Goal: Task Accomplishment & Management: Manage account settings

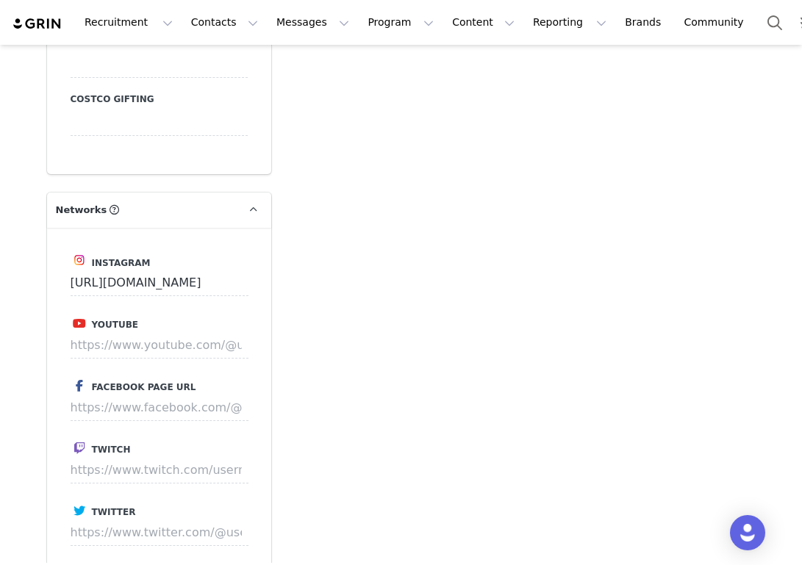
scroll to position [2153, 0]
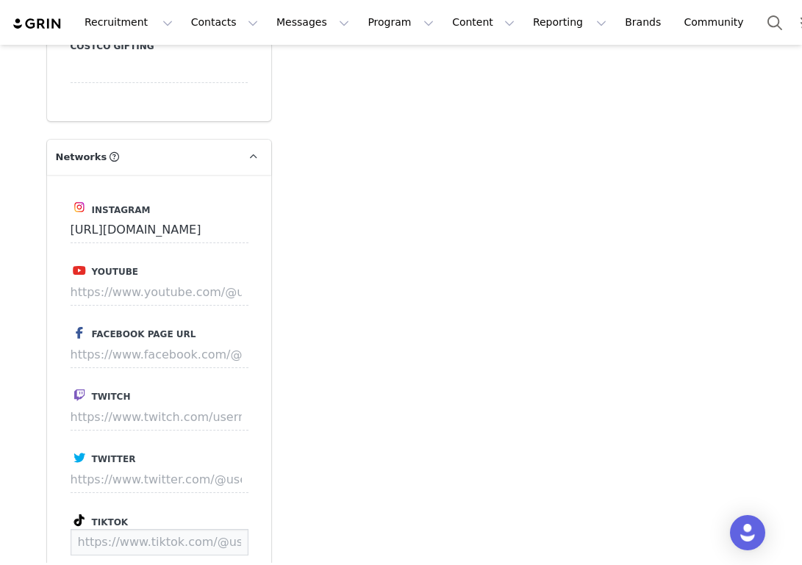
click at [139, 529] on input at bounding box center [160, 542] width 178 height 26
paste input "https://www.tiktok.com/@ella.stough"
type input "https://www.tiktok.com/@ella.stough"
click at [232, 529] on button "Save" at bounding box center [221, 542] width 54 height 26
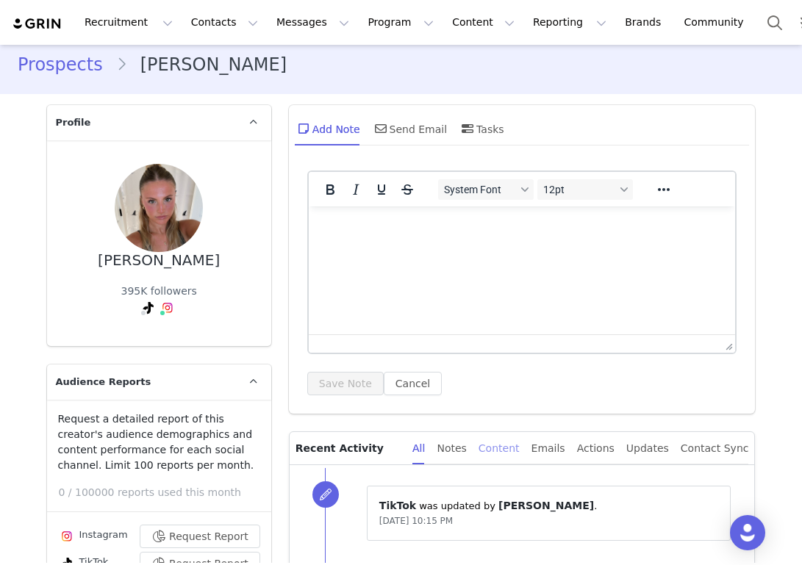
scroll to position [0, 0]
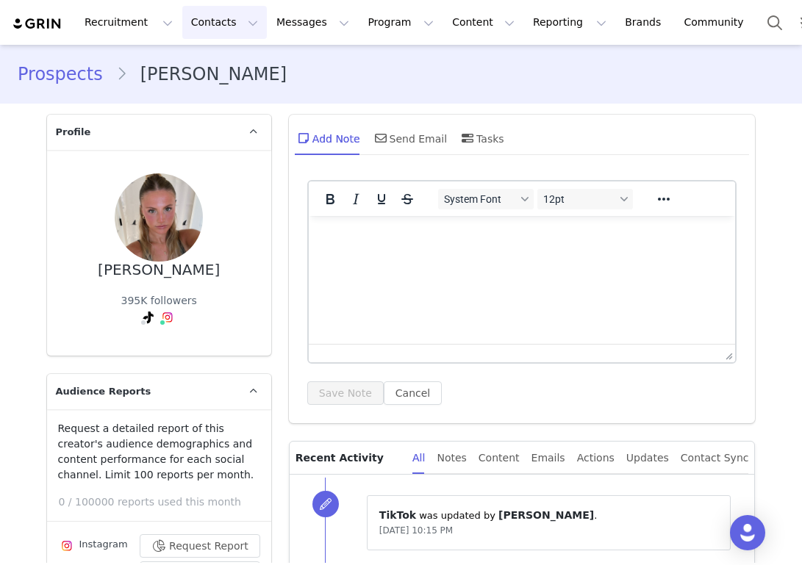
click at [223, 28] on button "Contacts Contacts" at bounding box center [224, 22] width 85 height 33
click at [211, 88] on p "Prospects" at bounding box center [208, 92] width 49 height 15
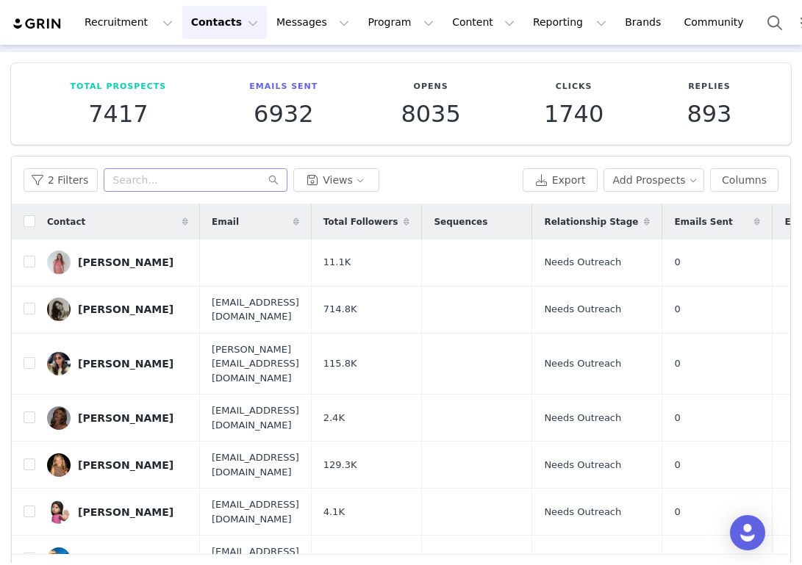
scroll to position [63, 0]
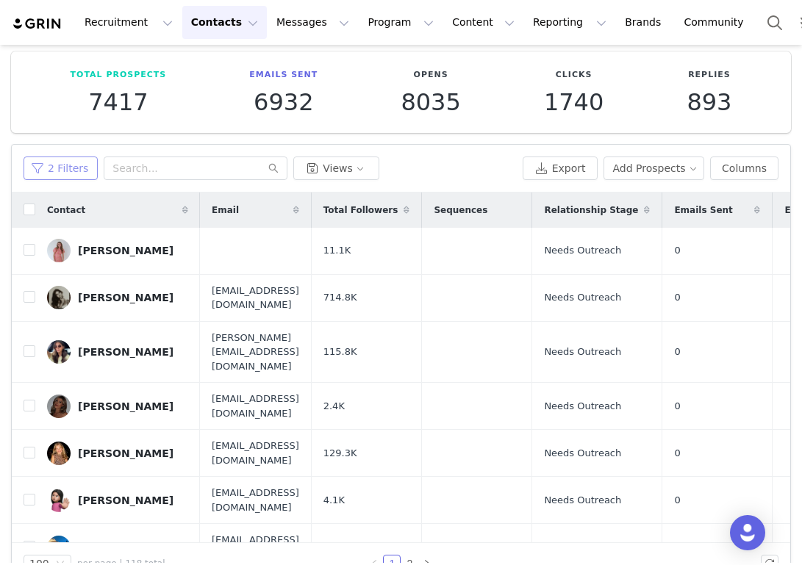
click at [65, 168] on button "2 Filters" at bounding box center [61, 169] width 74 height 24
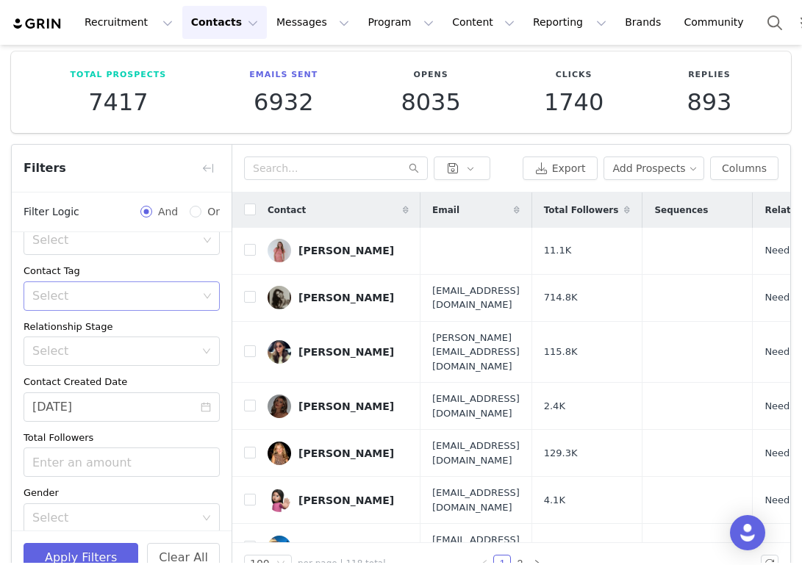
scroll to position [143, 0]
click at [112, 304] on div "Select" at bounding box center [114, 300] width 165 height 15
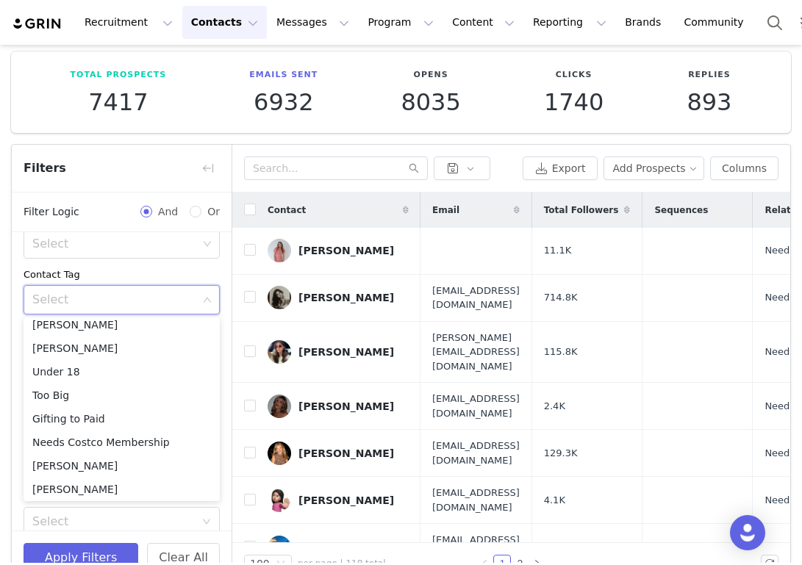
scroll to position [669, 0]
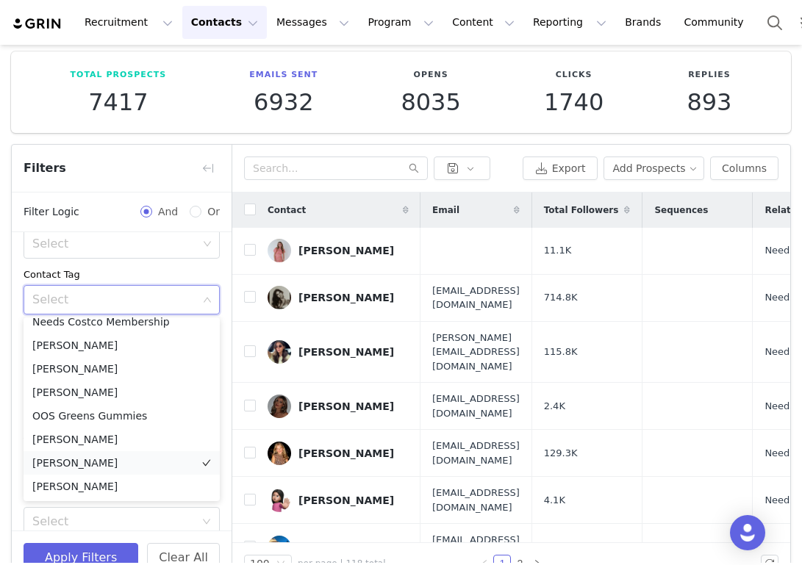
click at [99, 461] on li "[PERSON_NAME]" at bounding box center [122, 463] width 196 height 24
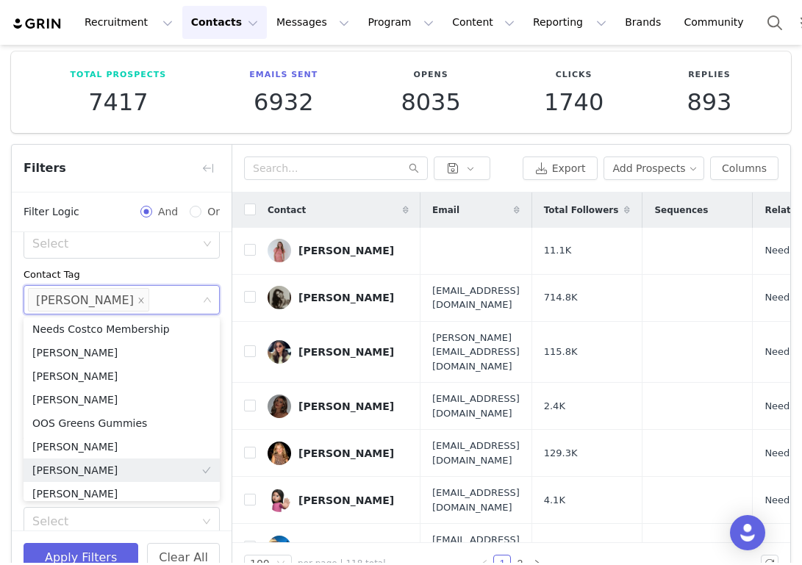
scroll to position [666, 0]
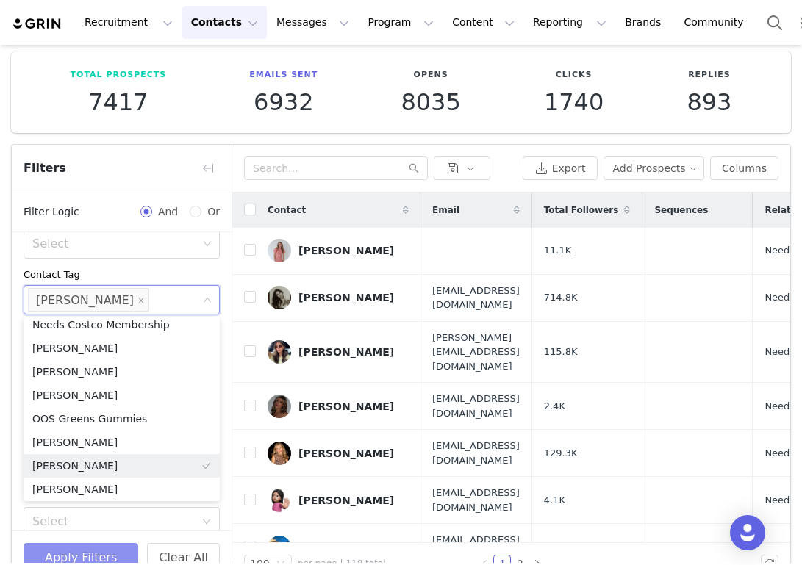
click at [105, 554] on button "Apply Filters" at bounding box center [81, 557] width 115 height 29
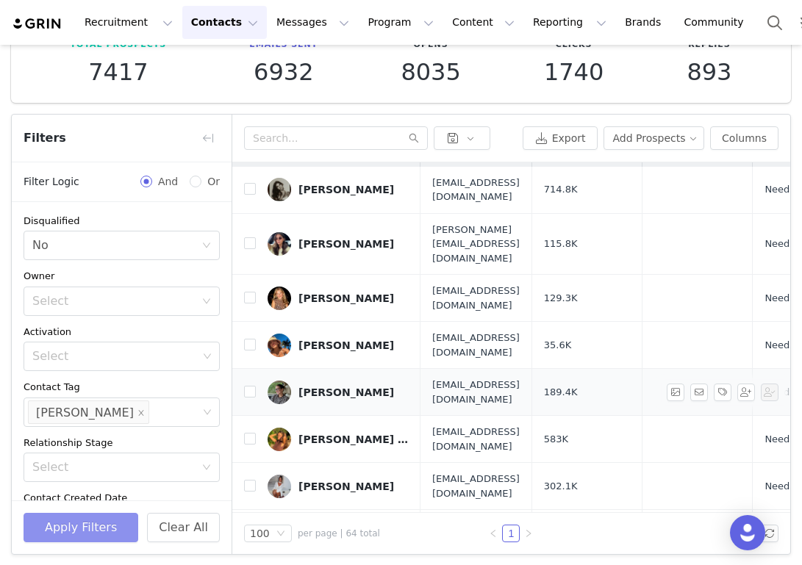
scroll to position [0, 0]
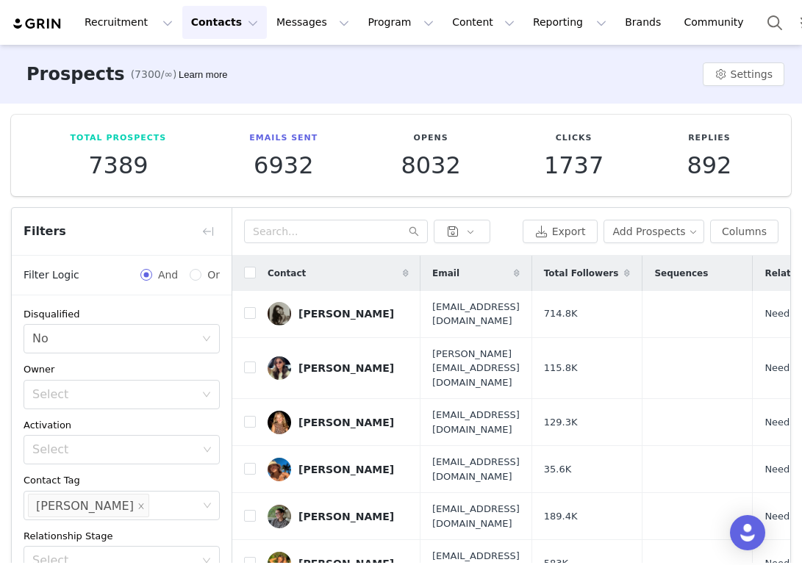
scroll to position [208, 0]
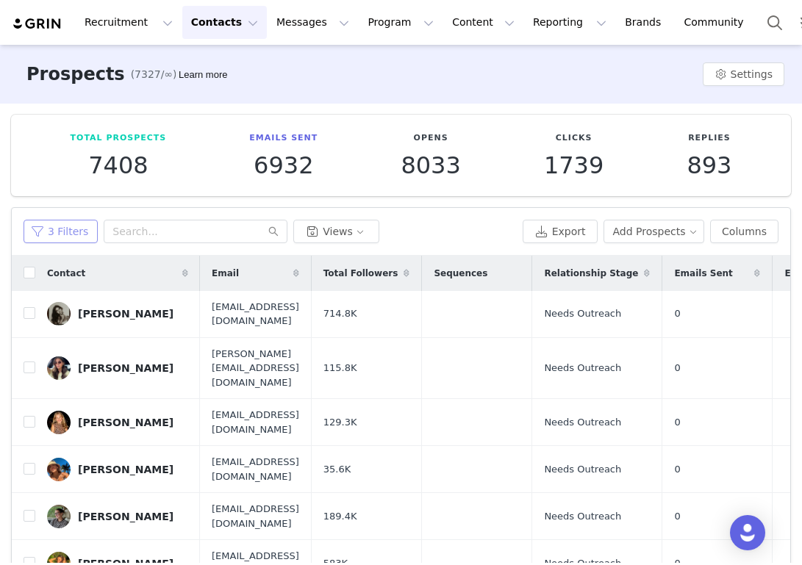
click at [65, 229] on button "3 Filters" at bounding box center [61, 232] width 74 height 24
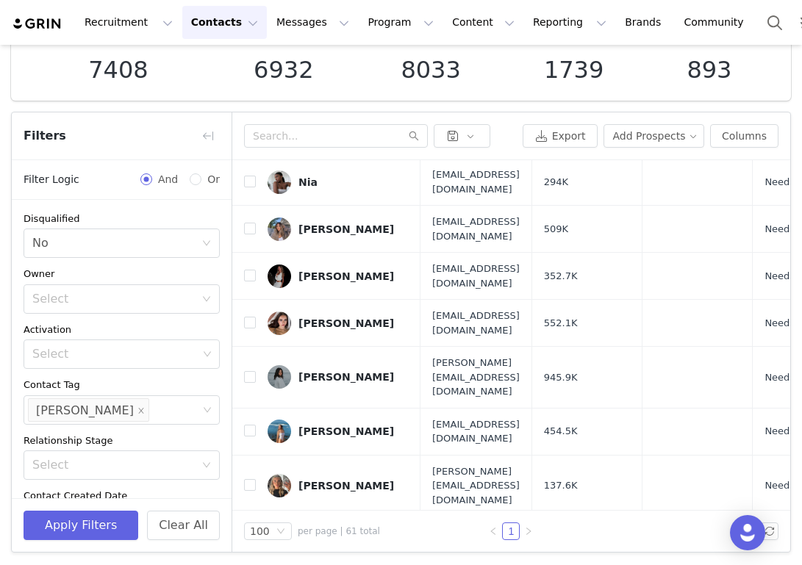
click at [165, 179] on span "And" at bounding box center [168, 179] width 32 height 15
click at [152, 179] on input "And" at bounding box center [146, 180] width 12 height 12
click at [162, 267] on div "Owner" at bounding box center [122, 274] width 196 height 15
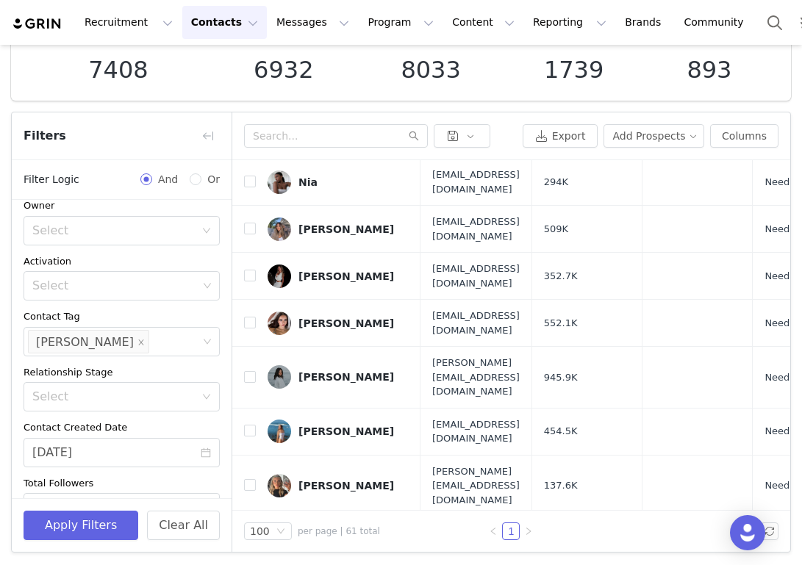
scroll to position [70, 0]
click at [138, 340] on icon "icon: close" at bounding box center [140, 340] width 5 height 5
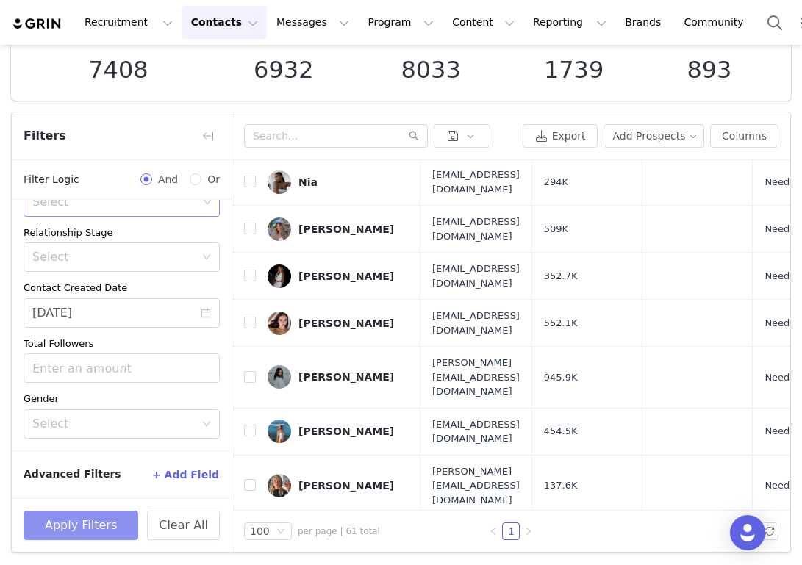
click at [104, 532] on button "Apply Filters" at bounding box center [81, 525] width 115 height 29
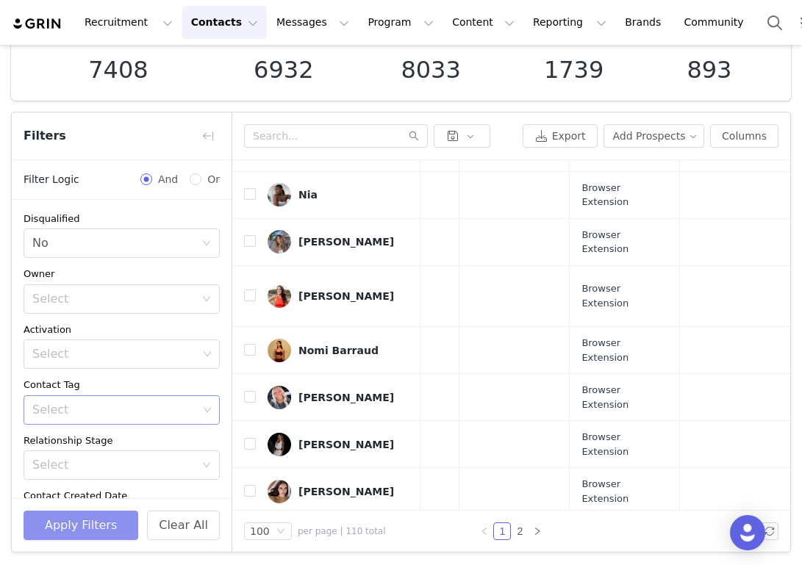
scroll to position [3875, 846]
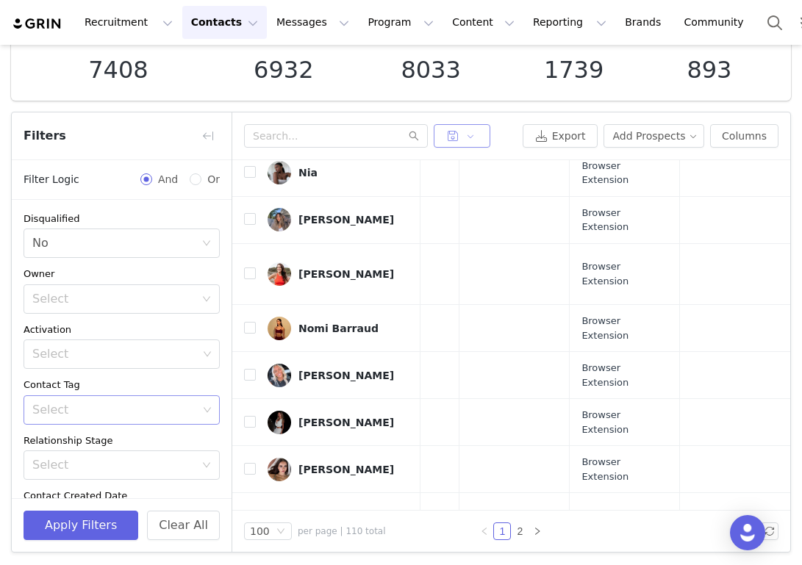
click at [473, 128] on button "button" at bounding box center [462, 136] width 57 height 24
click at [501, 118] on div "Export Add Prospects Columns" at bounding box center [511, 136] width 558 height 48
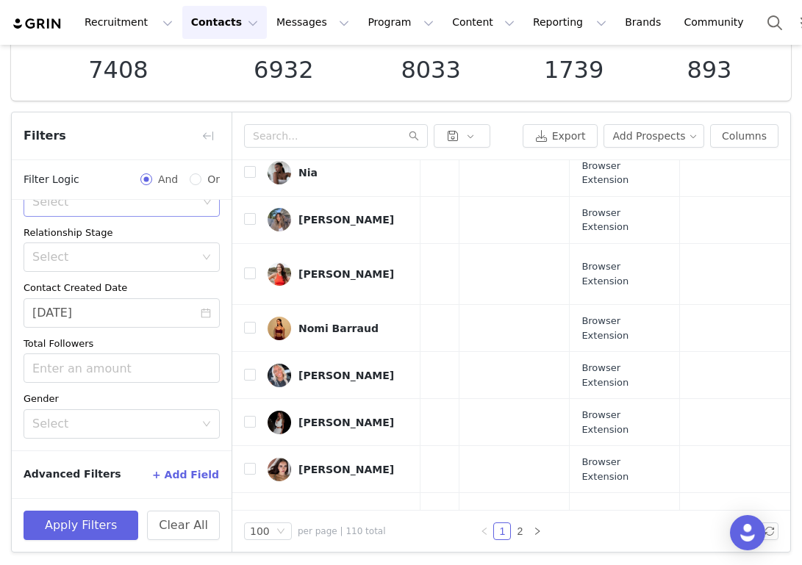
scroll to position [200, 0]
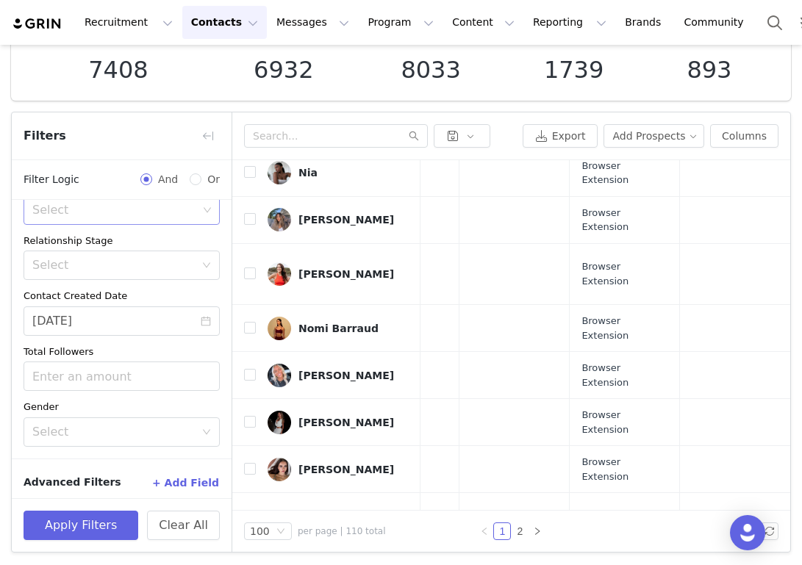
click at [176, 486] on button "+ Add Field" at bounding box center [185, 483] width 68 height 24
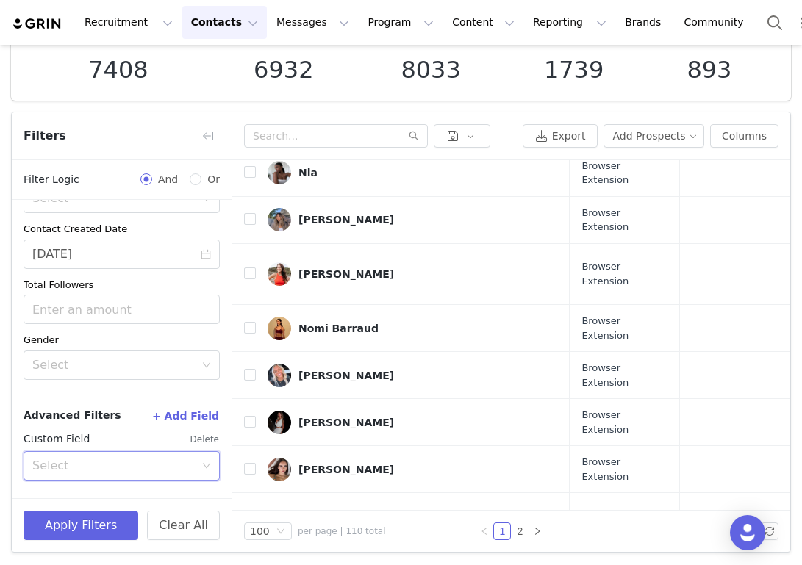
click at [200, 459] on div "Select" at bounding box center [116, 466] width 169 height 28
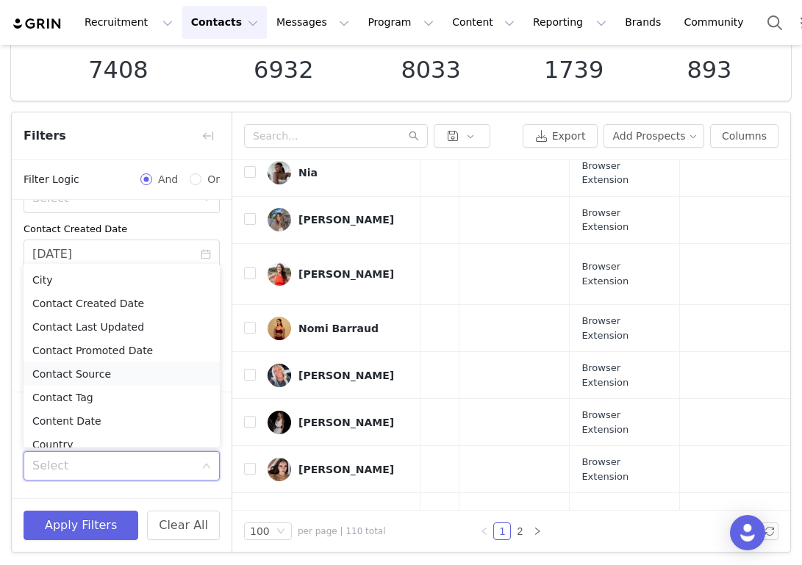
scroll to position [137, 0]
click at [107, 329] on li "Contact Last Updated" at bounding box center [122, 330] width 196 height 24
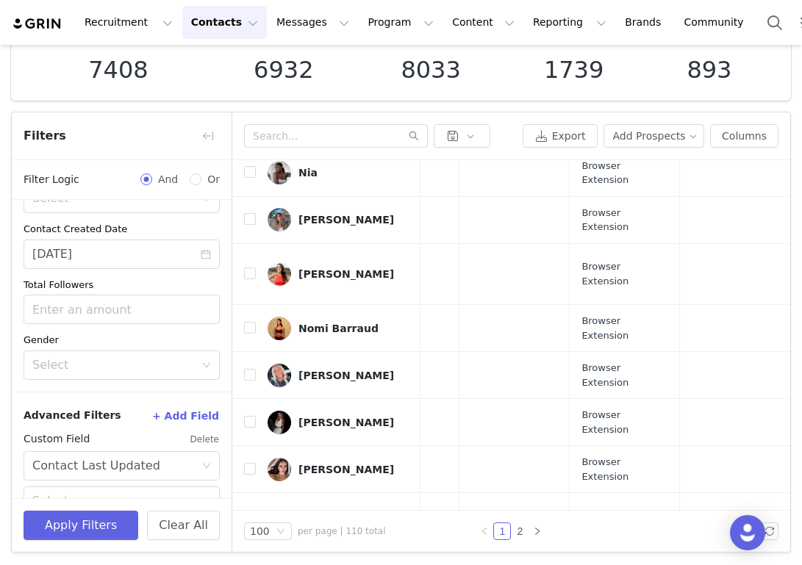
scroll to position [332, 0]
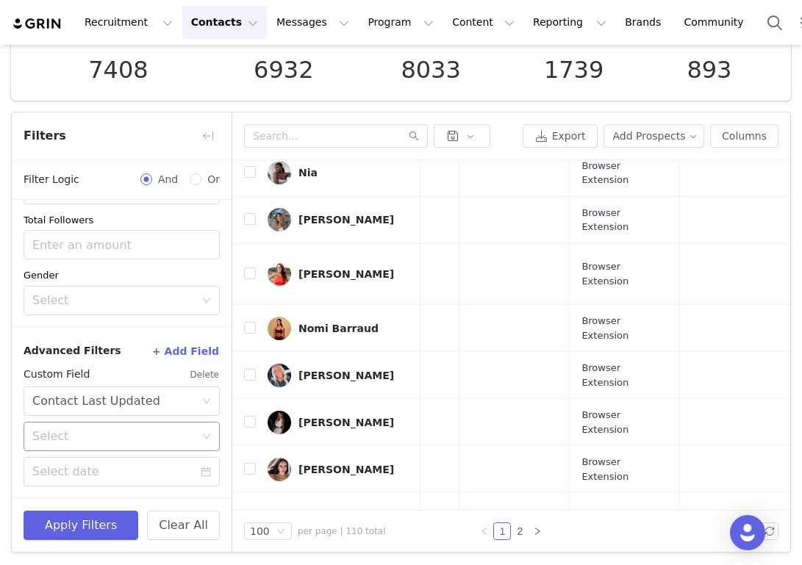
click at [148, 434] on div "Select" at bounding box center [113, 436] width 162 height 15
click at [129, 368] on div "Custom Field Delete" at bounding box center [122, 375] width 196 height 24
click at [202, 438] on icon "icon: down" at bounding box center [206, 436] width 9 height 9
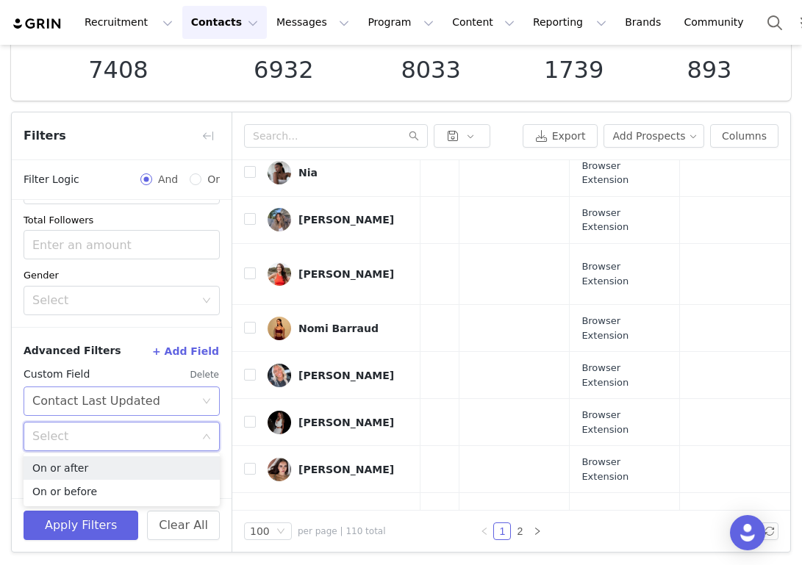
click at [207, 402] on icon "icon: down" at bounding box center [206, 400] width 7 height 5
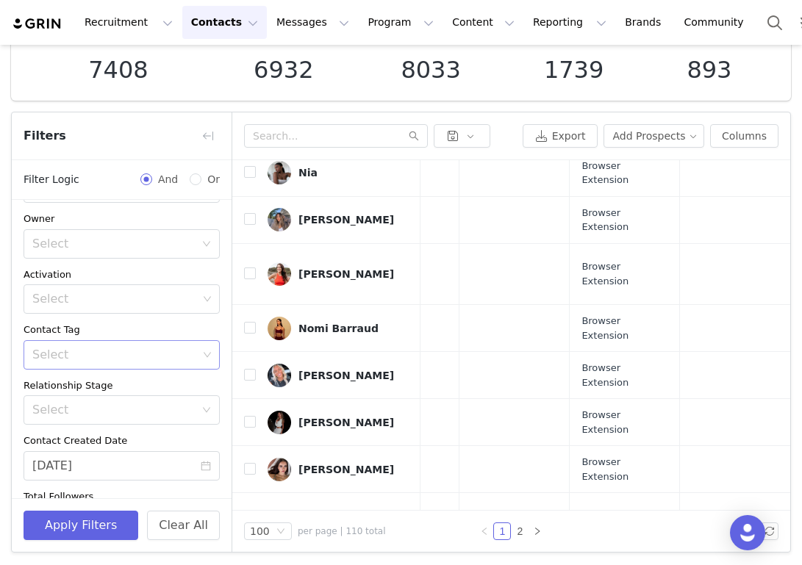
scroll to position [0, 0]
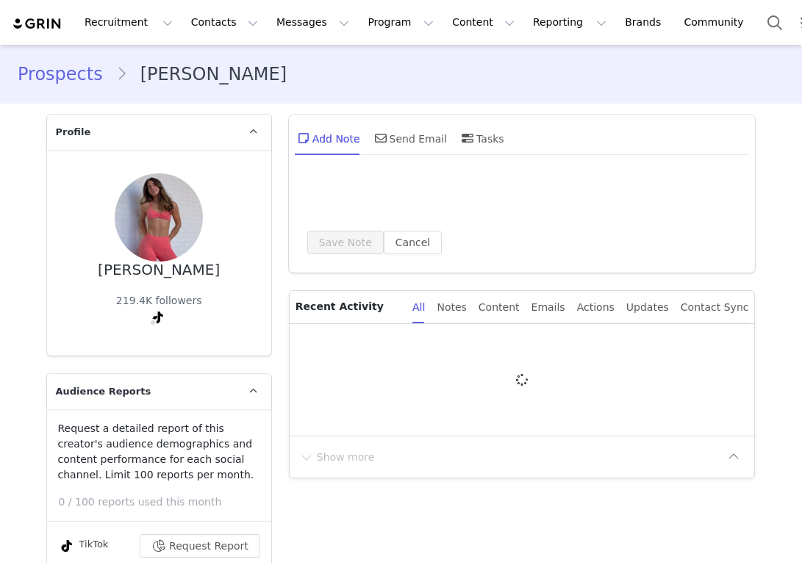
type input "+1 (United States)"
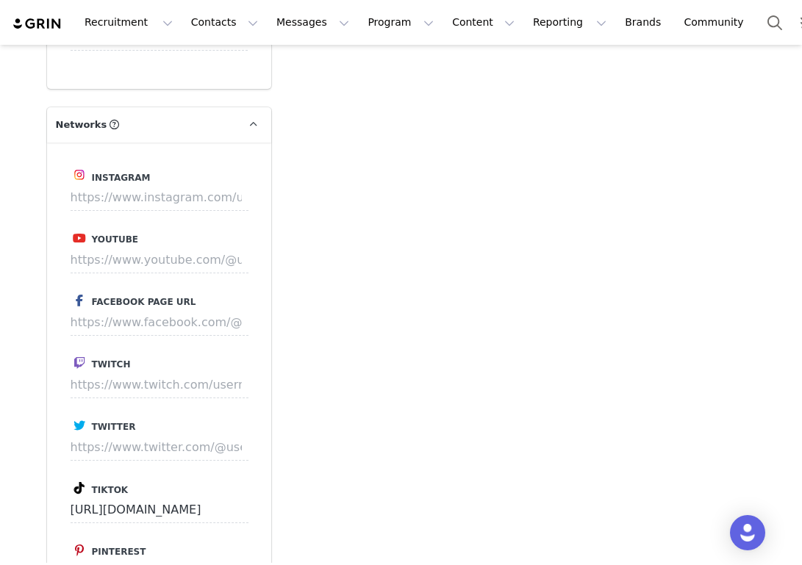
scroll to position [2207, 0]
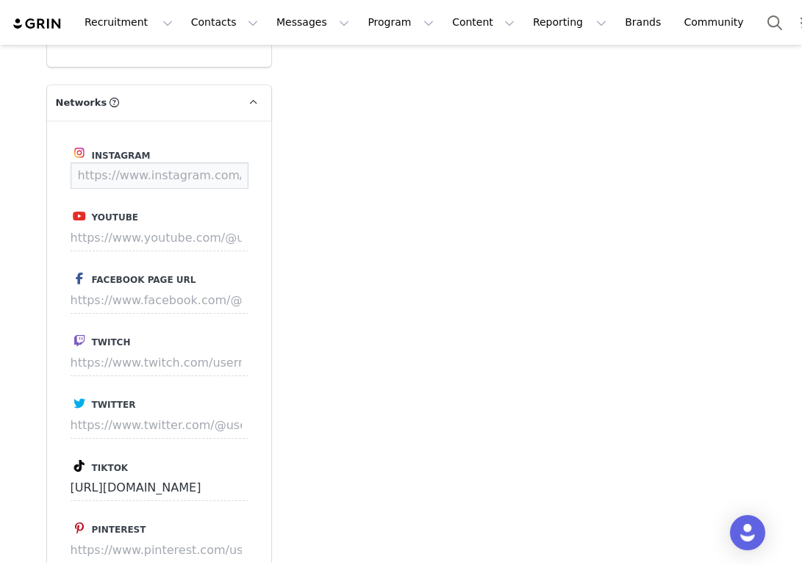
click at [183, 162] on input at bounding box center [160, 175] width 178 height 26
paste input "https://www.instagram.com/kennfitt/"
click at [234, 162] on button "Save" at bounding box center [221, 175] width 54 height 26
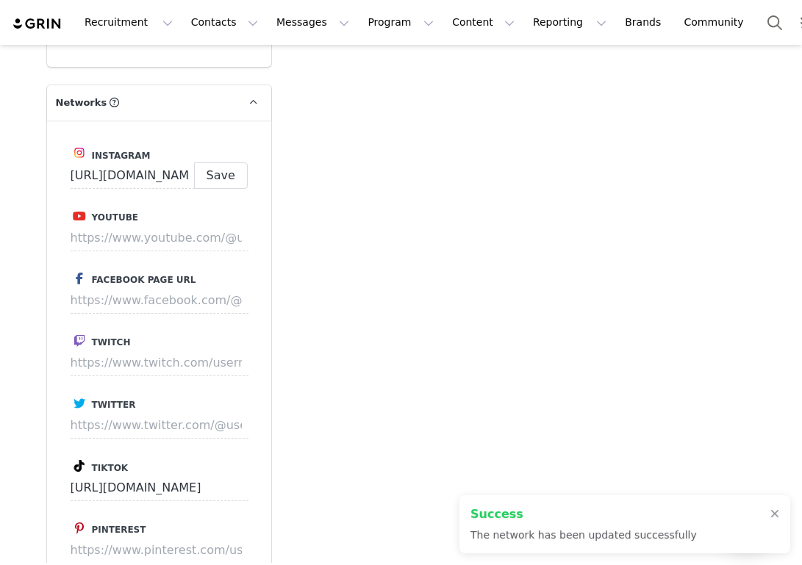
type input "https://www.instagram.com/kennfitt"
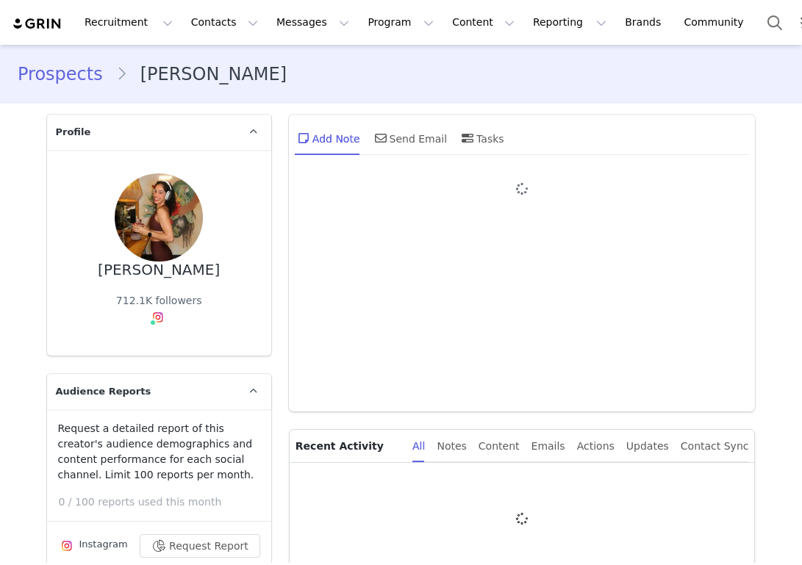
type input "+1 ([GEOGRAPHIC_DATA])"
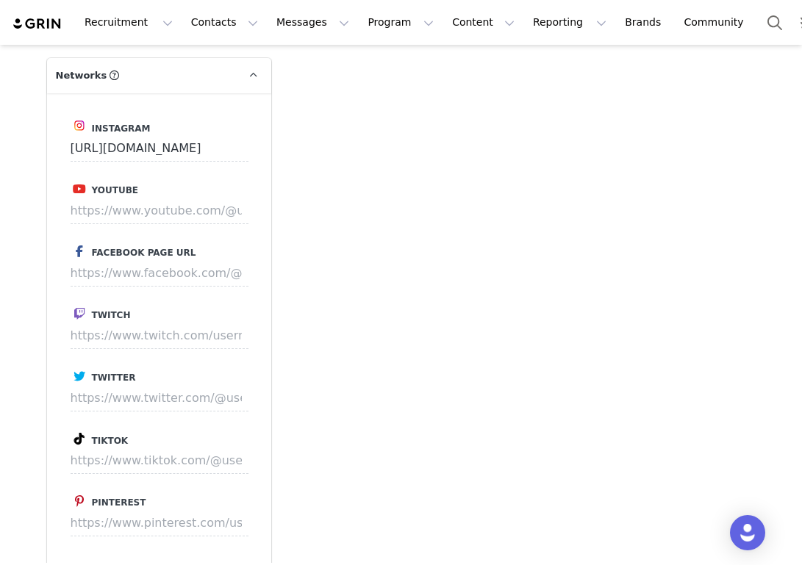
scroll to position [2248, 0]
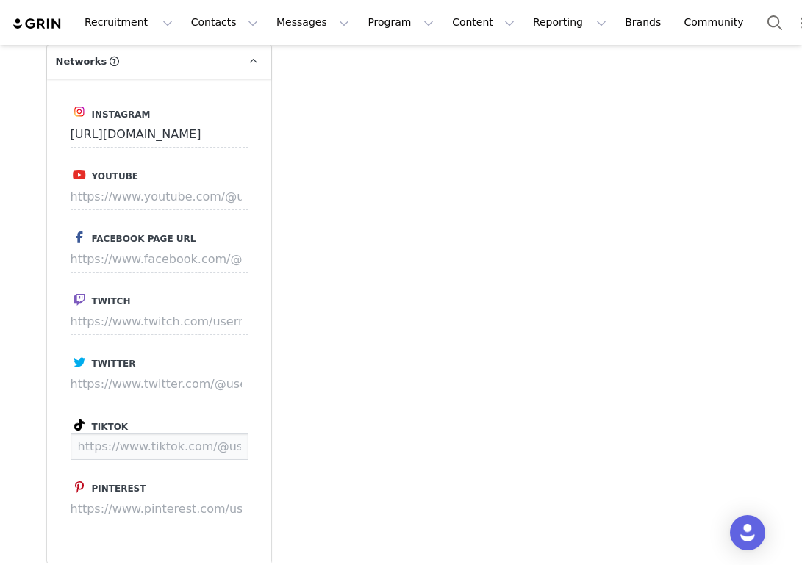
click at [143, 434] on input at bounding box center [160, 447] width 178 height 26
paste input "[URL][DOMAIN_NAME]"
type input "[URL][DOMAIN_NAME]"
click at [220, 434] on button "Save" at bounding box center [221, 447] width 54 height 26
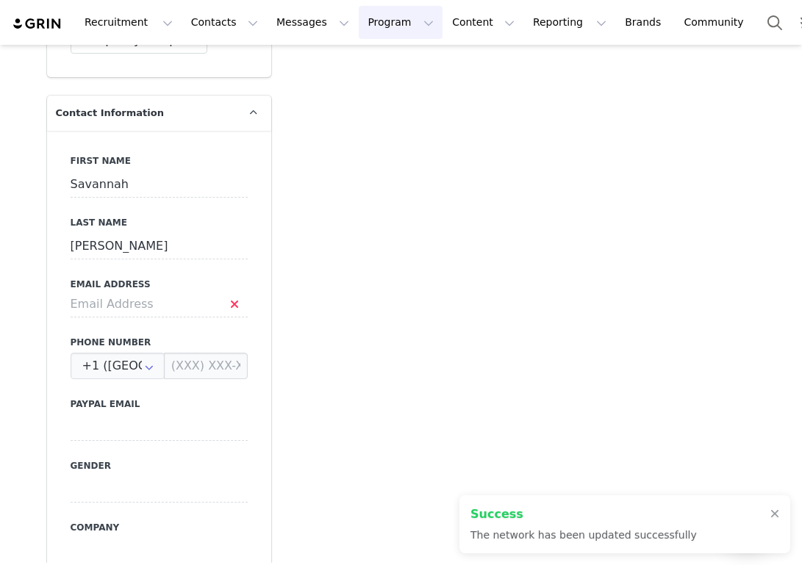
scroll to position [743, 0]
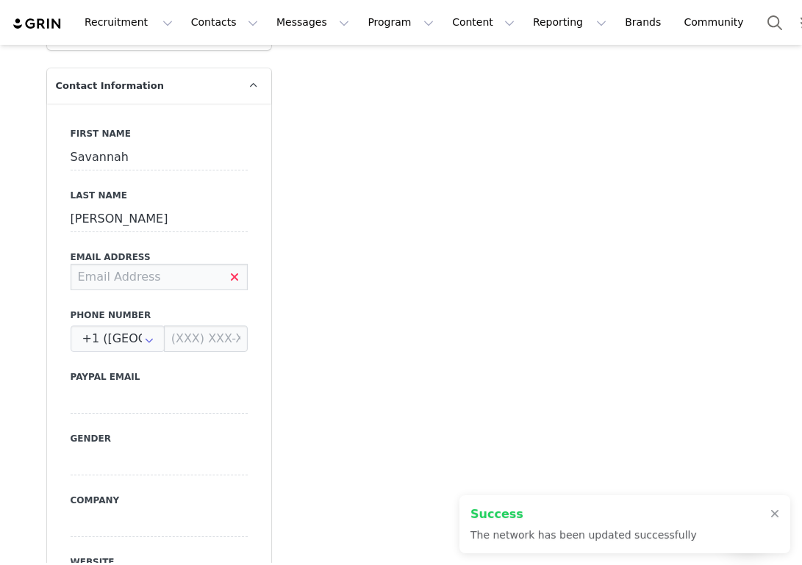
click at [160, 275] on input at bounding box center [159, 277] width 177 height 26
paste input "[EMAIL_ADDRESS][DOMAIN_NAME]"
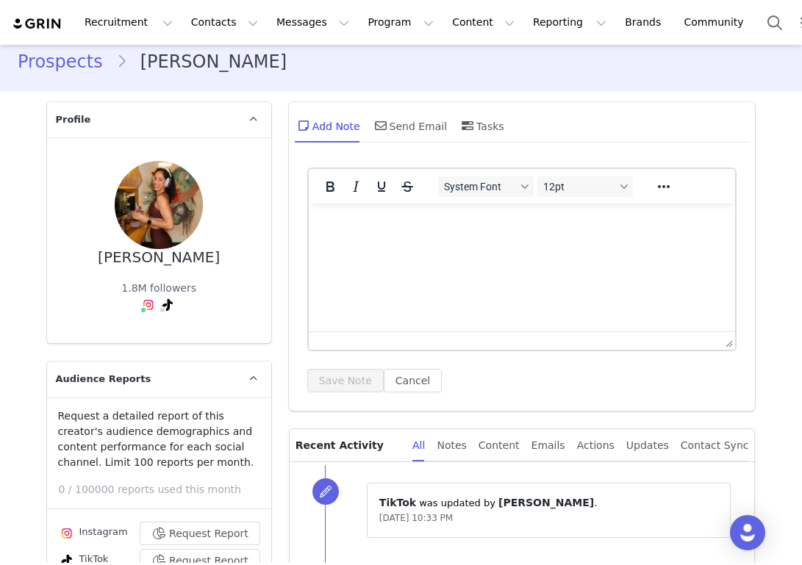
scroll to position [0, 0]
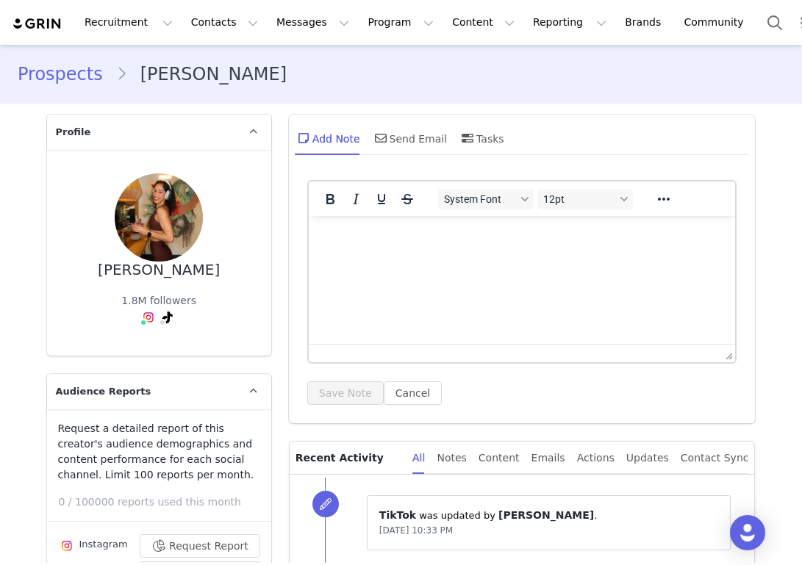
type input "[EMAIL_ADDRESS][DOMAIN_NAME]"
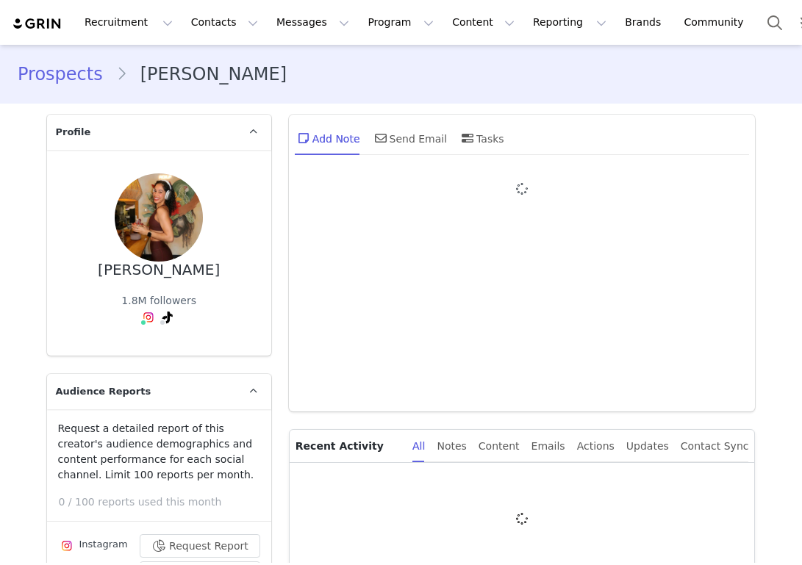
type input "+1 ([GEOGRAPHIC_DATA])"
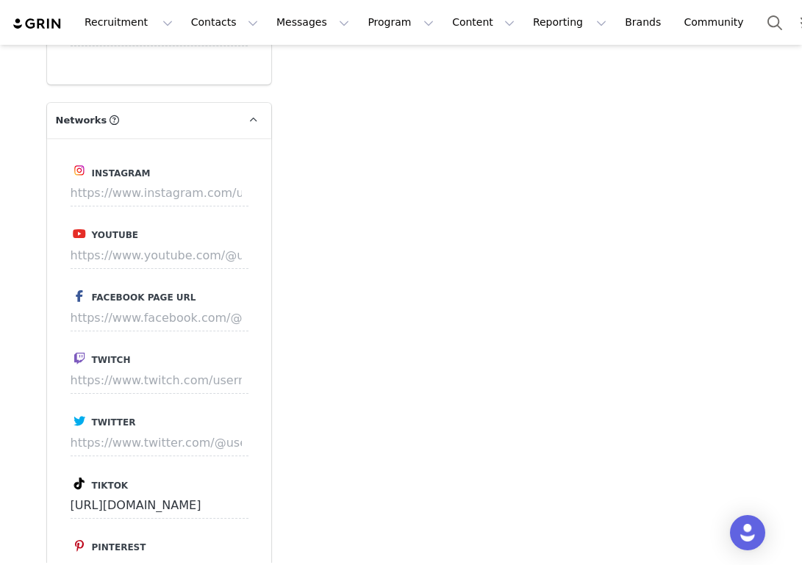
scroll to position [2190, 0]
click at [145, 179] on input at bounding box center [160, 192] width 178 height 26
paste input "[URL][DOMAIN_NAME]"
click at [219, 179] on button "Save" at bounding box center [221, 192] width 54 height 26
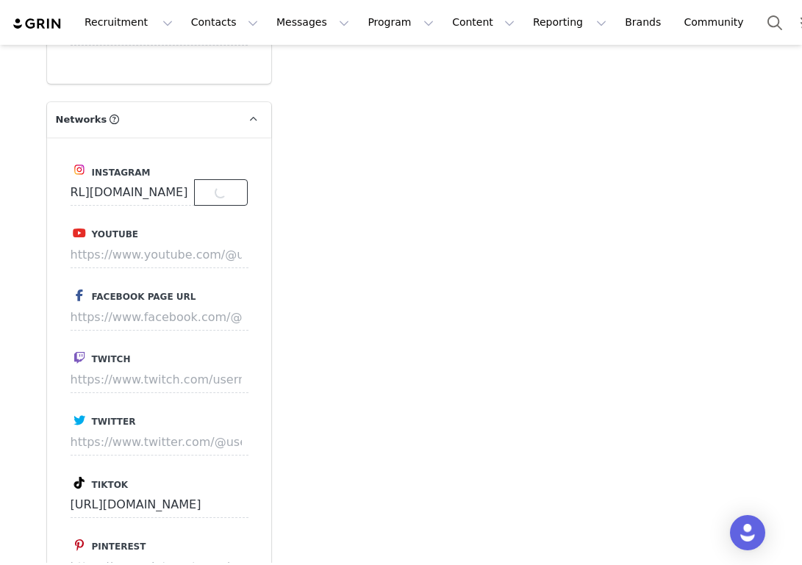
scroll to position [0, 0]
type input "[URL][DOMAIN_NAME]"
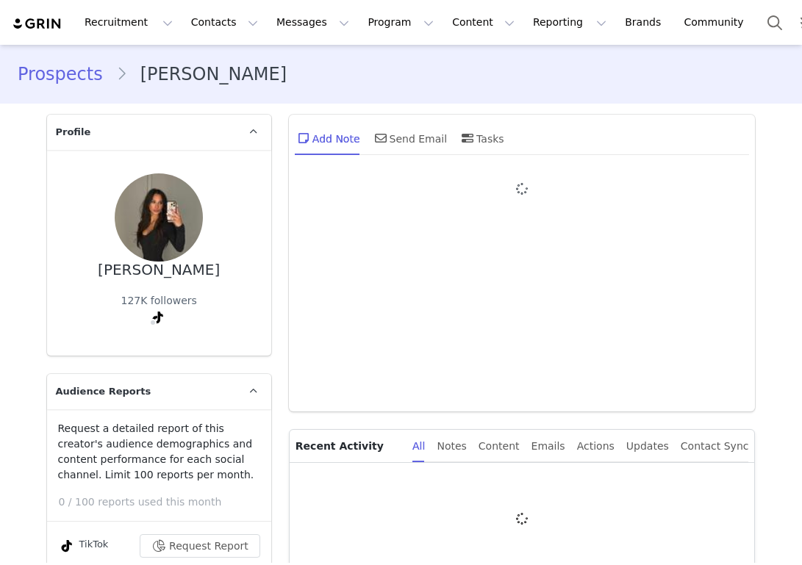
type input "+1 ([GEOGRAPHIC_DATA])"
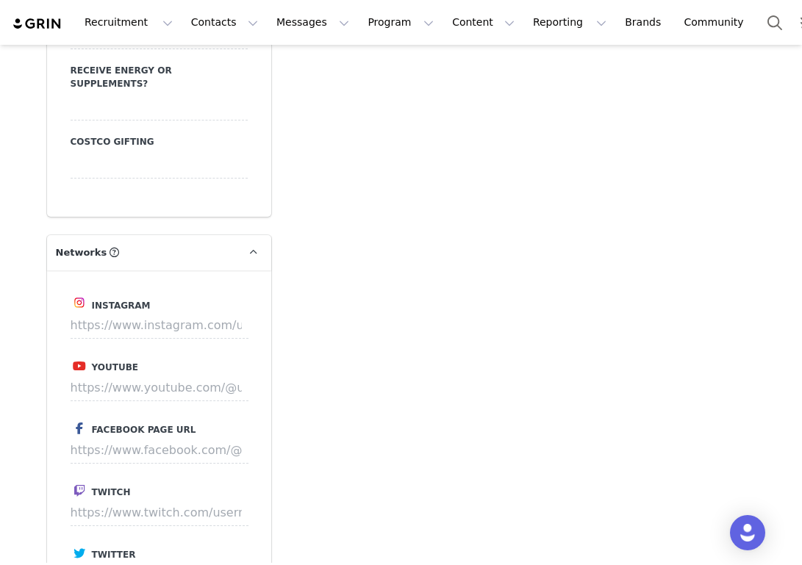
scroll to position [2143, 0]
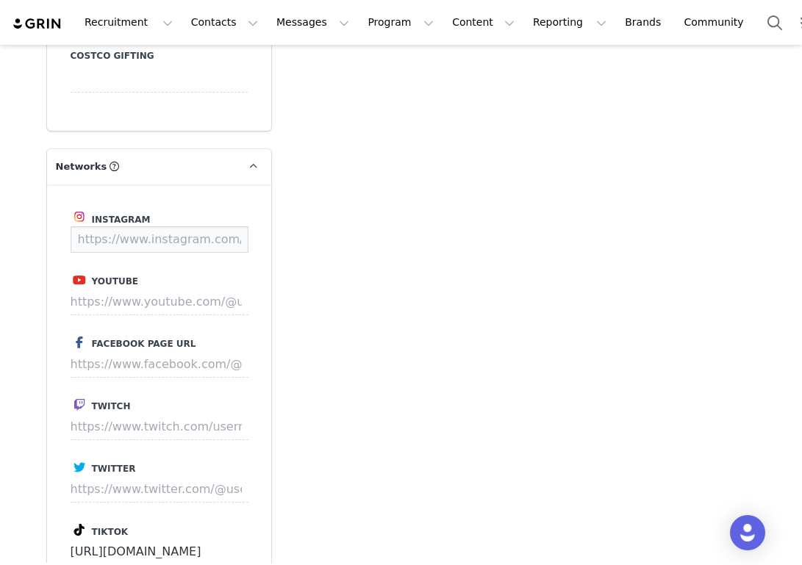
click at [119, 226] on input at bounding box center [160, 239] width 178 height 26
paste input "[URL][DOMAIN_NAME]"
click at [220, 226] on button "Save" at bounding box center [221, 239] width 54 height 26
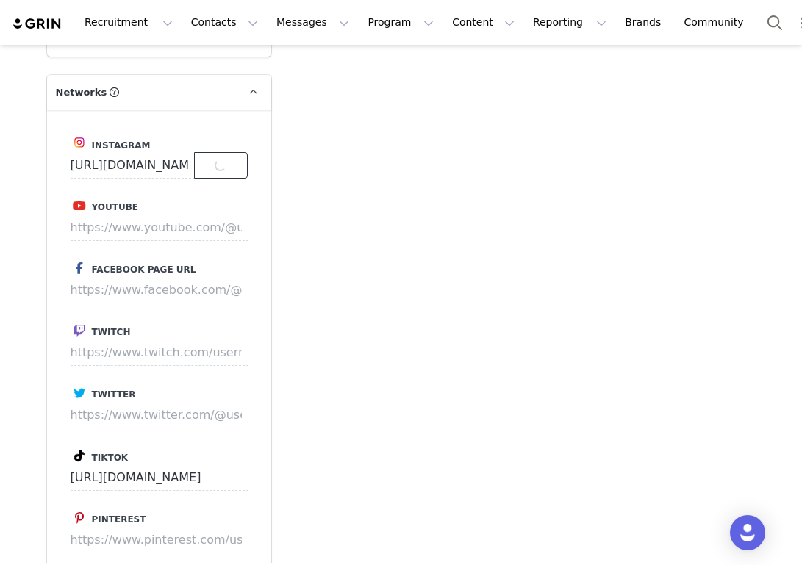
scroll to position [2260, 0]
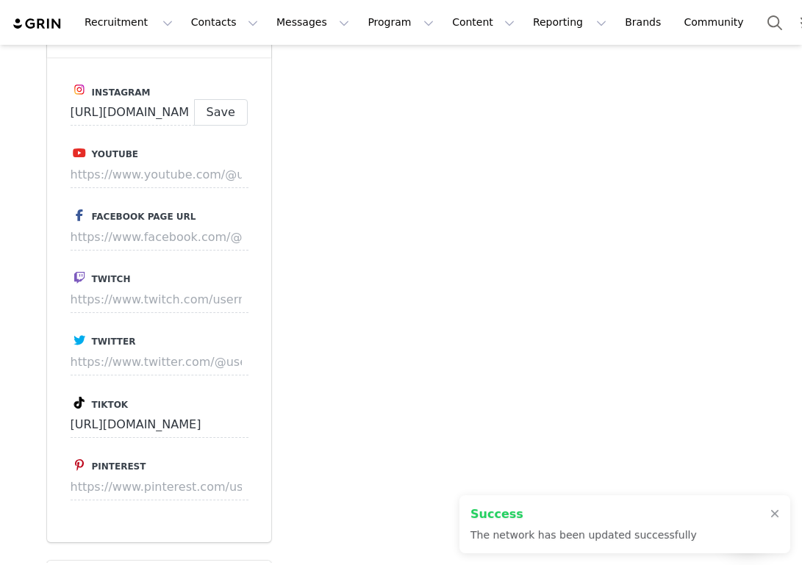
type input "https://www.instagram.com/oliviadejarnett_"
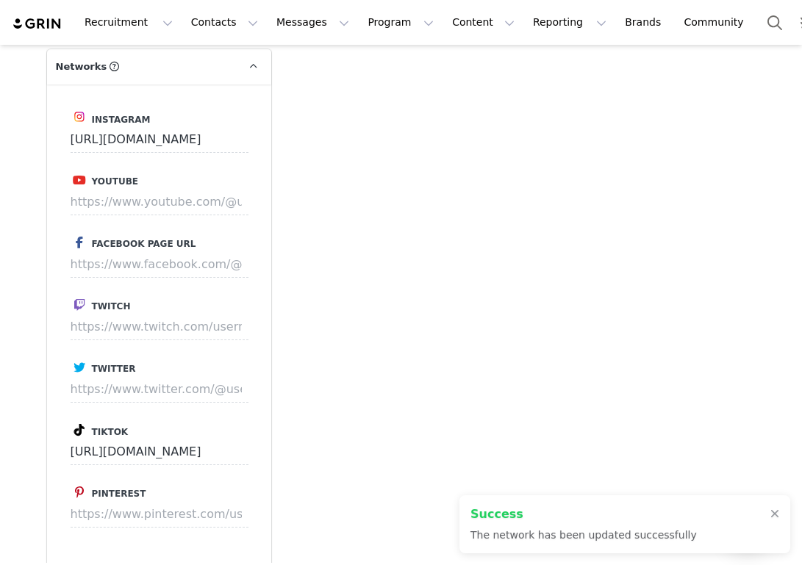
scroll to position [2297, 0]
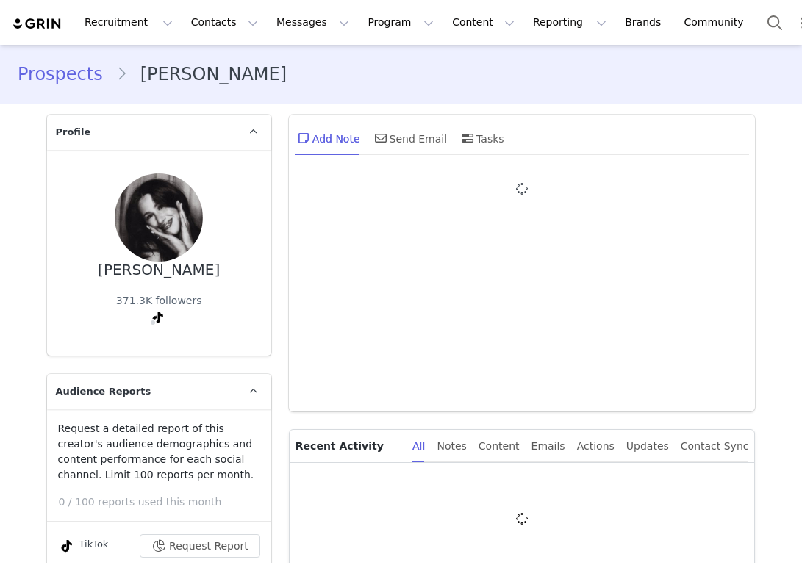
type input "+1 ([GEOGRAPHIC_DATA])"
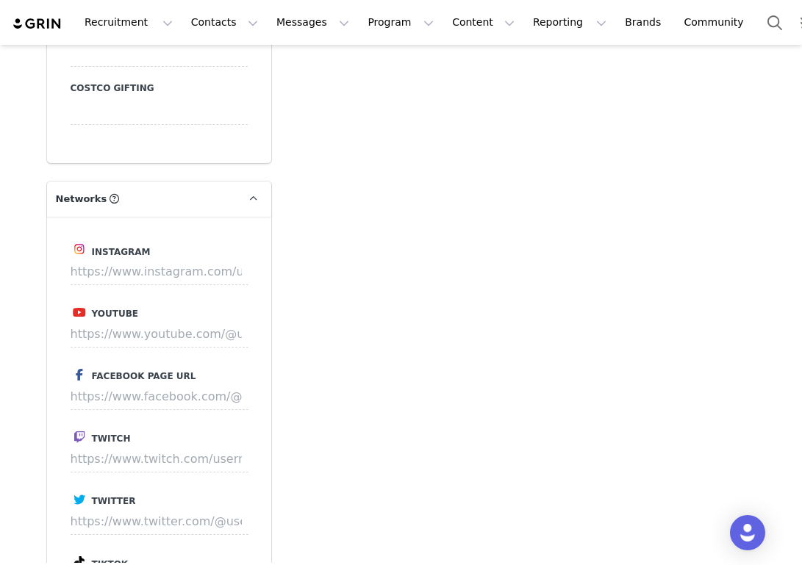
scroll to position [2168, 0]
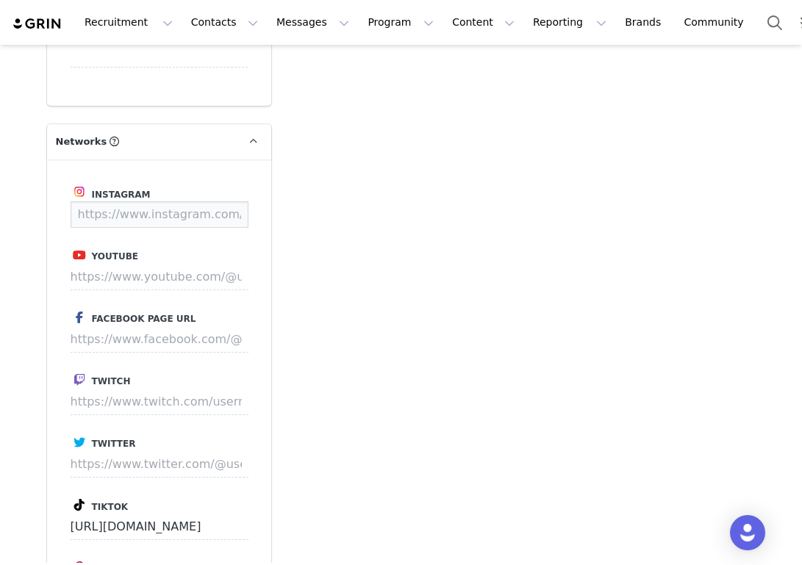
click at [202, 201] on input at bounding box center [160, 214] width 178 height 26
paste input "[URL][DOMAIN_NAME]"
type input "[URL][DOMAIN_NAME]"
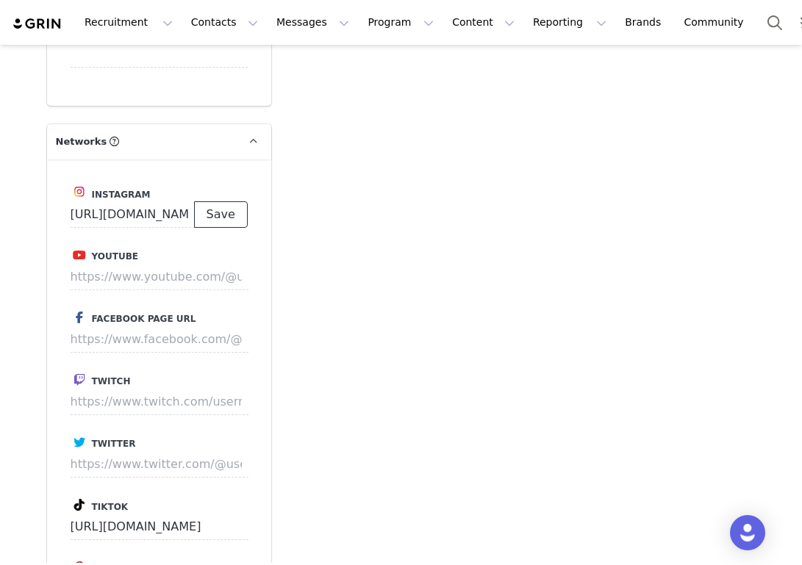
click at [224, 201] on button "Save" at bounding box center [221, 214] width 54 height 26
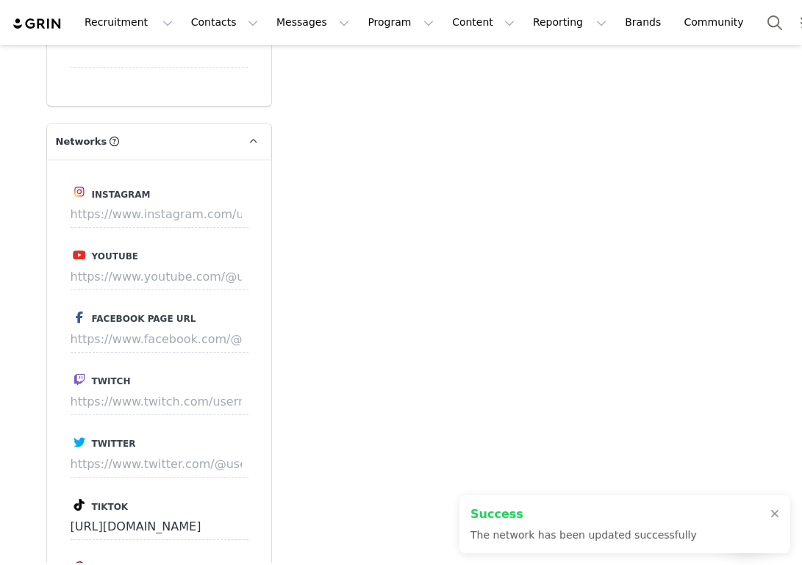
type input "[URL][DOMAIN_NAME]"
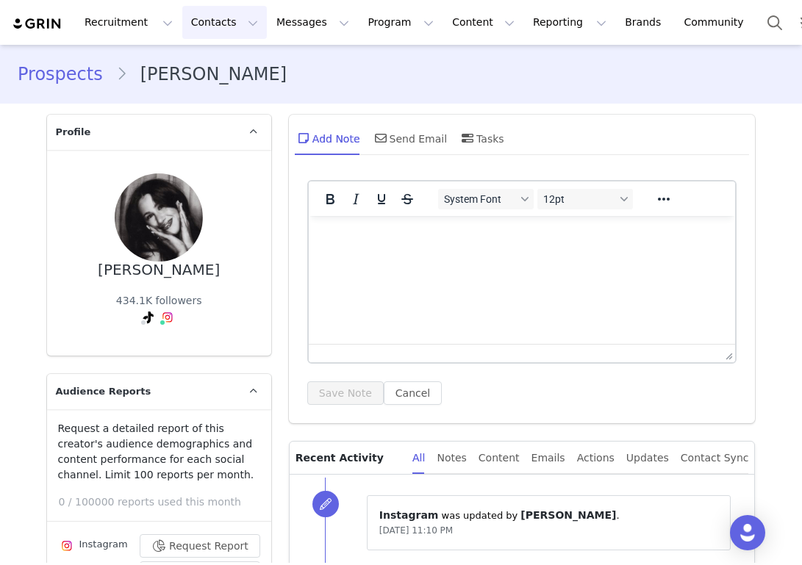
click at [213, 26] on button "Contacts Contacts" at bounding box center [224, 22] width 85 height 33
click at [213, 89] on p "Prospects" at bounding box center [208, 92] width 49 height 15
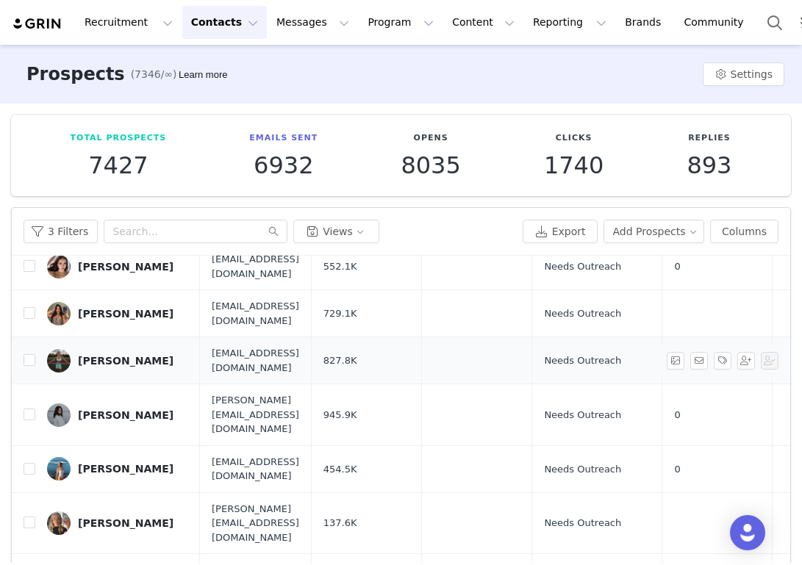
scroll to position [96, 0]
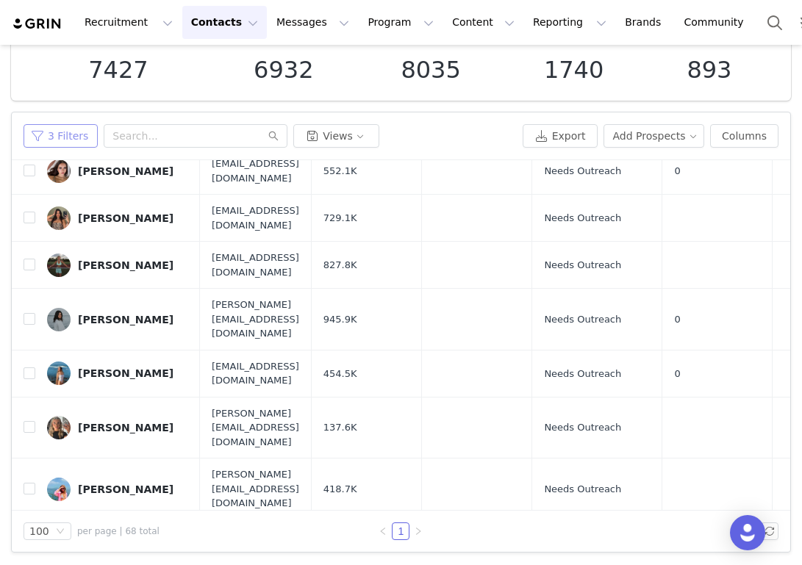
click at [76, 141] on button "3 Filters" at bounding box center [61, 136] width 74 height 24
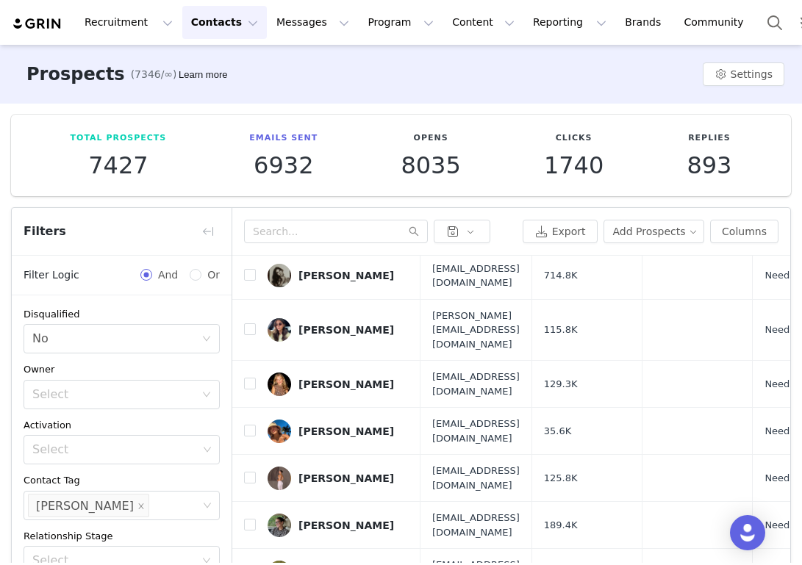
scroll to position [0, 0]
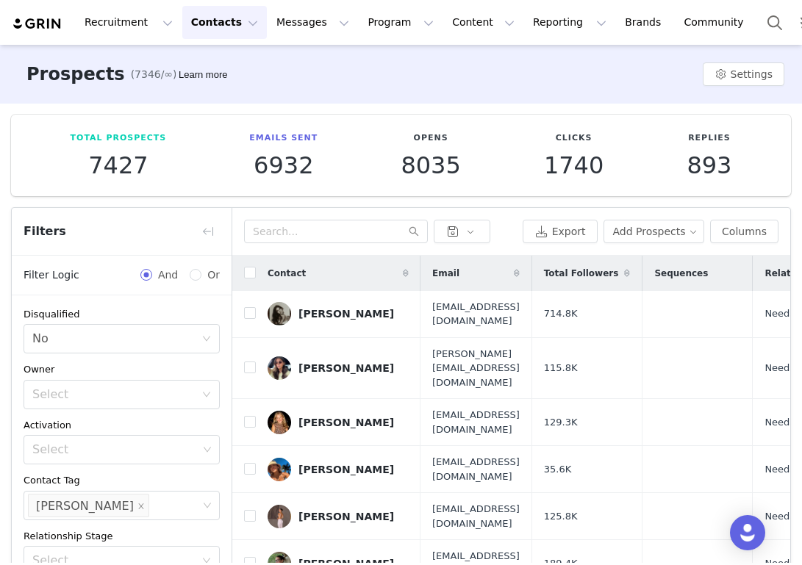
click at [636, 273] on span at bounding box center [627, 274] width 18 height 18
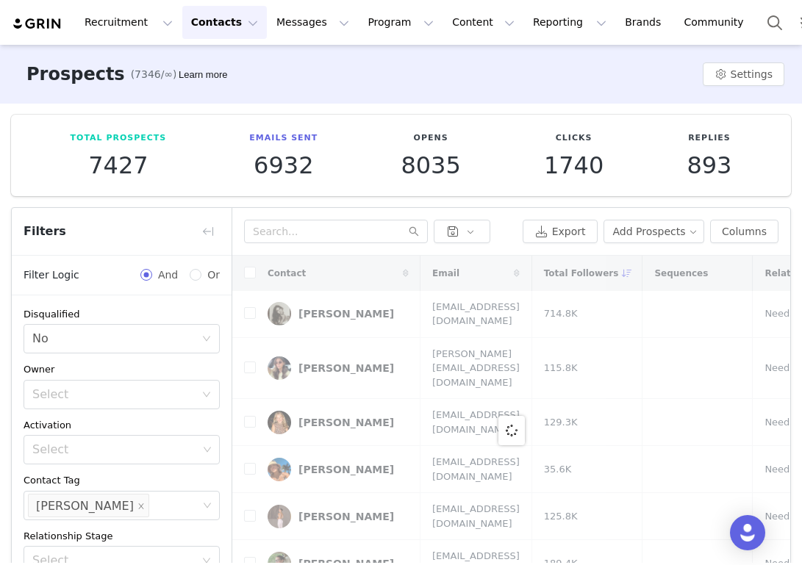
click at [720, 273] on div at bounding box center [511, 431] width 558 height 351
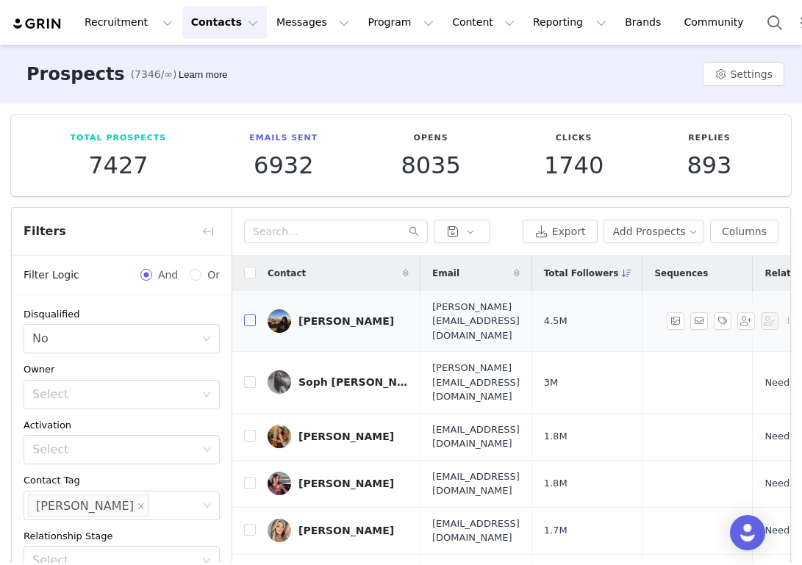
click at [252, 315] on input "checkbox" at bounding box center [250, 321] width 12 height 12
checkbox input "true"
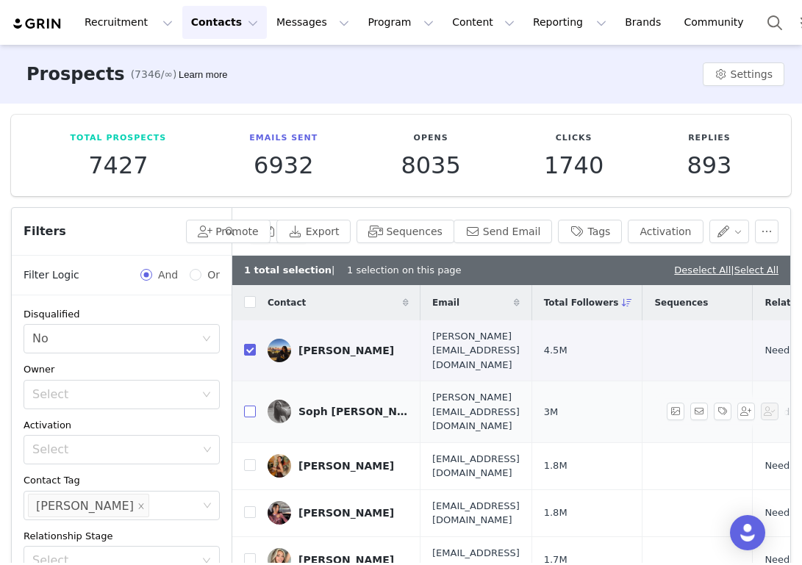
click at [250, 406] on input "checkbox" at bounding box center [250, 412] width 12 height 12
checkbox input "true"
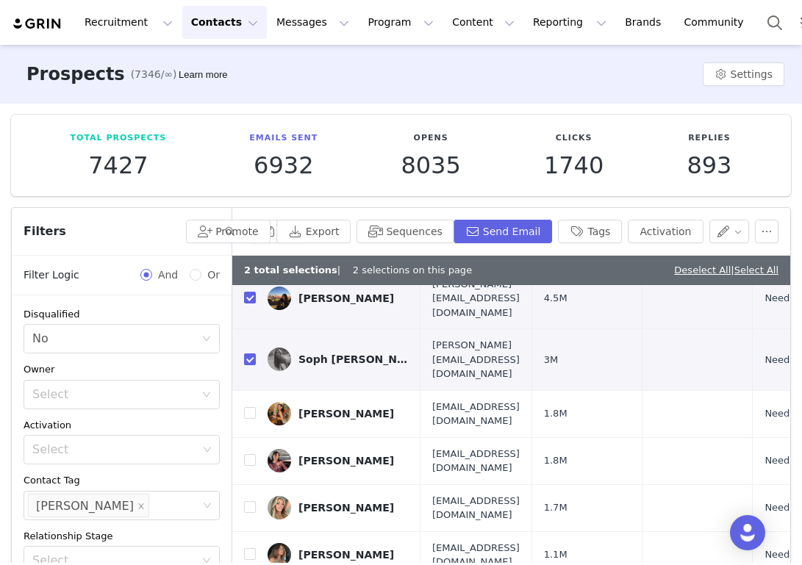
scroll to position [55, 0]
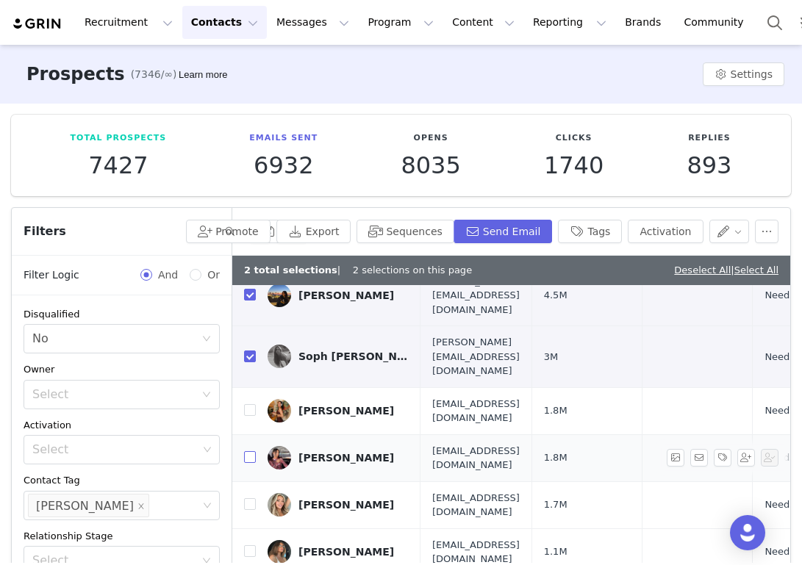
click at [251, 451] on input "checkbox" at bounding box center [250, 457] width 12 height 12
checkbox input "true"
click at [251, 404] on input "checkbox" at bounding box center [250, 410] width 12 height 12
checkbox input "true"
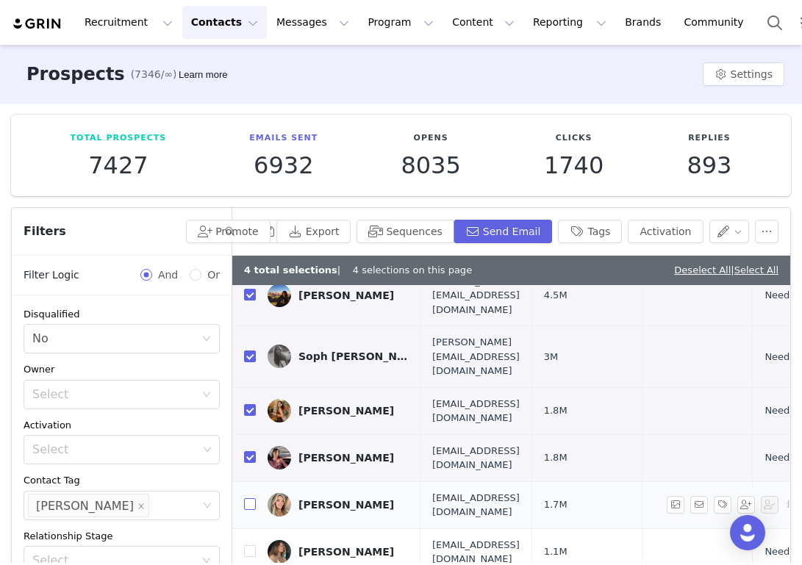
click at [248, 498] on input "checkbox" at bounding box center [250, 504] width 12 height 12
checkbox input "true"
click at [248, 545] on input "checkbox" at bounding box center [250, 551] width 12 height 12
checkbox input "true"
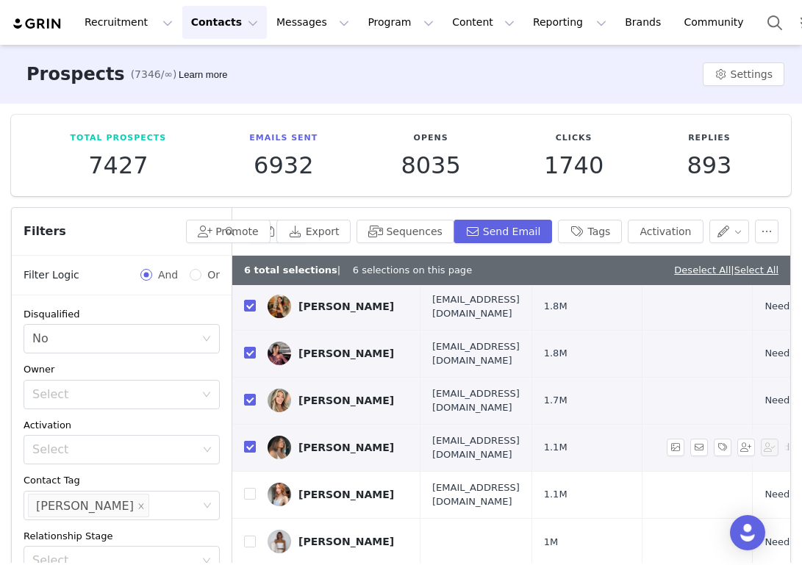
scroll to position [223, 0]
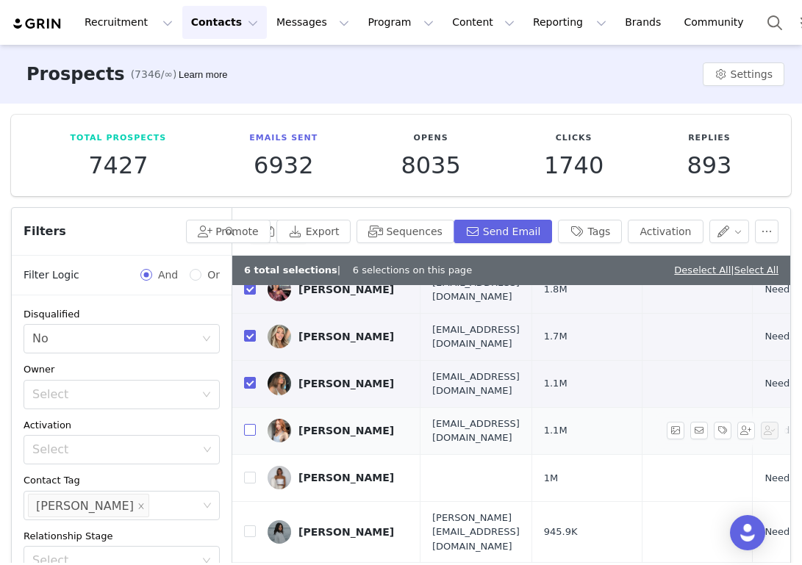
click at [249, 424] on input "checkbox" at bounding box center [250, 430] width 12 height 12
checkbox input "true"
click at [249, 472] on input "checkbox" at bounding box center [250, 478] width 12 height 12
checkbox input "true"
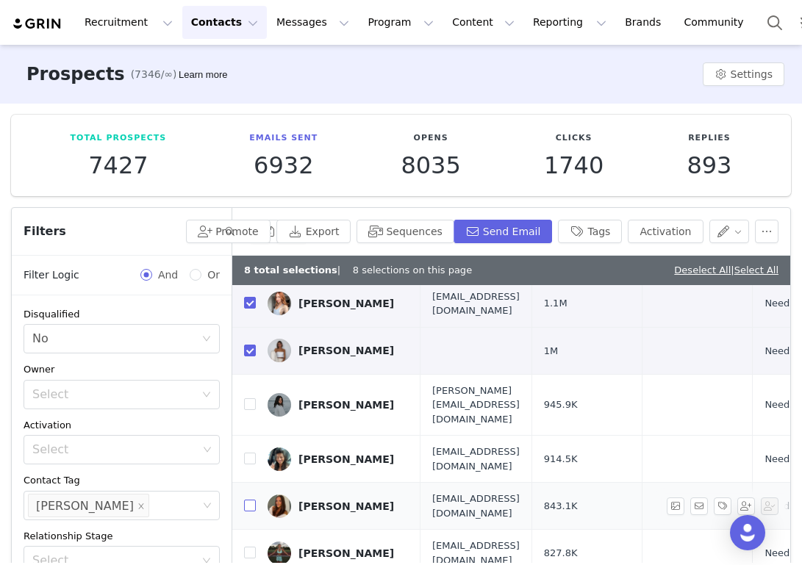
scroll to position [324, 0]
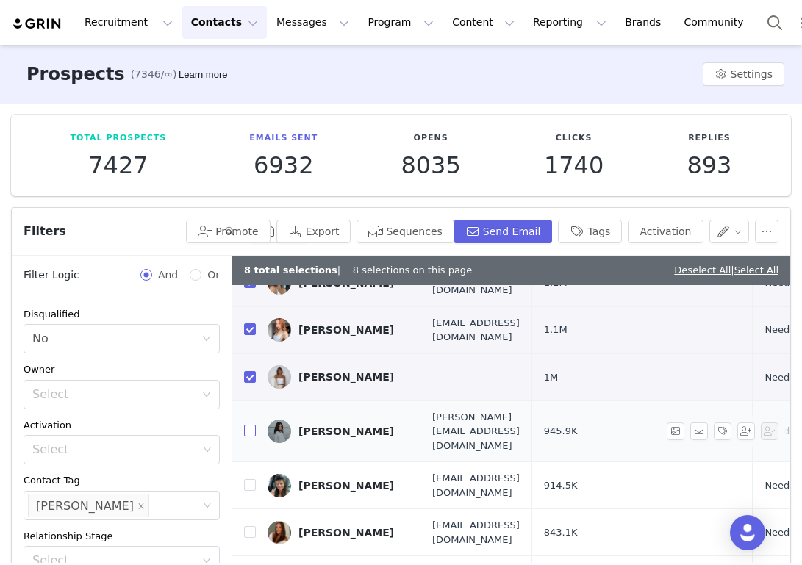
click at [252, 425] on input "checkbox" at bounding box center [250, 431] width 12 height 12
checkbox input "true"
click at [250, 479] on input "checkbox" at bounding box center [250, 485] width 12 height 12
checkbox input "true"
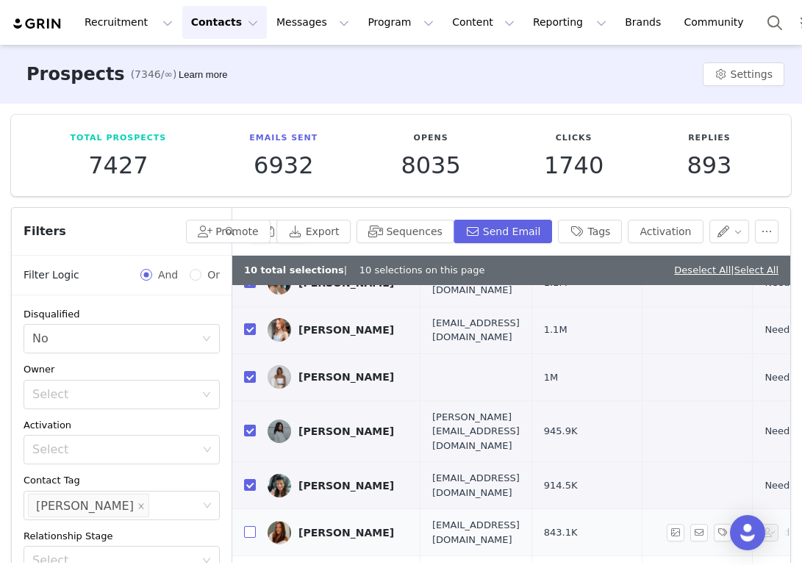
click at [251, 526] on input "checkbox" at bounding box center [250, 532] width 12 height 12
checkbox input "true"
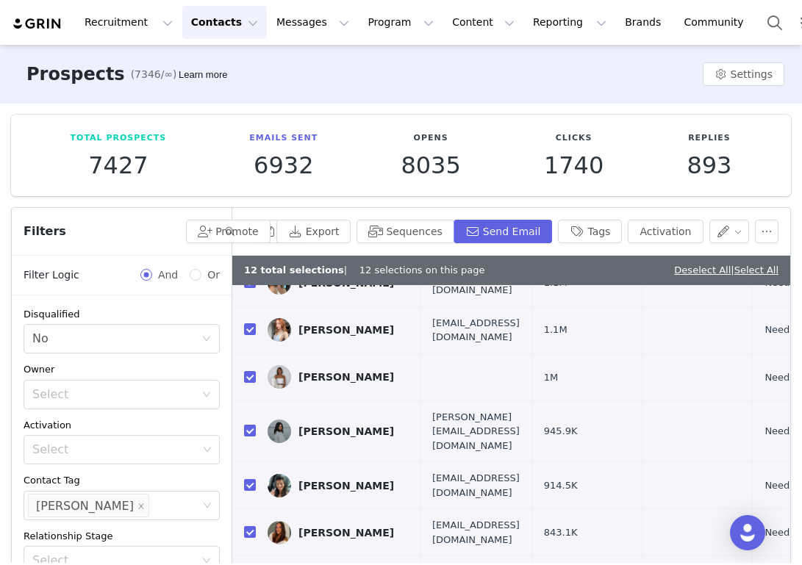
checkbox input "true"
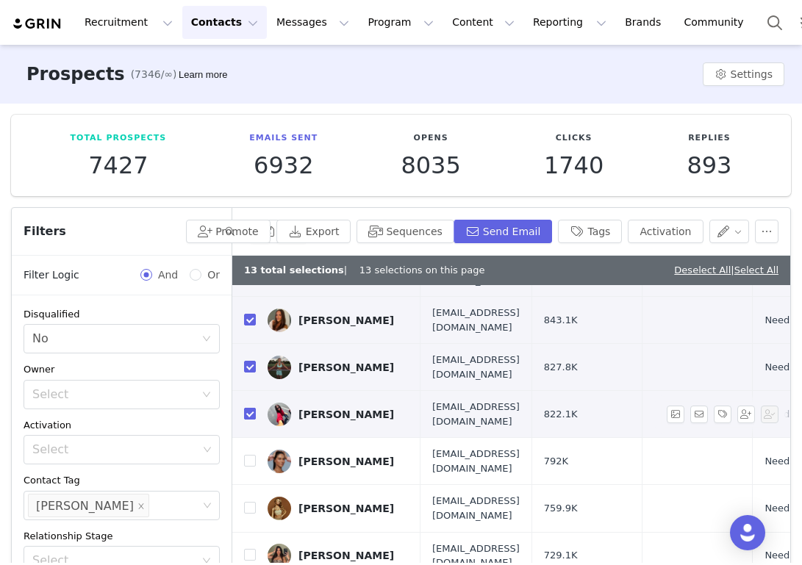
scroll to position [554, 0]
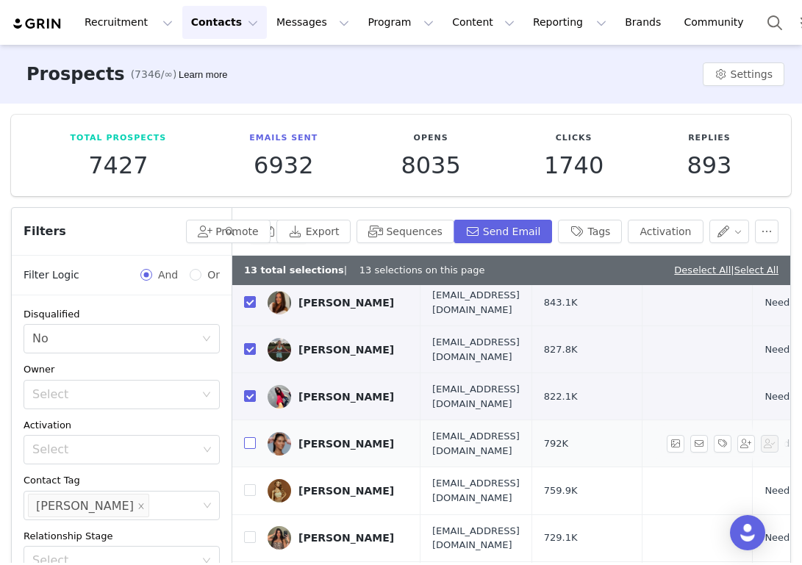
click at [248, 437] on input "checkbox" at bounding box center [250, 443] width 12 height 12
checkbox input "true"
click at [252, 484] on input "checkbox" at bounding box center [250, 490] width 12 height 12
checkbox input "true"
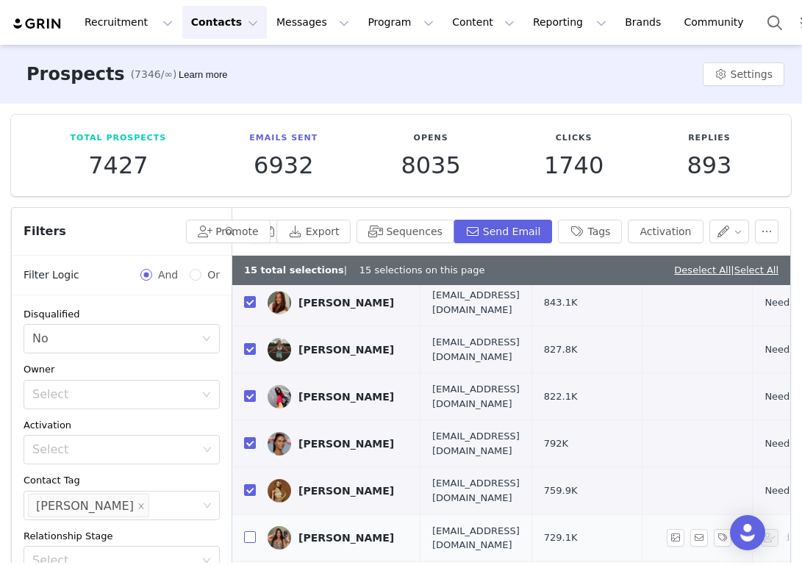
click at [251, 532] on input "checkbox" at bounding box center [250, 538] width 12 height 12
checkbox input "true"
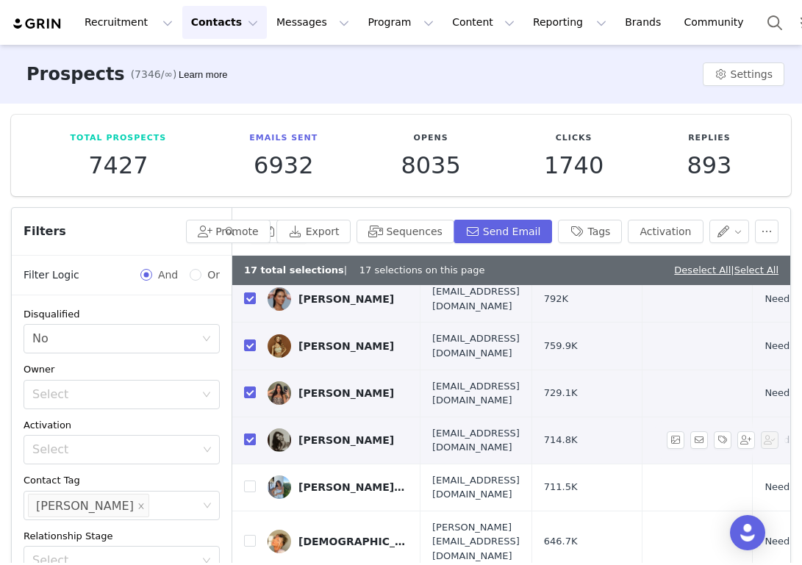
scroll to position [701, 0]
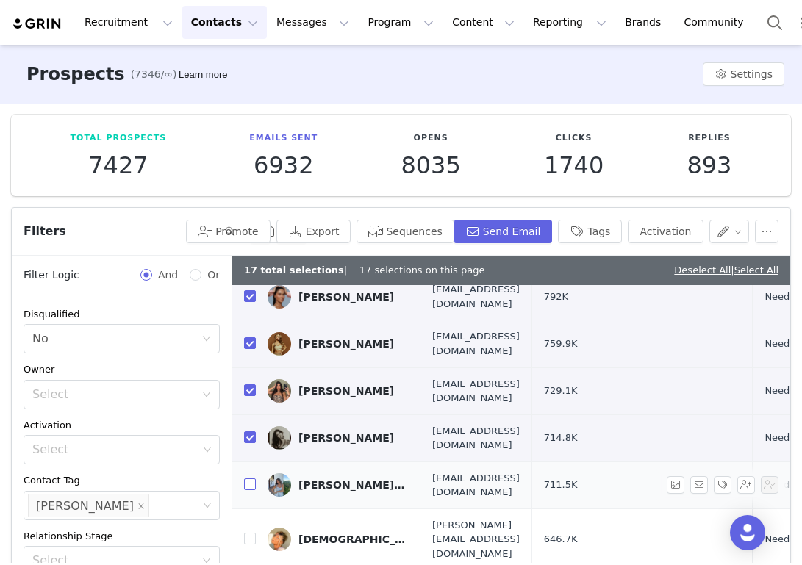
click at [248, 479] on input "checkbox" at bounding box center [250, 485] width 12 height 12
checkbox input "true"
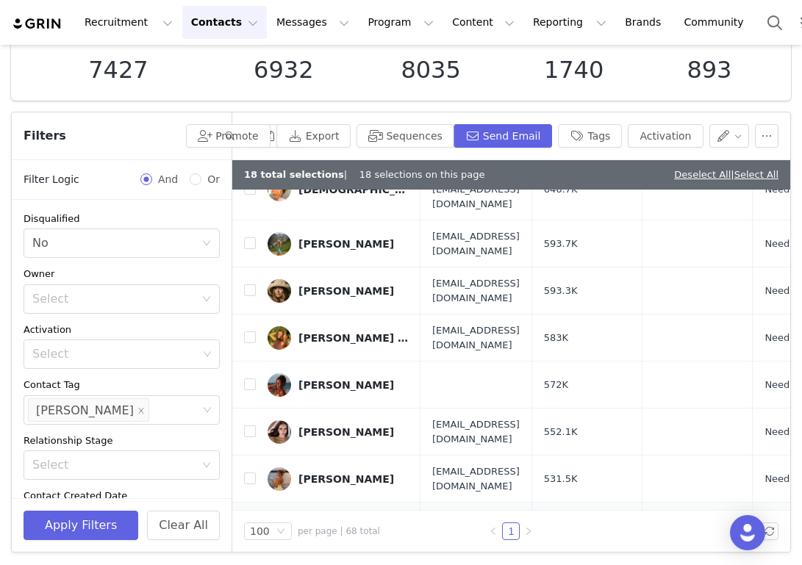
scroll to position [884, 0]
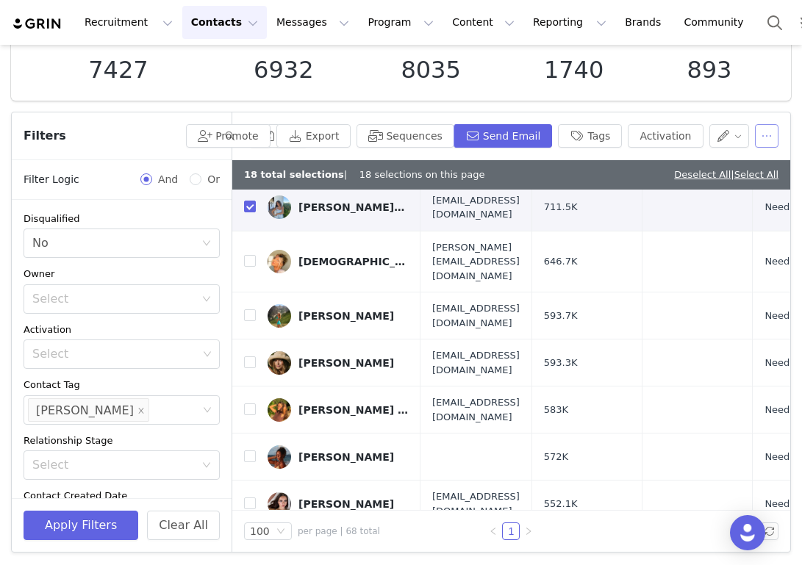
click at [768, 143] on button "button" at bounding box center [767, 136] width 24 height 24
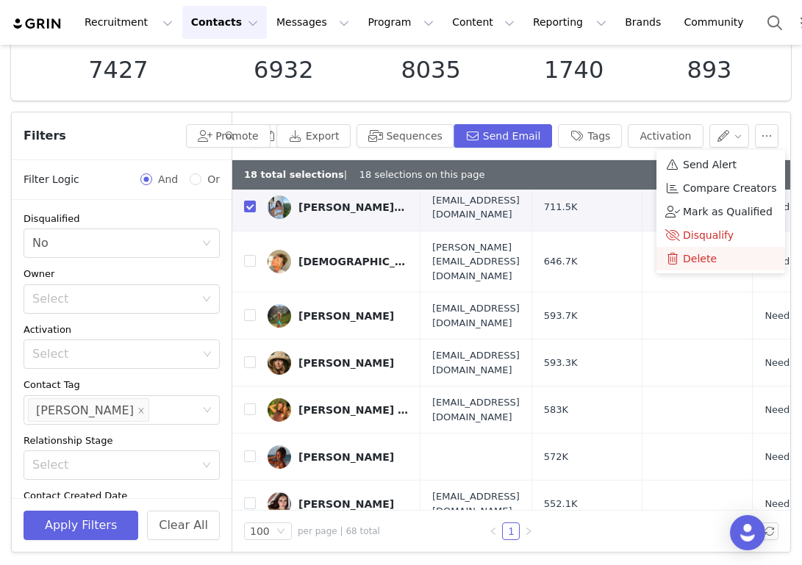
click at [709, 261] on span "Delete" at bounding box center [700, 259] width 34 height 16
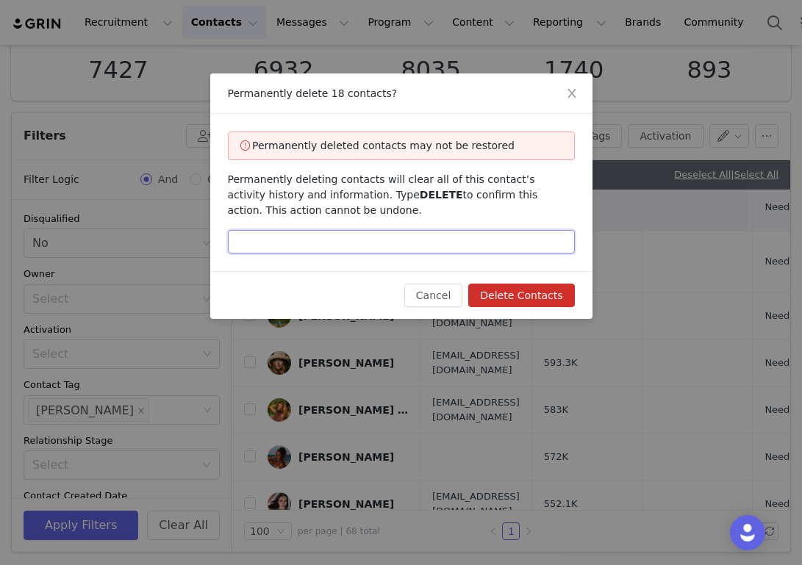
click at [546, 246] on input "text" at bounding box center [401, 242] width 347 height 24
type input "DELETE"
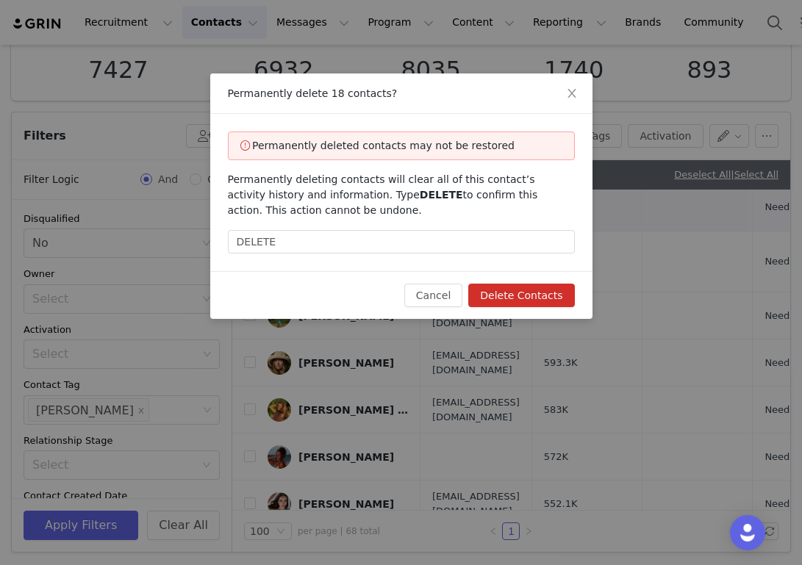
click at [565, 296] on button "Delete Contacts" at bounding box center [521, 296] width 106 height 24
checkbox input "false"
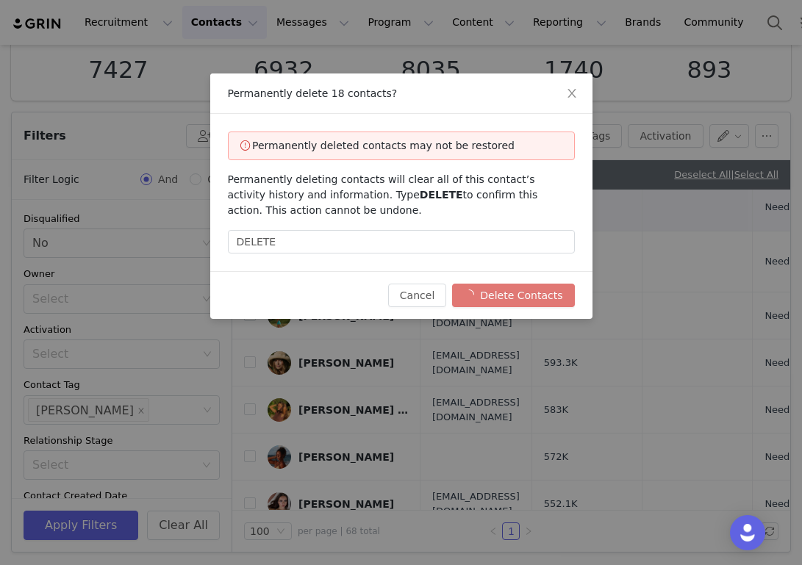
checkbox input "false"
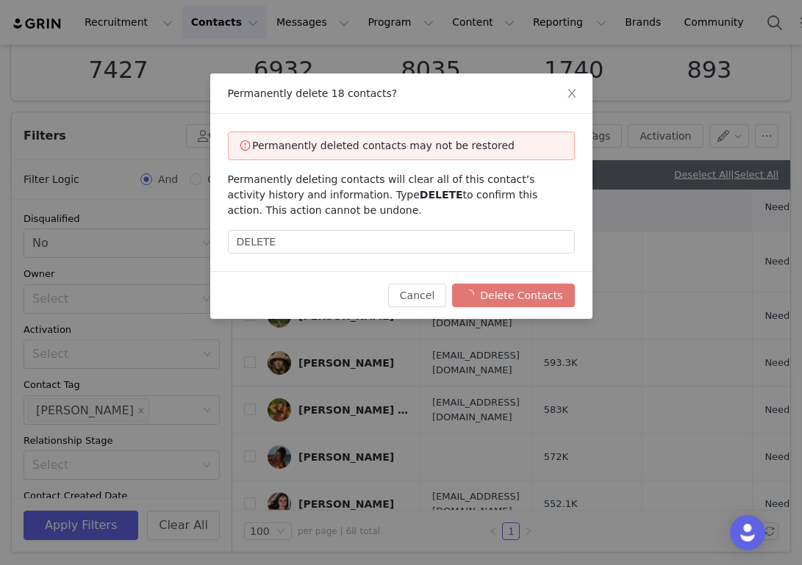
checkbox input "false"
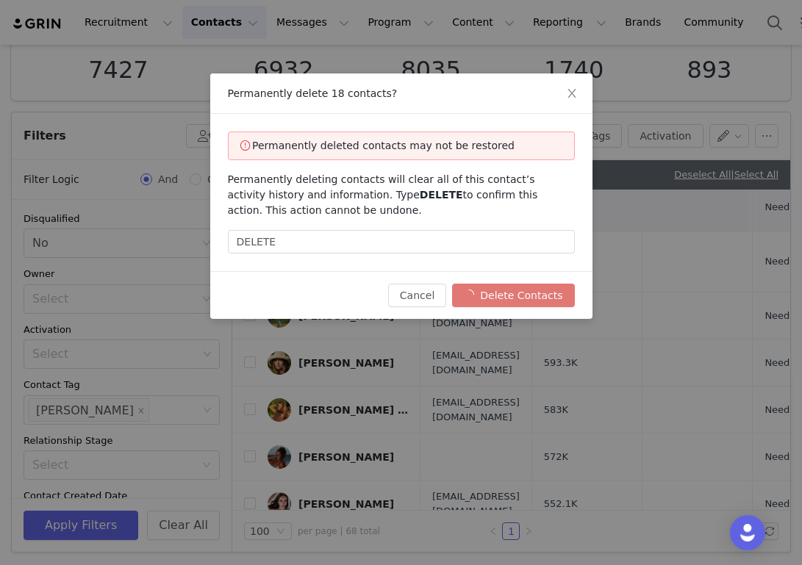
checkbox input "false"
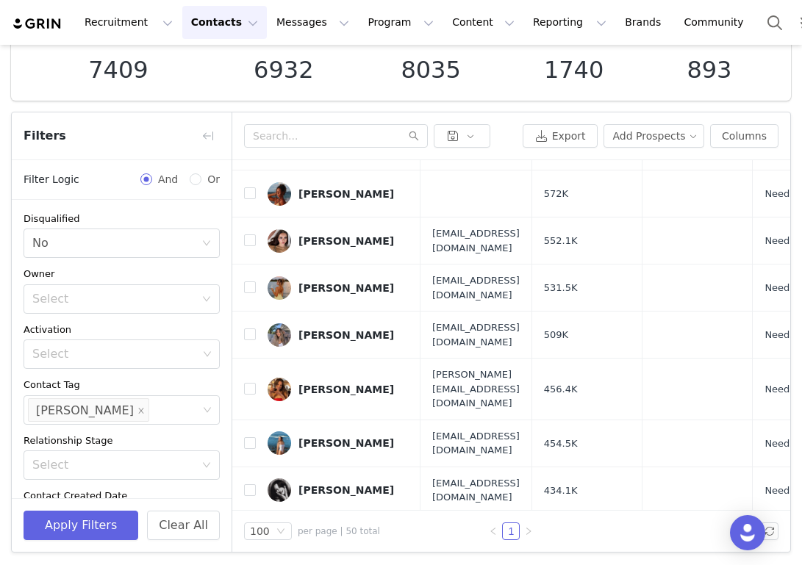
scroll to position [0, 0]
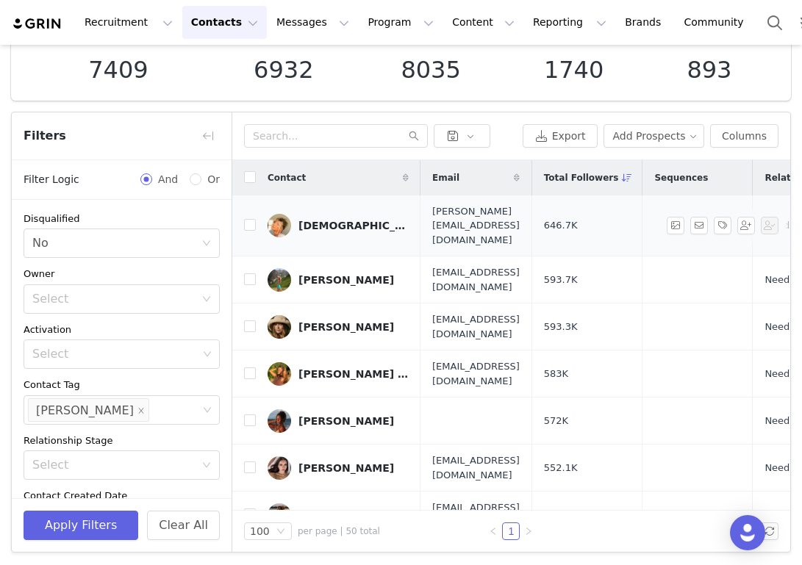
click at [361, 220] on div "Kristen Schick" at bounding box center [353, 226] width 110 height 12
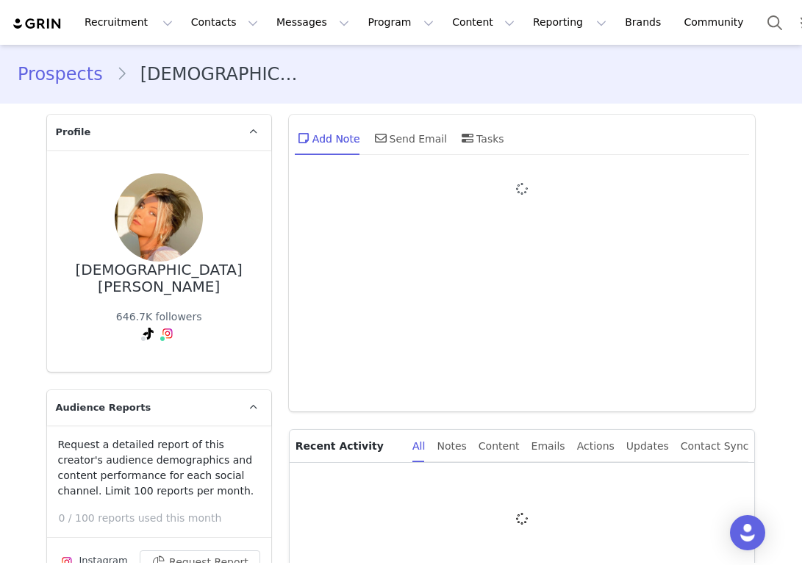
type input "+1 ([GEOGRAPHIC_DATA])"
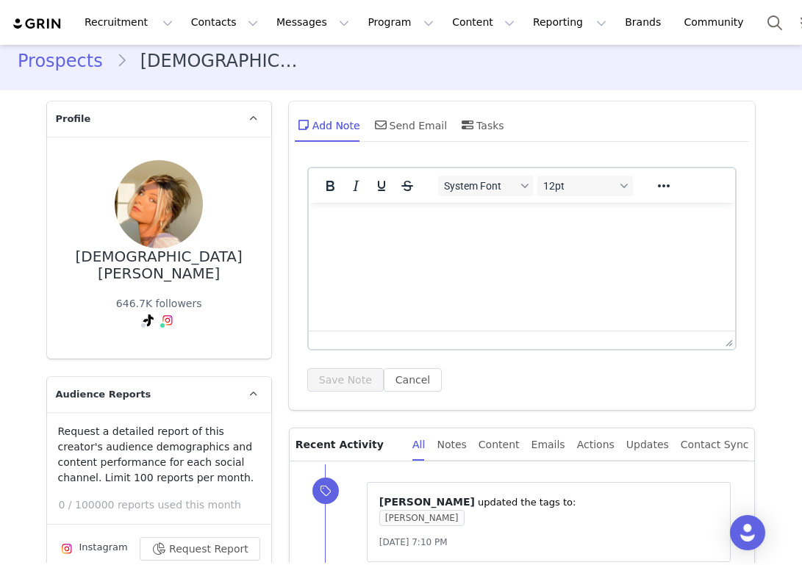
scroll to position [14, 0]
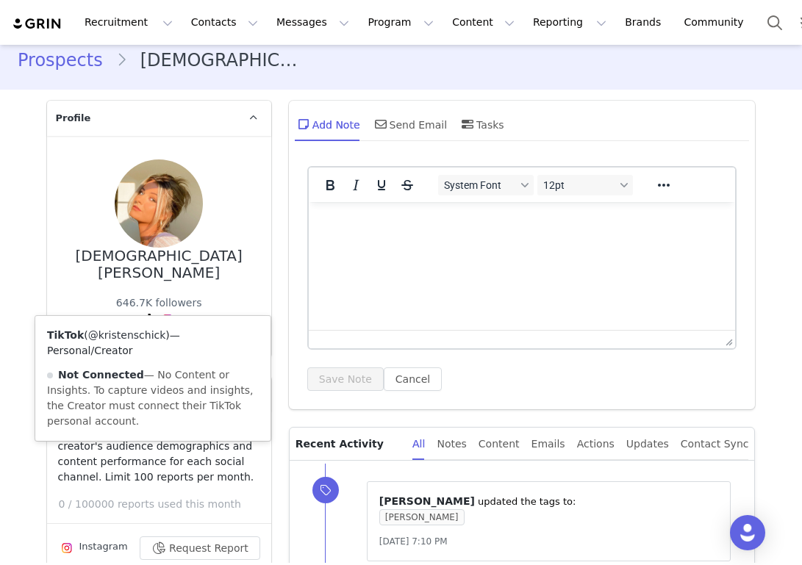
click at [139, 338] on link "@kristenschick" at bounding box center [127, 335] width 78 height 12
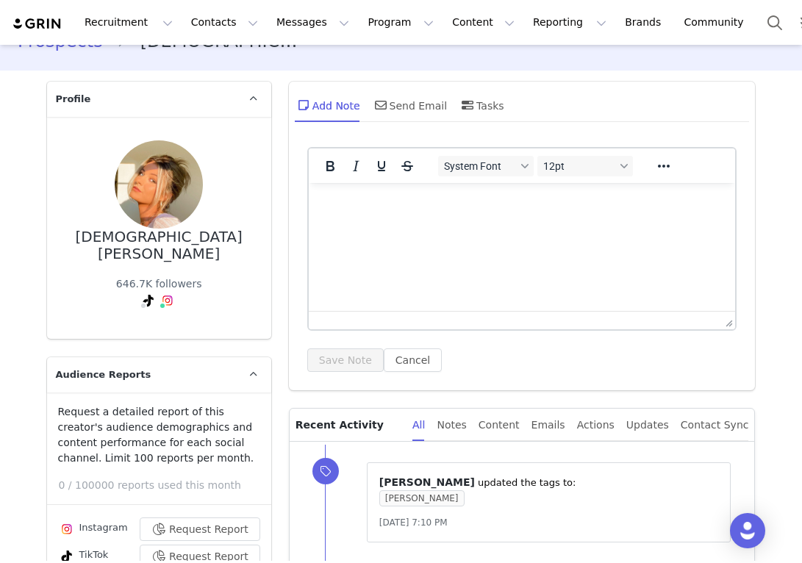
scroll to position [0, 0]
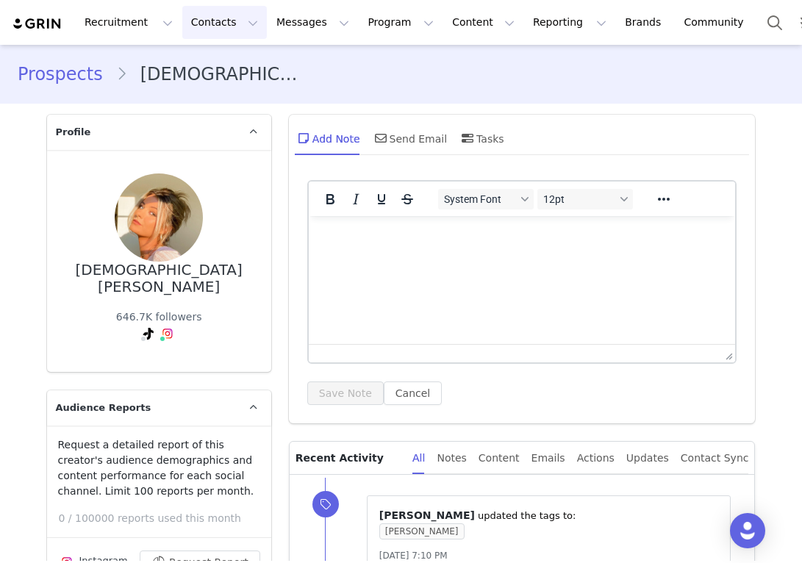
click at [204, 33] on button "Contacts Contacts" at bounding box center [224, 22] width 85 height 33
click at [218, 87] on p "Prospects" at bounding box center [208, 92] width 49 height 15
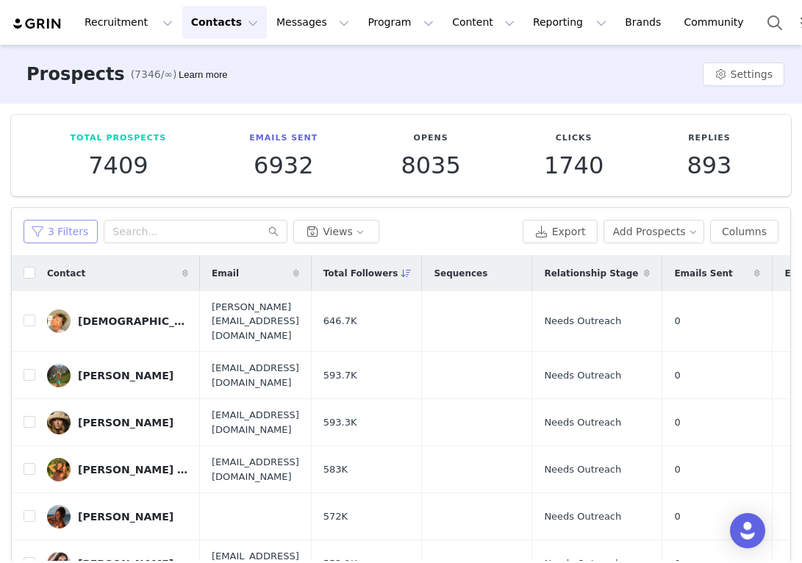
click at [85, 235] on button "3 Filters" at bounding box center [61, 232] width 74 height 24
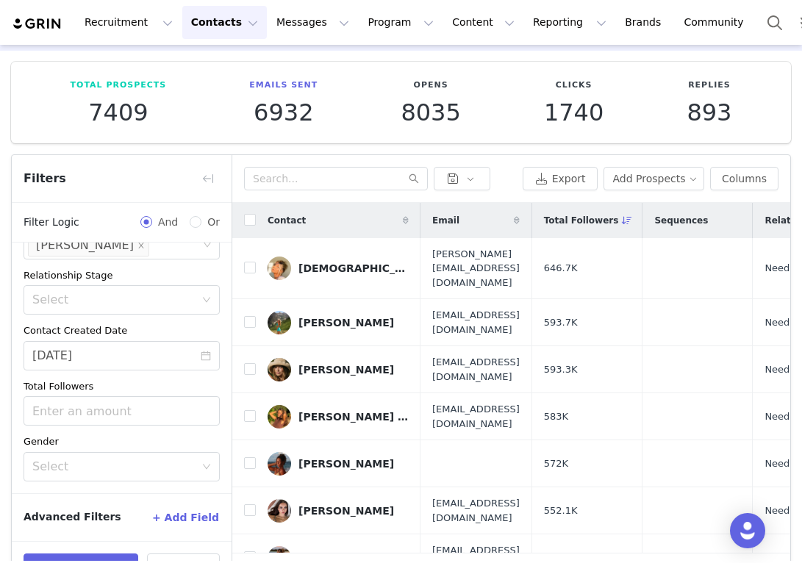
scroll to position [98, 0]
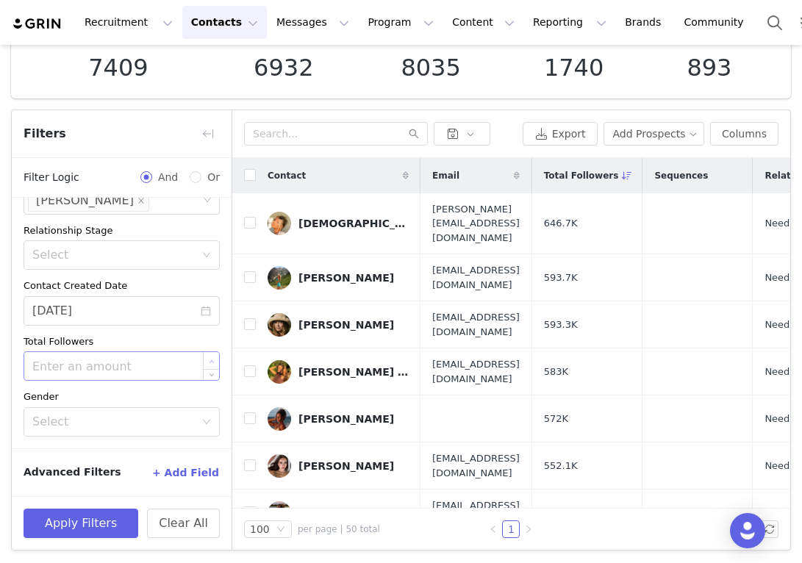
click at [206, 360] on span "Increase Value" at bounding box center [211, 360] width 15 height 17
type input "0"
click at [218, 372] on span "Decrease Value" at bounding box center [211, 371] width 15 height 17
click at [210, 133] on button "button" at bounding box center [208, 134] width 24 height 24
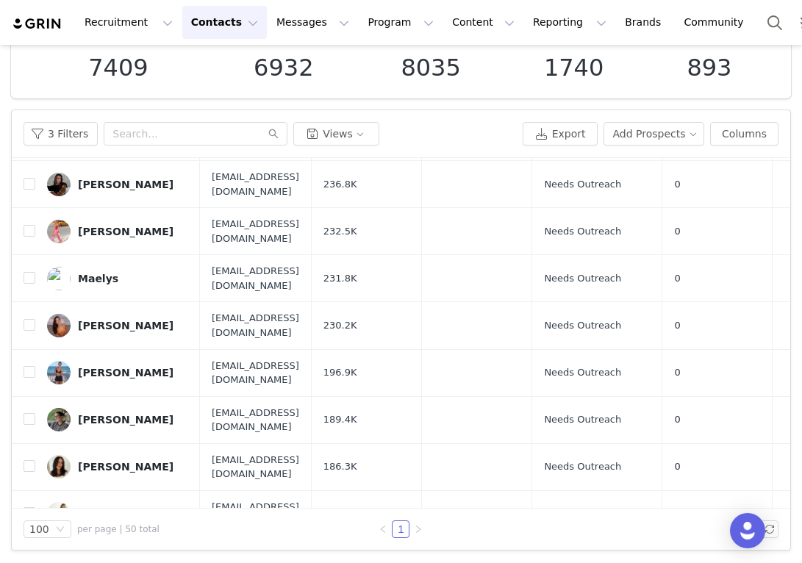
scroll to position [1306, 0]
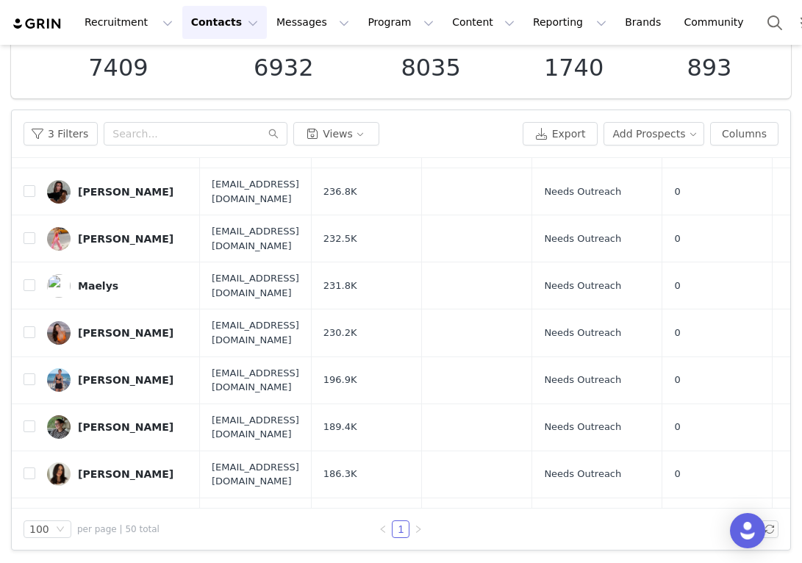
click at [126, 562] on div "Holly Owens" at bounding box center [126, 568] width 96 height 12
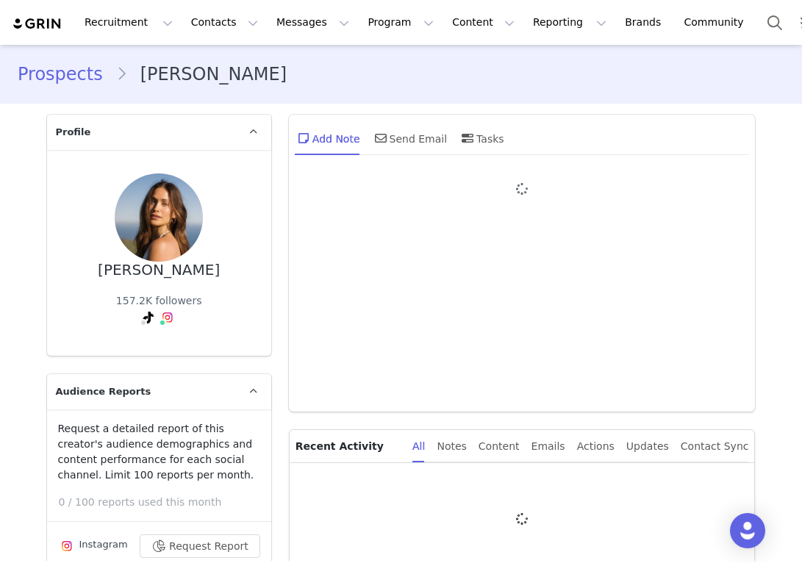
type input "+1 ([GEOGRAPHIC_DATA])"
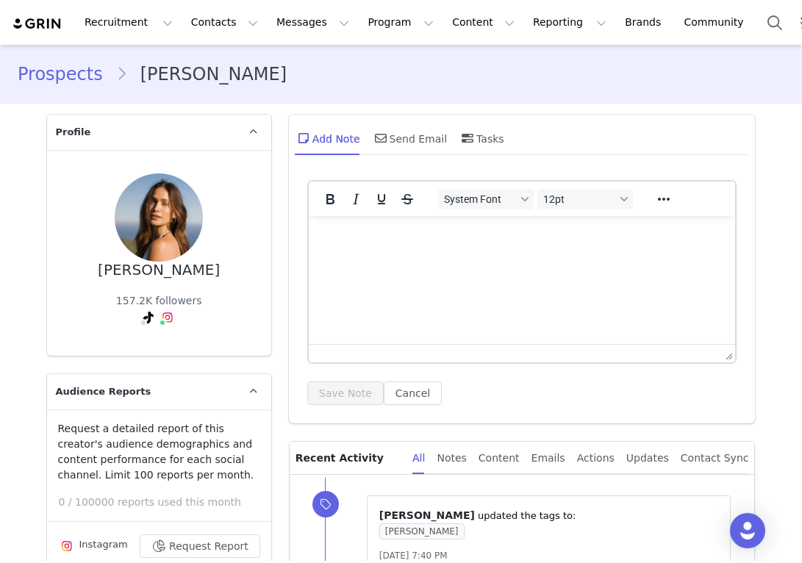
scroll to position [21, 0]
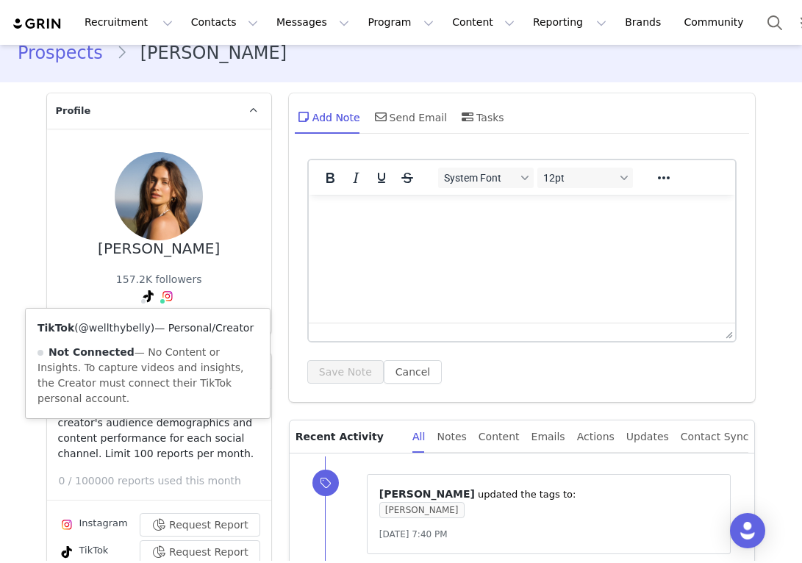
click at [140, 332] on link "@wellthybelly" at bounding box center [115, 328] width 72 height 12
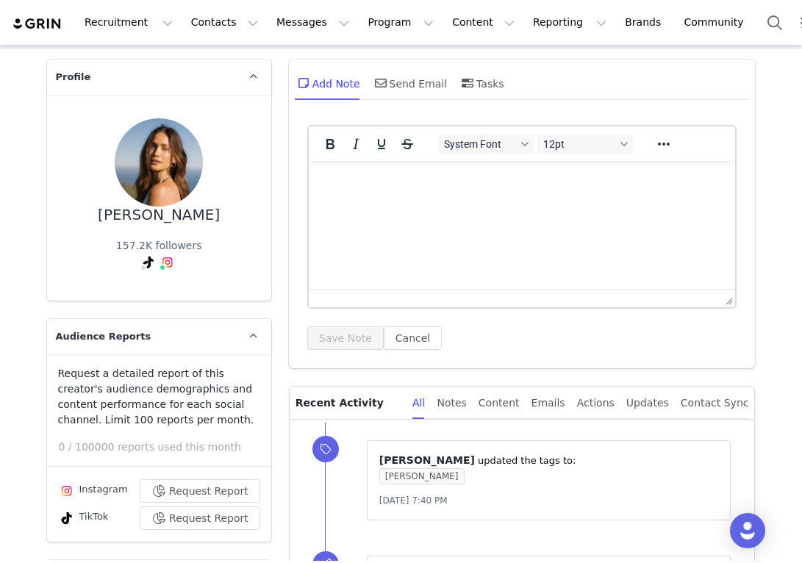
scroll to position [64, 0]
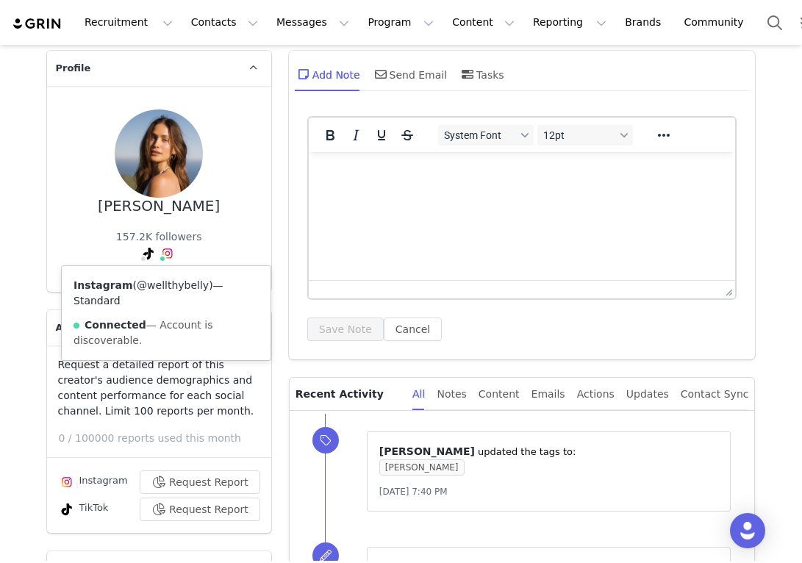
click at [168, 284] on link "@wellthybelly" at bounding box center [173, 285] width 72 height 12
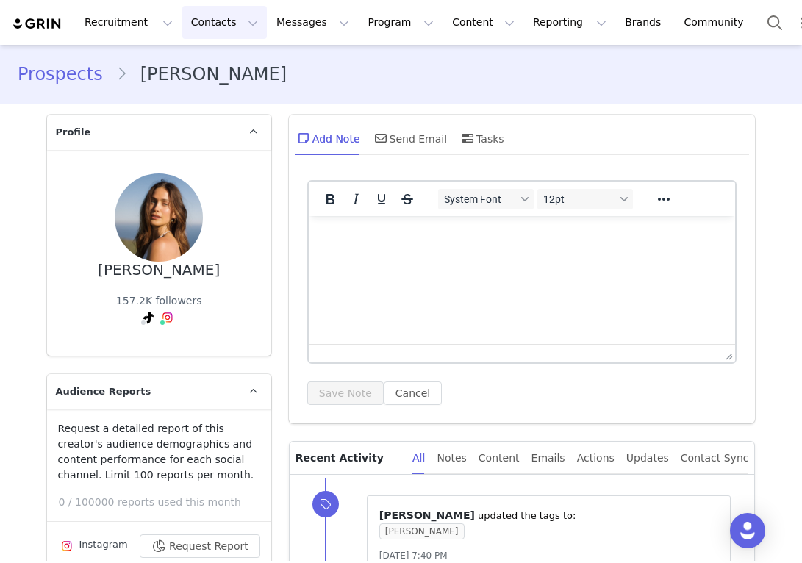
click at [224, 18] on button "Contacts Contacts" at bounding box center [224, 22] width 85 height 33
drag, startPoint x: 215, startPoint y: 68, endPoint x: 225, endPoint y: 93, distance: 26.8
click at [225, 93] on p "Prospects" at bounding box center [208, 92] width 49 height 15
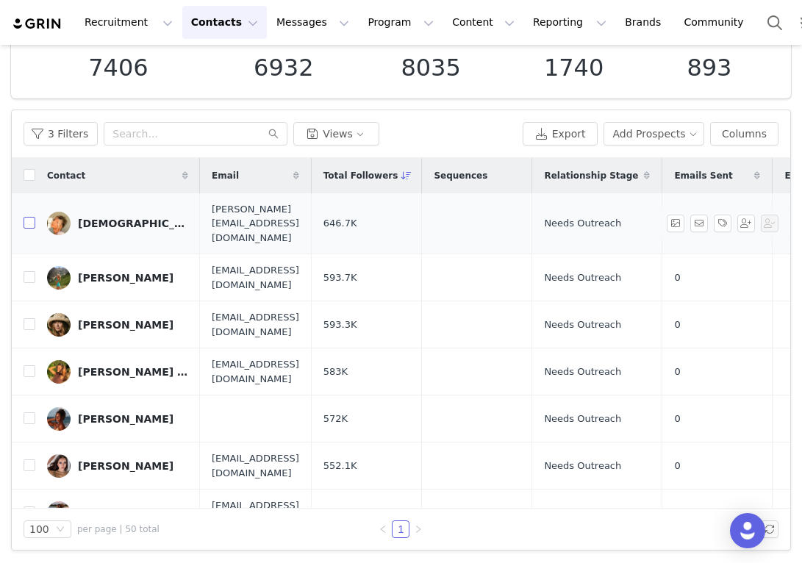
click at [32, 217] on input "checkbox" at bounding box center [30, 223] width 12 height 12
checkbox input "true"
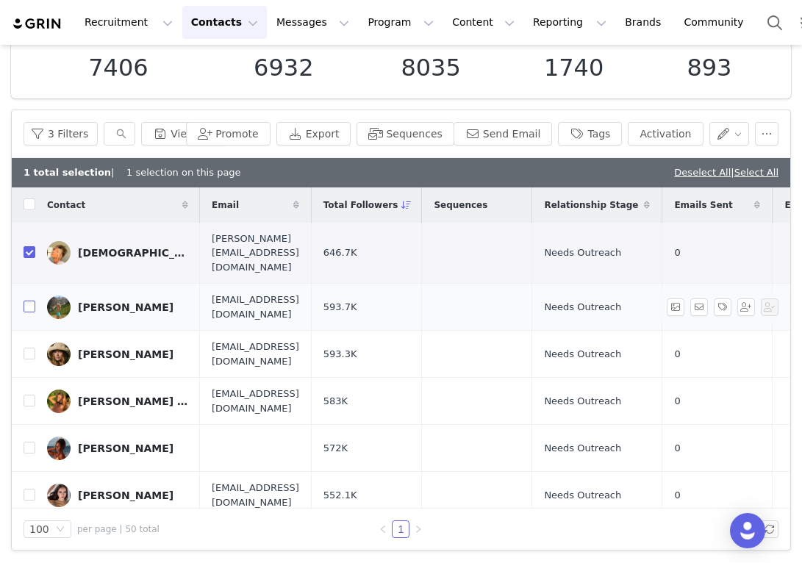
click at [33, 301] on input "checkbox" at bounding box center [30, 307] width 12 height 12
checkbox input "true"
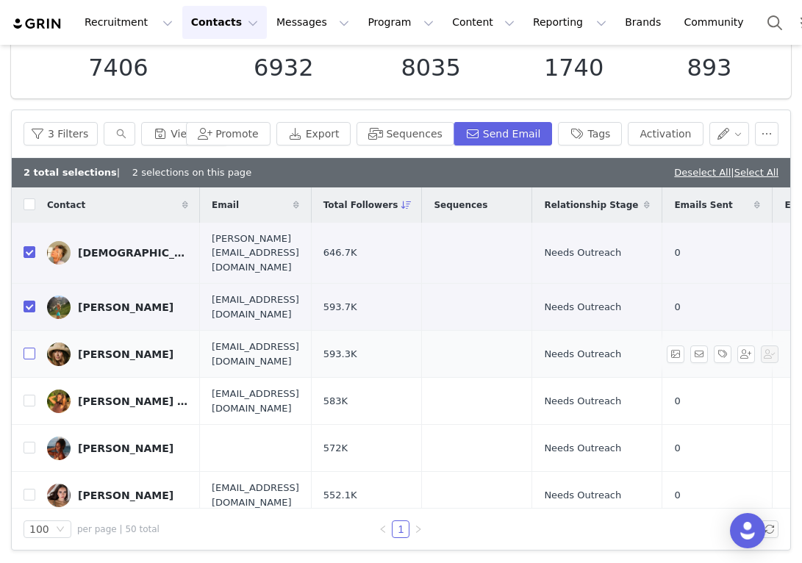
click at [29, 348] on input "checkbox" at bounding box center [30, 354] width 12 height 12
checkbox input "true"
click at [31, 395] on input "checkbox" at bounding box center [30, 401] width 12 height 12
checkbox input "true"
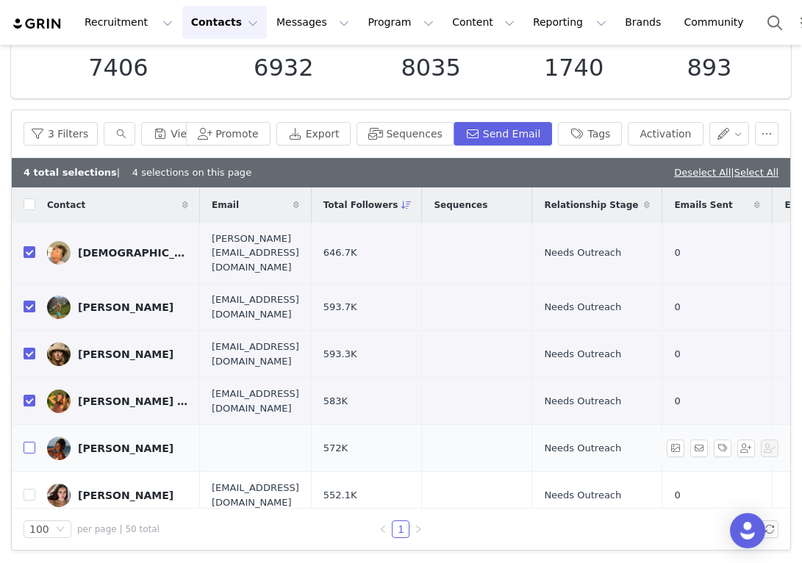
click at [29, 442] on input "checkbox" at bounding box center [30, 448] width 12 height 12
checkbox input "true"
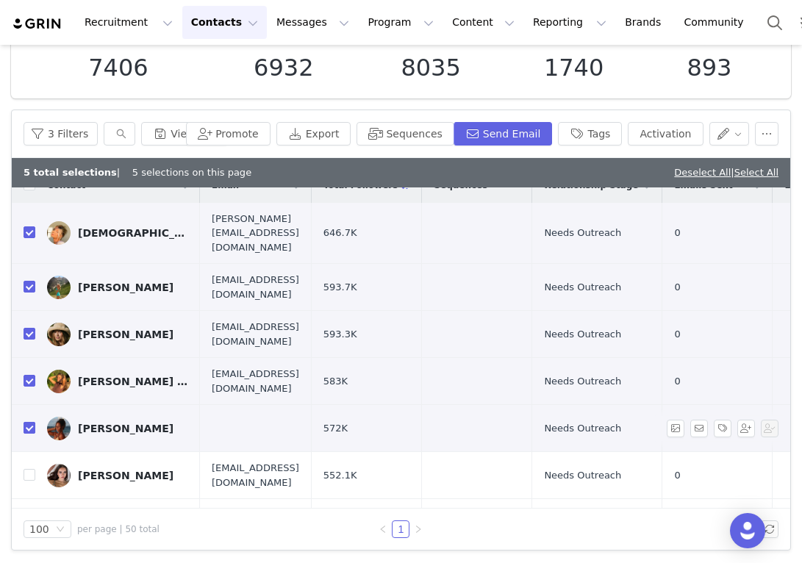
scroll to position [23, 0]
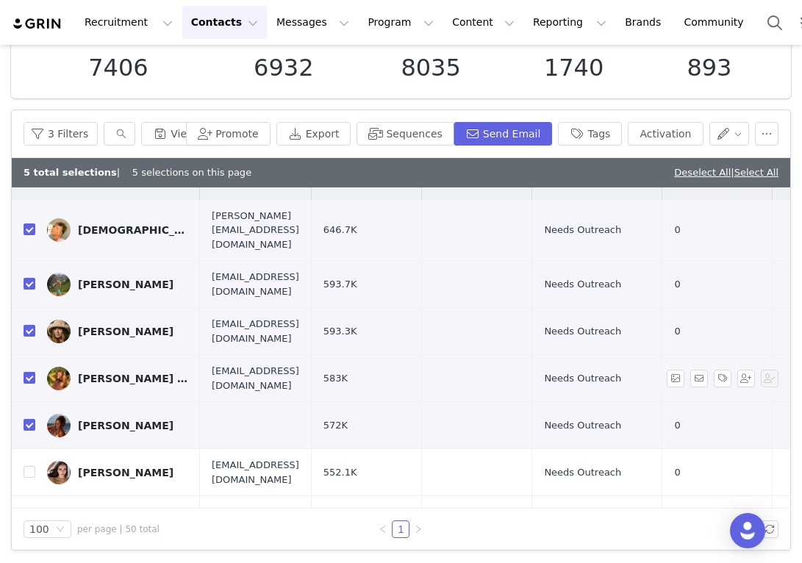
click at [24, 372] on input "checkbox" at bounding box center [30, 378] width 12 height 12
checkbox input "false"
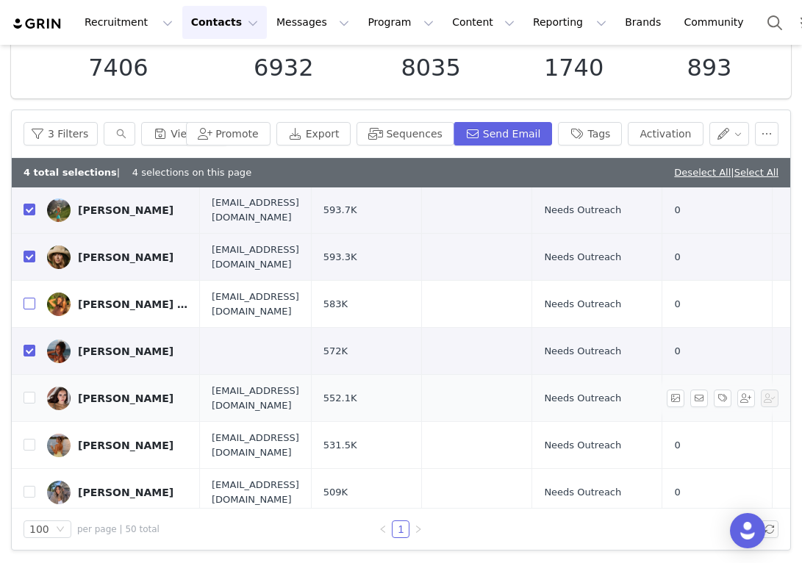
scroll to position [104, 0]
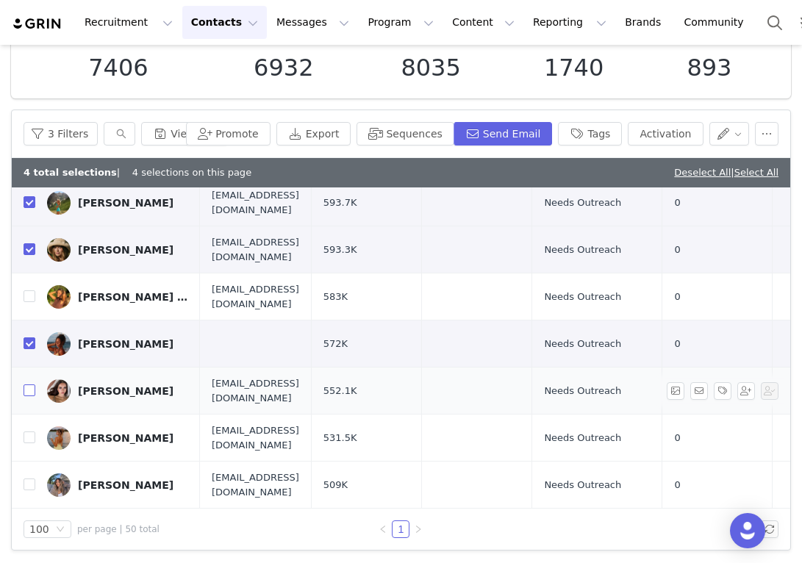
click at [27, 384] on input "checkbox" at bounding box center [30, 390] width 12 height 12
checkbox input "true"
click at [31, 432] on input "checkbox" at bounding box center [30, 438] width 12 height 12
checkbox input "true"
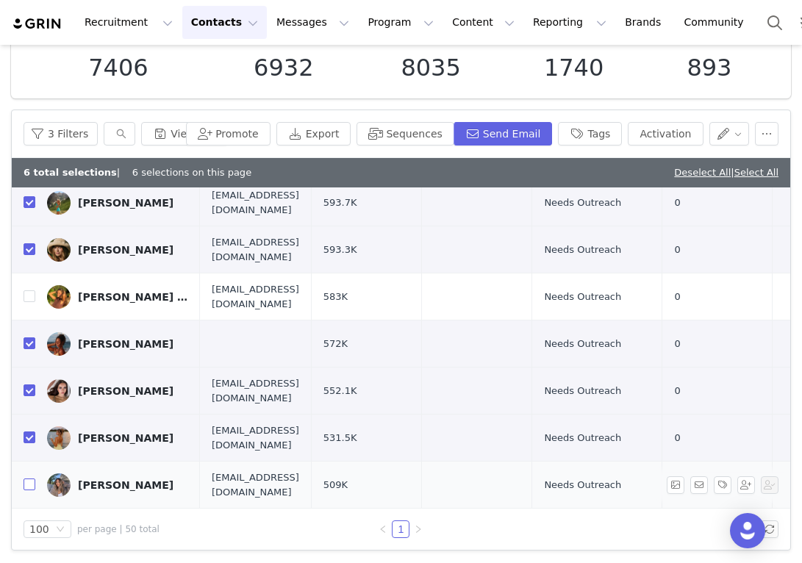
click at [32, 479] on input "checkbox" at bounding box center [30, 485] width 12 height 12
checkbox input "true"
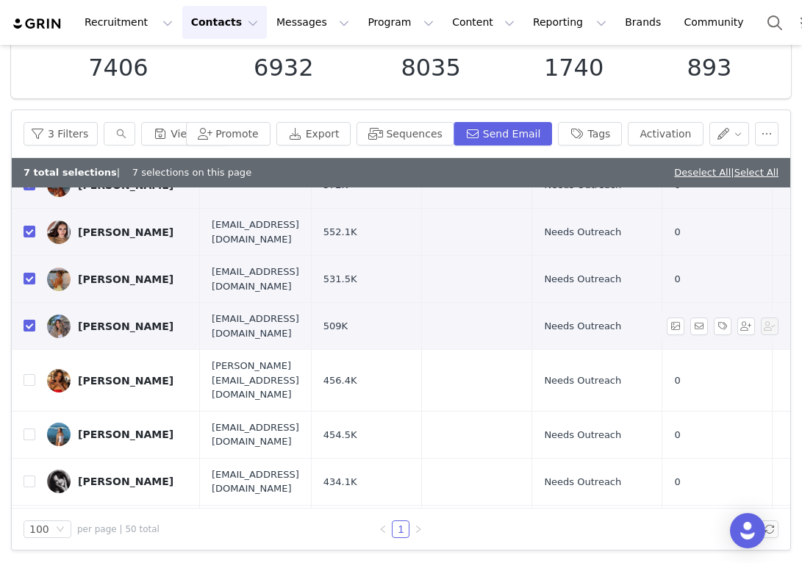
scroll to position [268, 0]
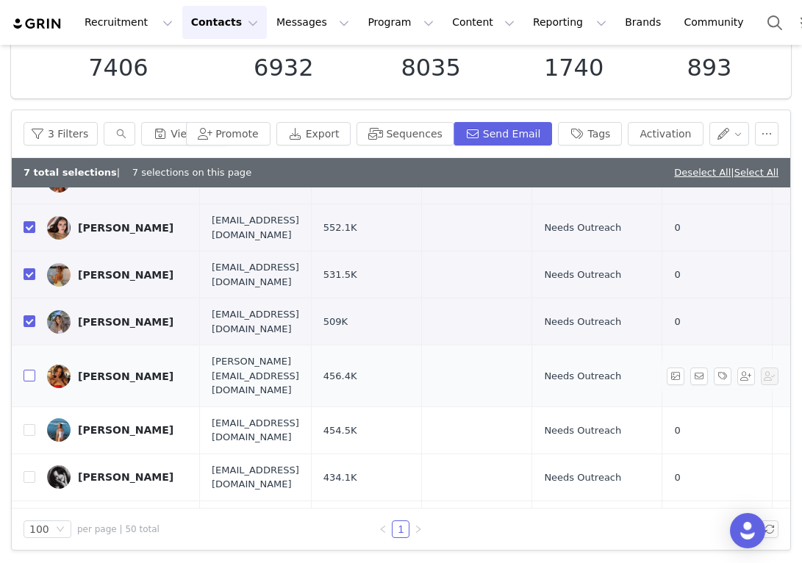
click at [29, 370] on input "checkbox" at bounding box center [30, 376] width 12 height 12
checkbox input "true"
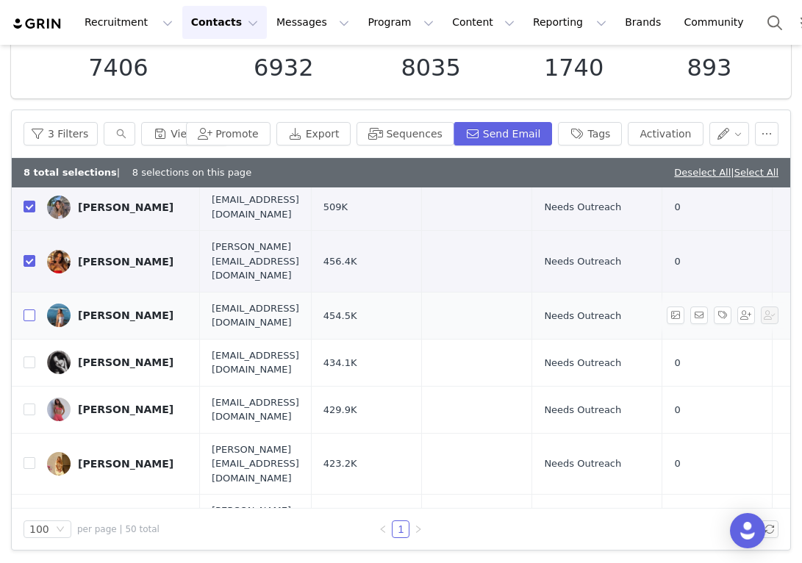
scroll to position [384, 0]
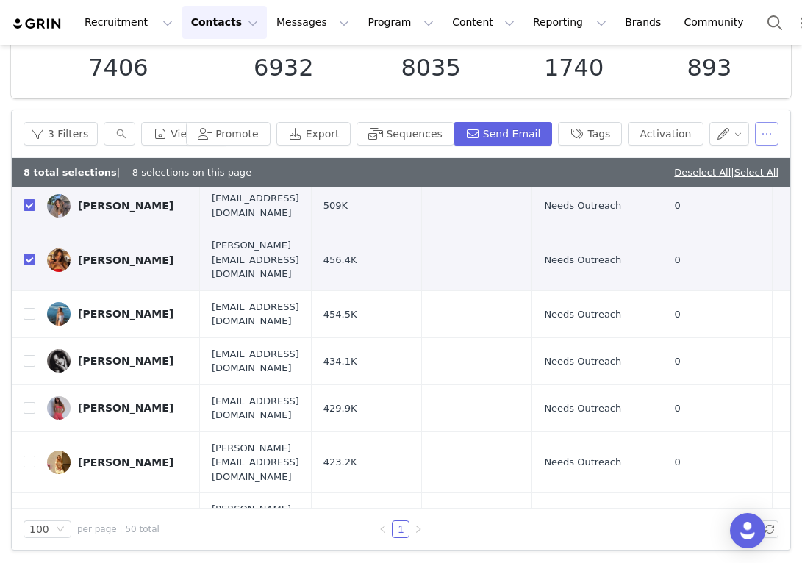
click at [762, 134] on button "button" at bounding box center [767, 134] width 24 height 24
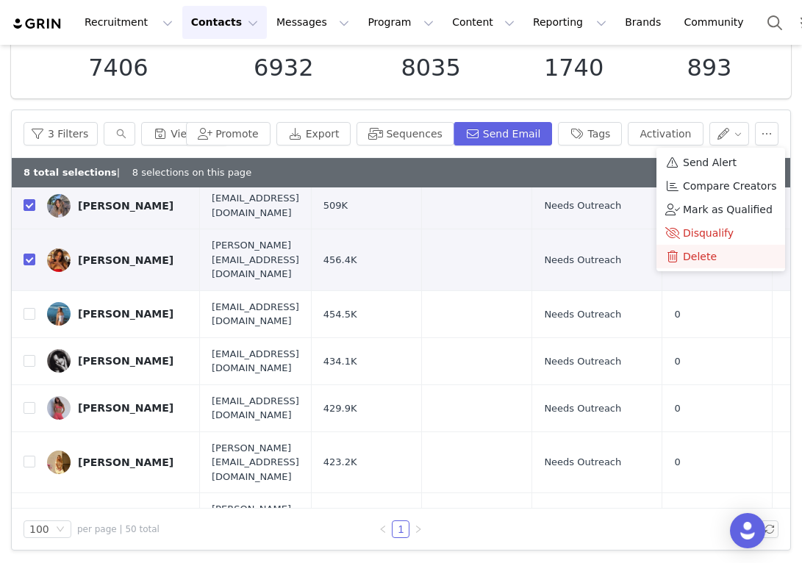
click at [700, 258] on span "Delete" at bounding box center [700, 256] width 34 height 16
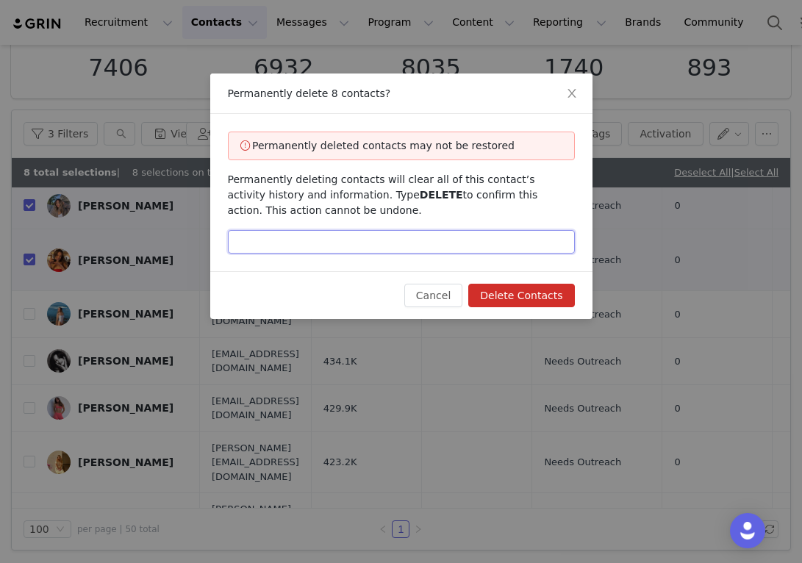
click at [509, 244] on input "text" at bounding box center [401, 242] width 347 height 24
type input "DELETE"
click at [538, 295] on button "Delete Contacts" at bounding box center [521, 296] width 106 height 24
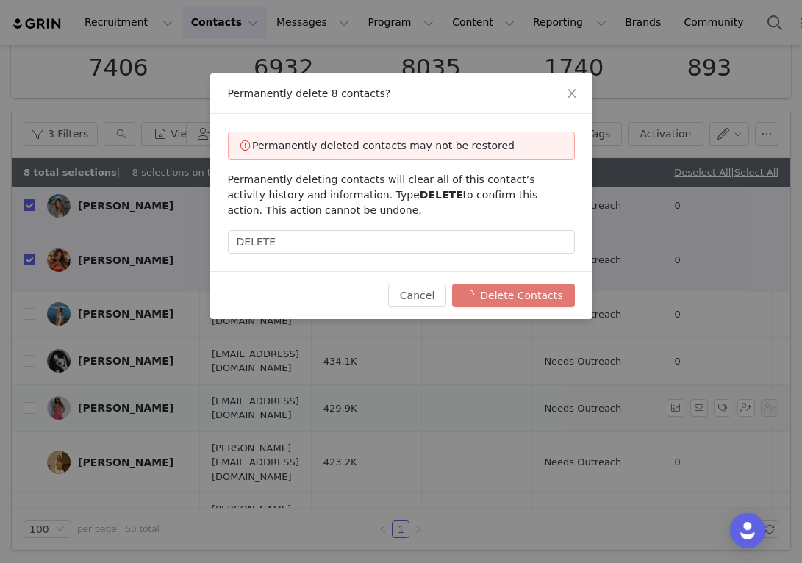
checkbox input "false"
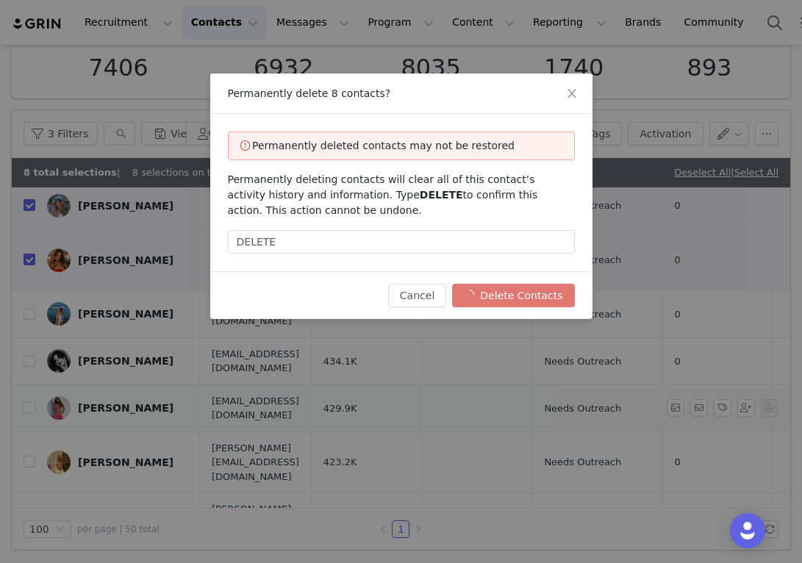
checkbox input "false"
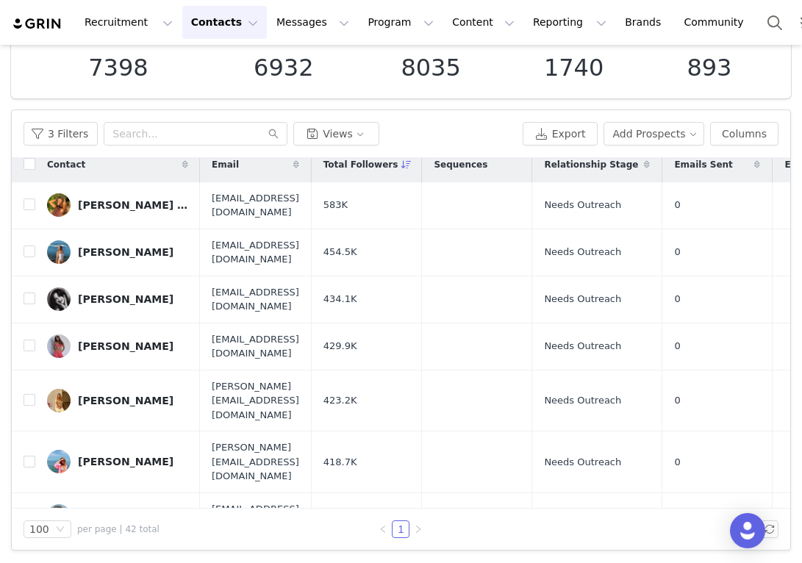
scroll to position [0, 0]
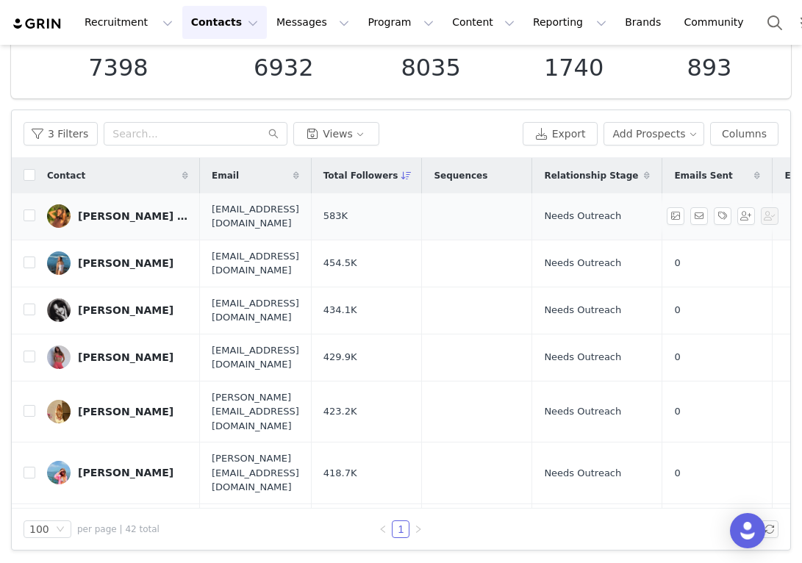
click at [144, 213] on div "Audrey Lillian" at bounding box center [133, 216] width 110 height 12
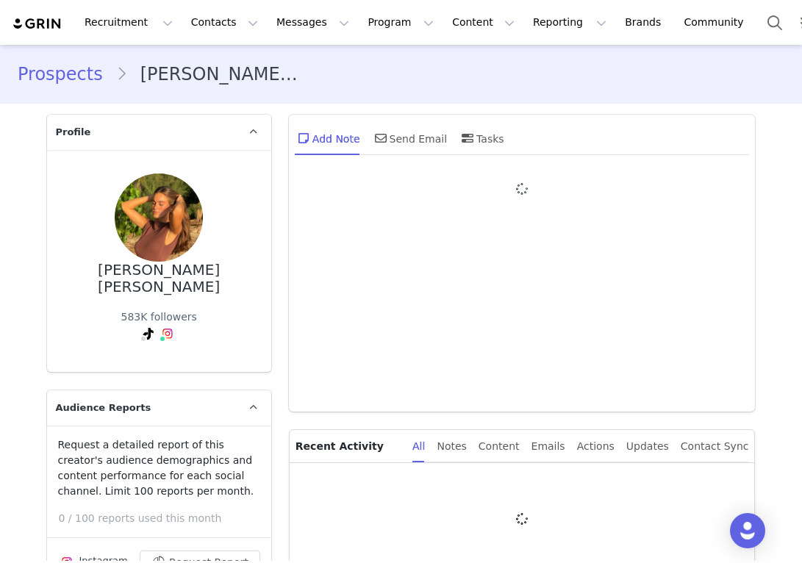
type input "+1 ([GEOGRAPHIC_DATA])"
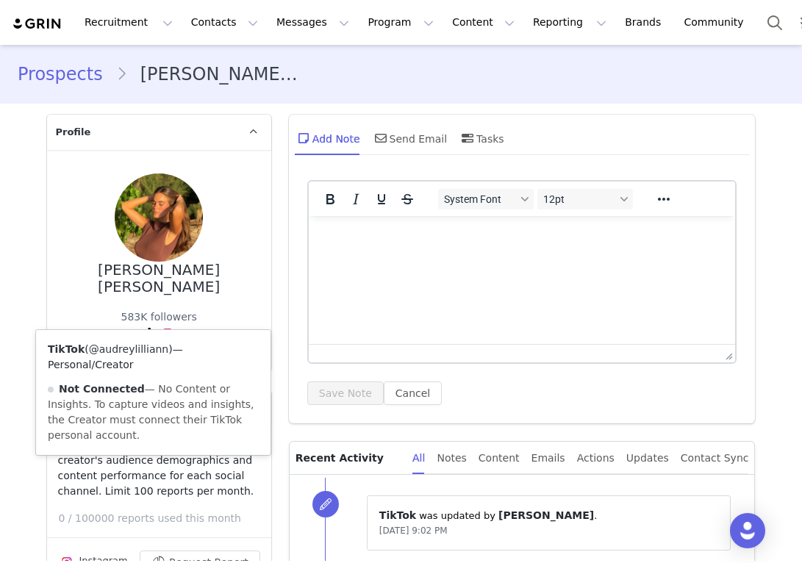
click at [138, 349] on link "@audreylilliann" at bounding box center [128, 349] width 79 height 12
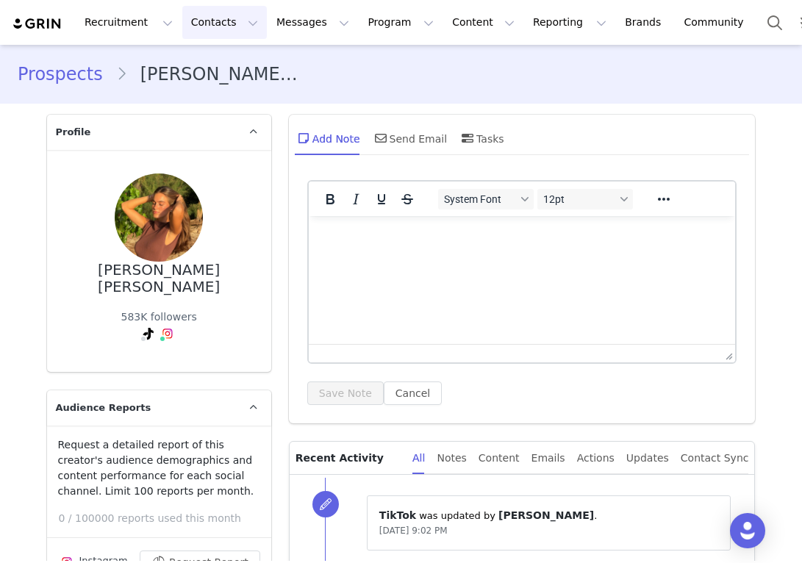
click at [223, 16] on button "Contacts Contacts" at bounding box center [224, 22] width 85 height 33
click at [223, 90] on p "Prospects" at bounding box center [208, 92] width 49 height 15
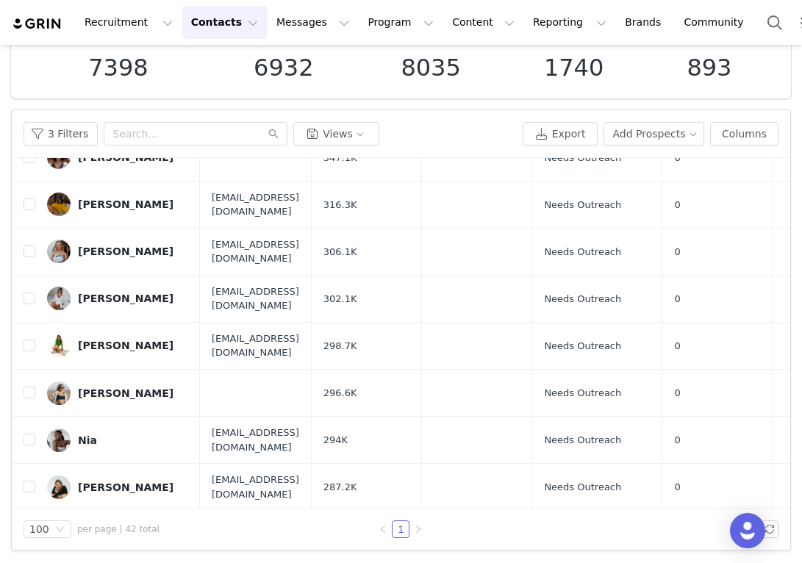
scroll to position [675, 0]
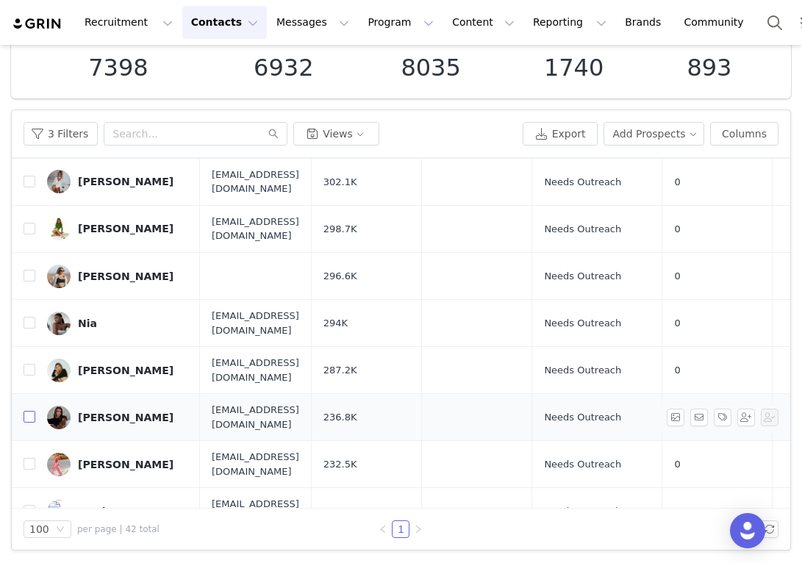
click at [31, 411] on input "checkbox" at bounding box center [30, 417] width 12 height 12
checkbox input "true"
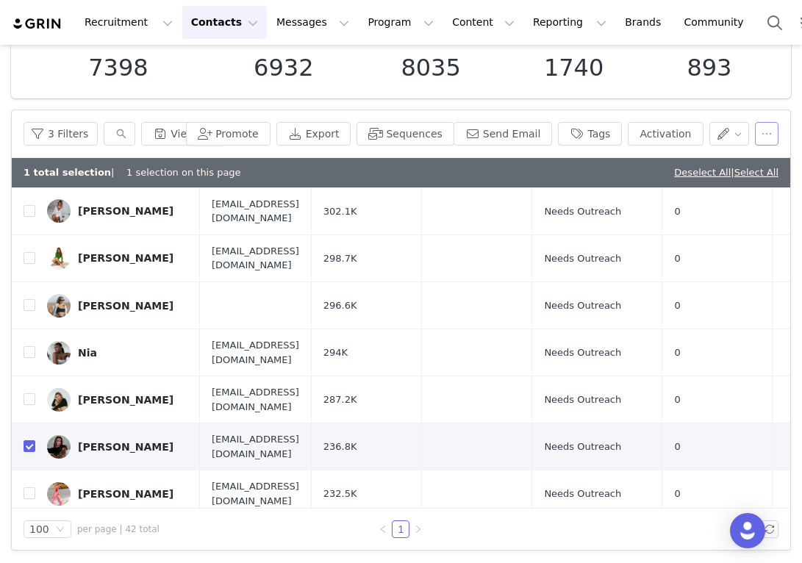
click at [777, 133] on button "button" at bounding box center [767, 134] width 24 height 24
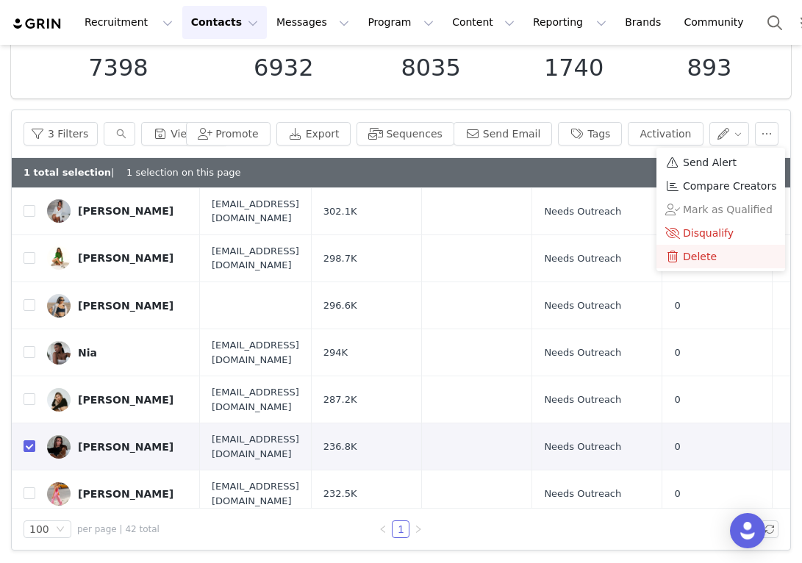
click at [701, 257] on span "Delete" at bounding box center [700, 256] width 34 height 16
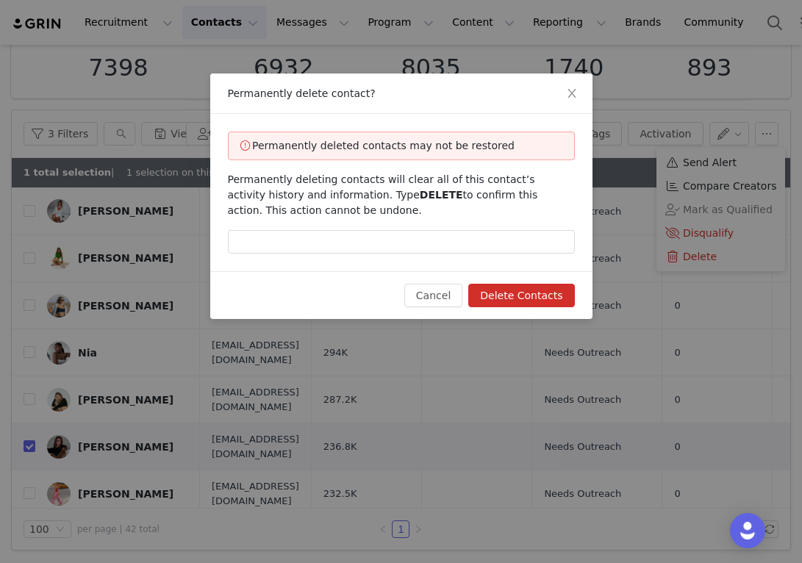
click at [518, 262] on div "Permanently deleted contacts may not be restored Permanently deleting contacts …" at bounding box center [401, 192] width 382 height 157
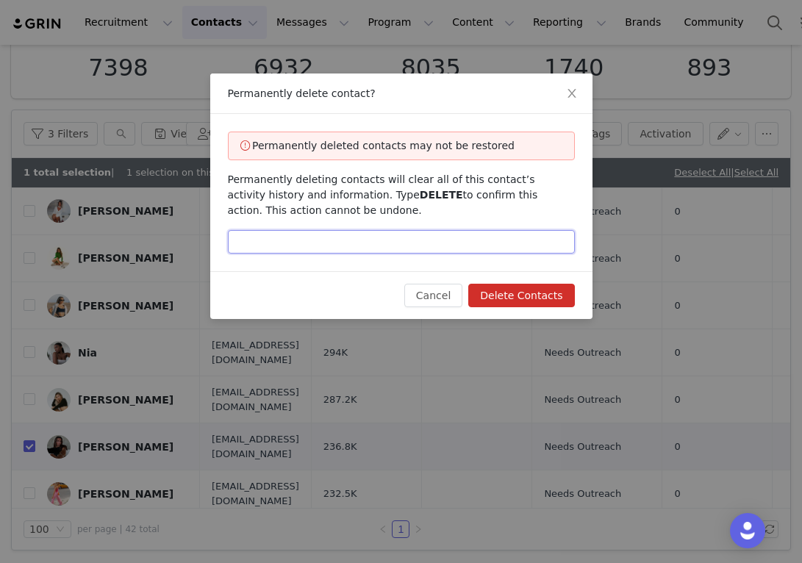
click at [512, 244] on input "text" at bounding box center [401, 242] width 347 height 24
type input "DELETE"
click at [529, 297] on button "Delete Contacts" at bounding box center [521, 296] width 106 height 24
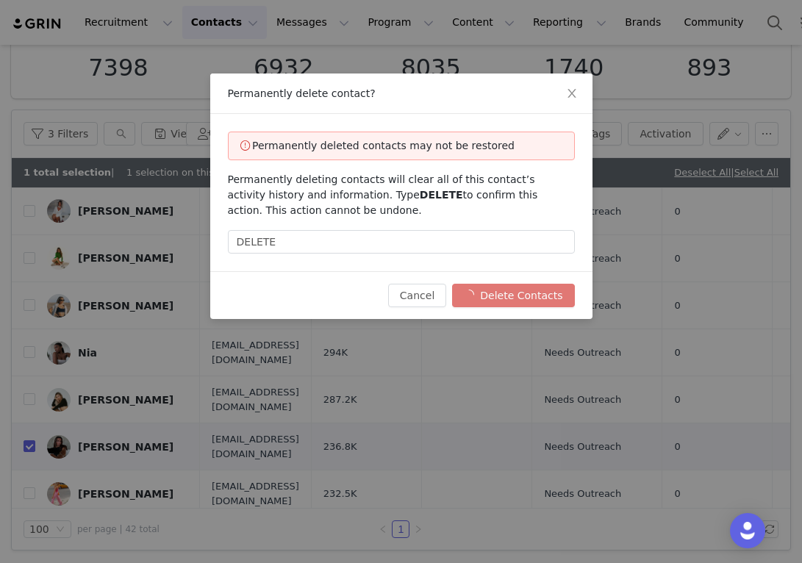
checkbox input "false"
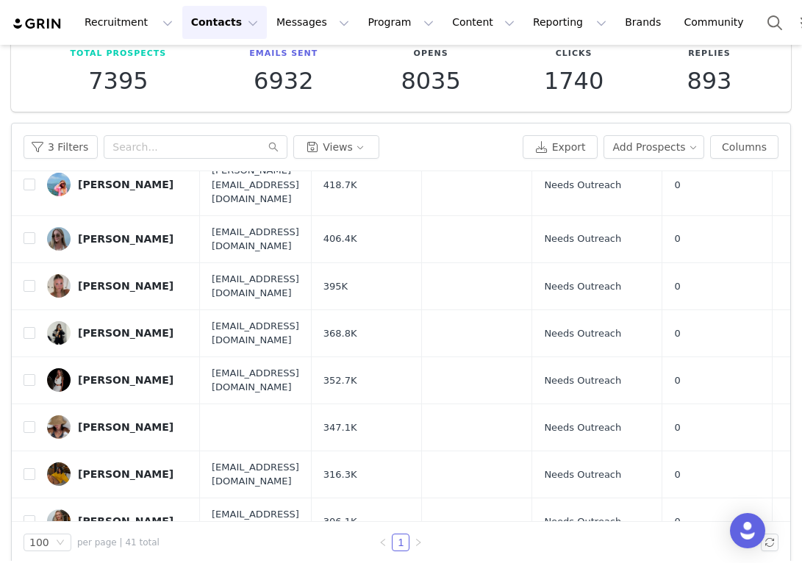
scroll to position [0, 0]
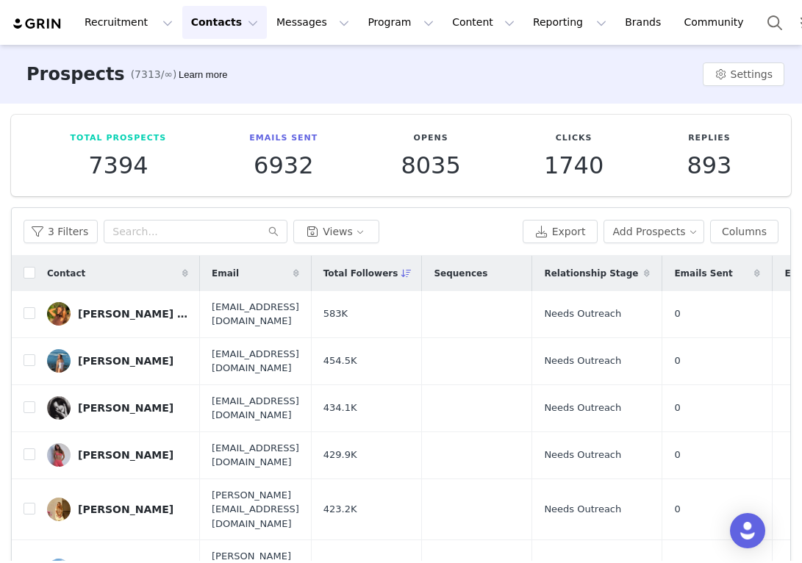
click at [412, 273] on icon at bounding box center [406, 273] width 10 height 9
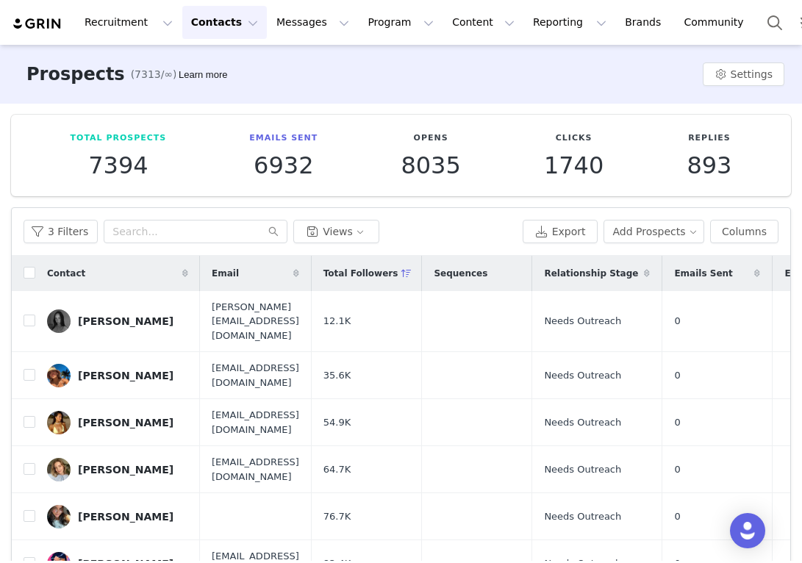
click at [412, 273] on icon at bounding box center [406, 273] width 10 height 9
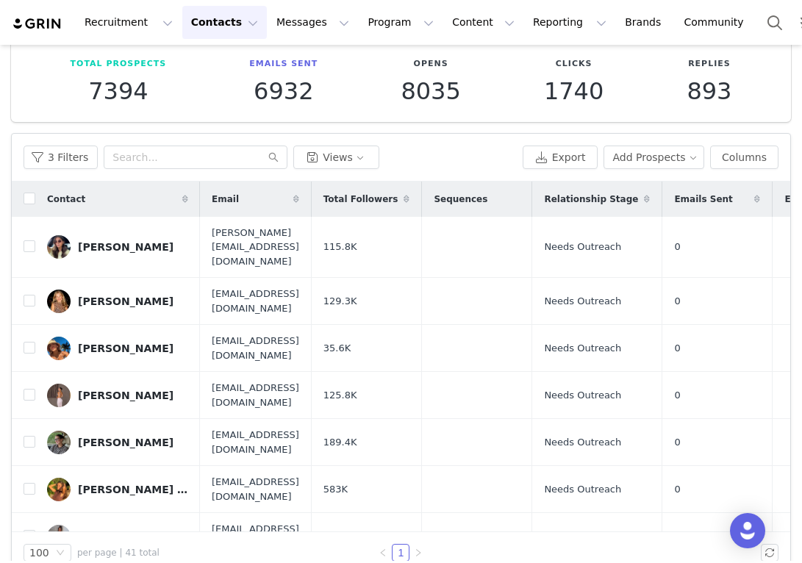
scroll to position [79, 0]
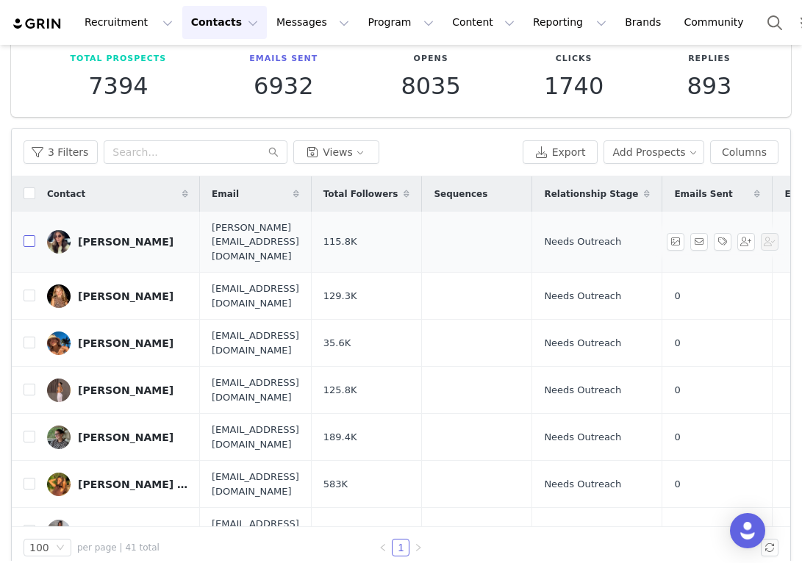
click at [29, 235] on input "checkbox" at bounding box center [30, 241] width 12 height 12
checkbox input "true"
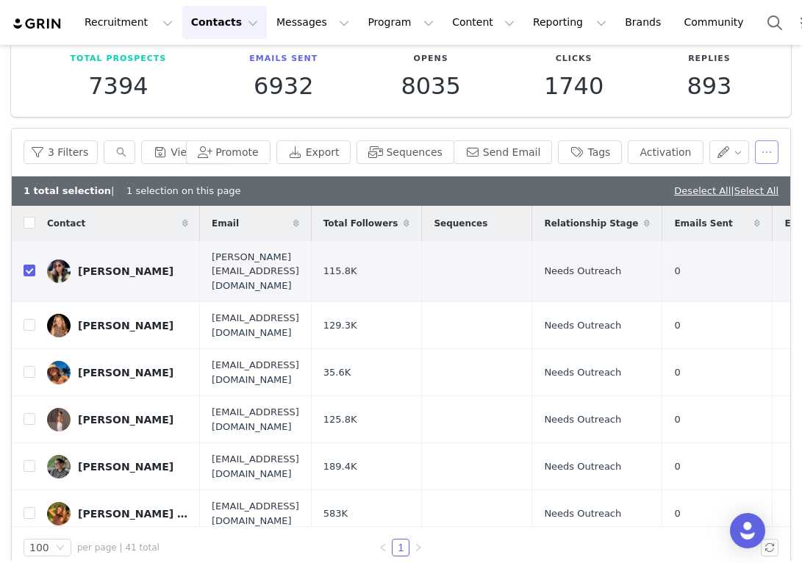
click at [764, 154] on button "button" at bounding box center [767, 152] width 24 height 24
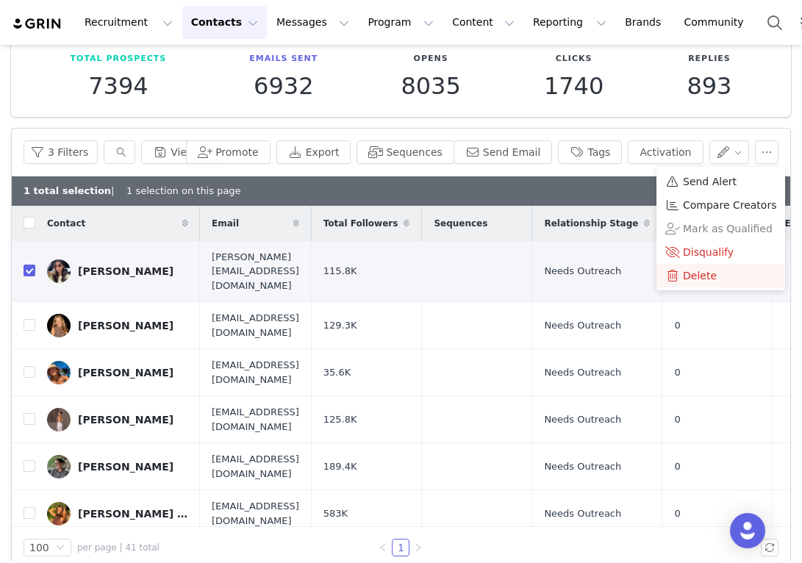
click at [715, 273] on div "Delete" at bounding box center [720, 276] width 111 height 16
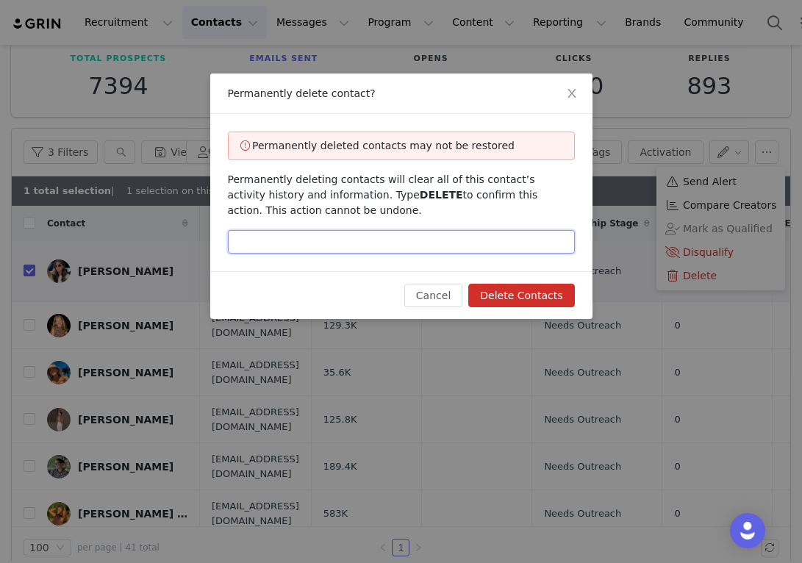
click at [522, 244] on input "text" at bounding box center [401, 242] width 347 height 24
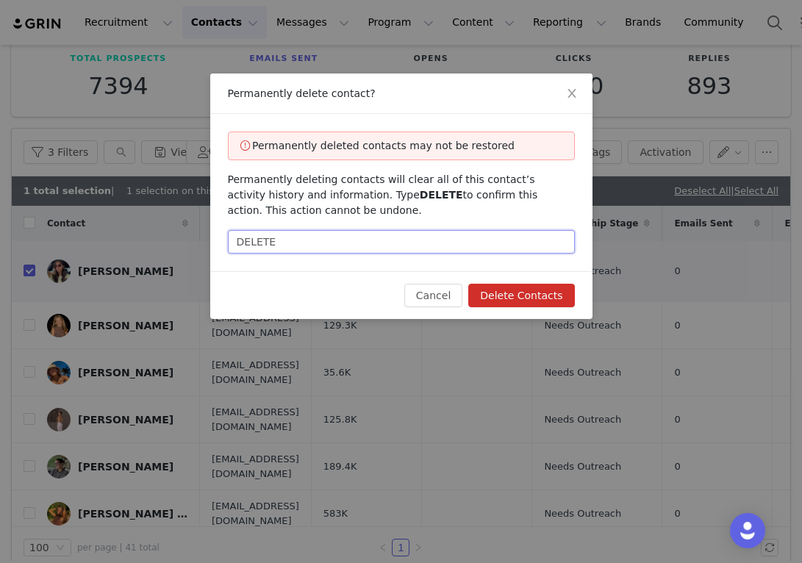
type input "DELETE"
click at [534, 301] on button "Delete Contacts" at bounding box center [521, 296] width 106 height 24
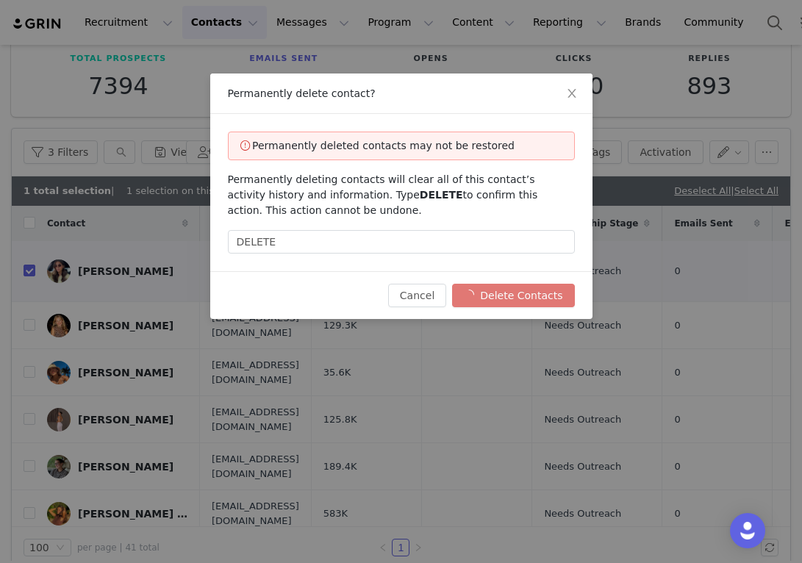
checkbox input "false"
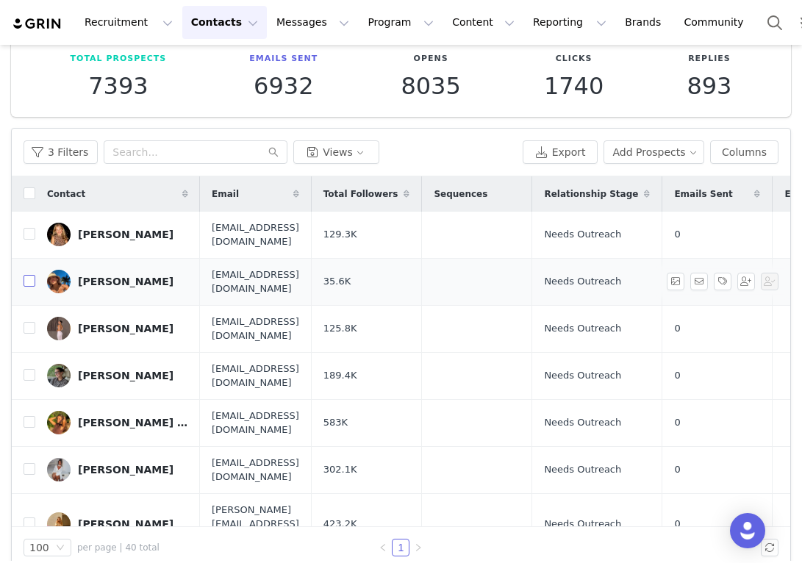
click at [32, 275] on input "checkbox" at bounding box center [30, 281] width 12 height 12
checkbox input "true"
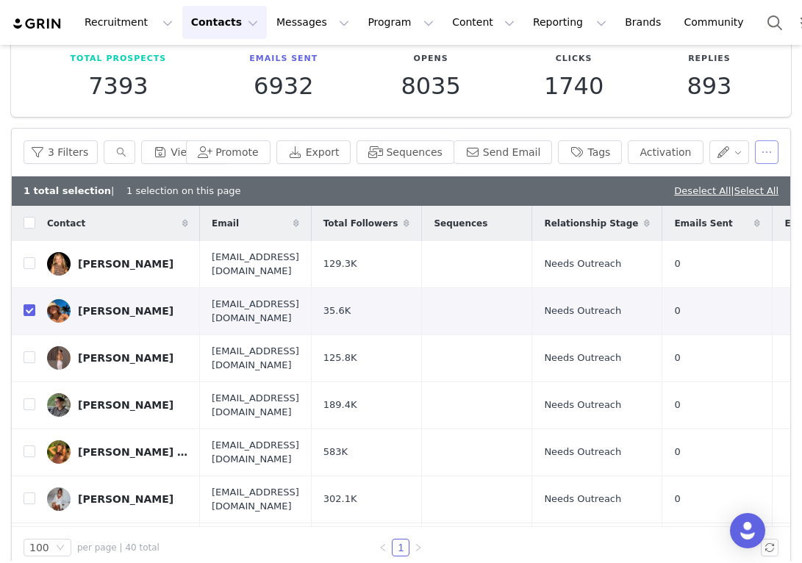
click at [767, 154] on button "button" at bounding box center [767, 152] width 24 height 24
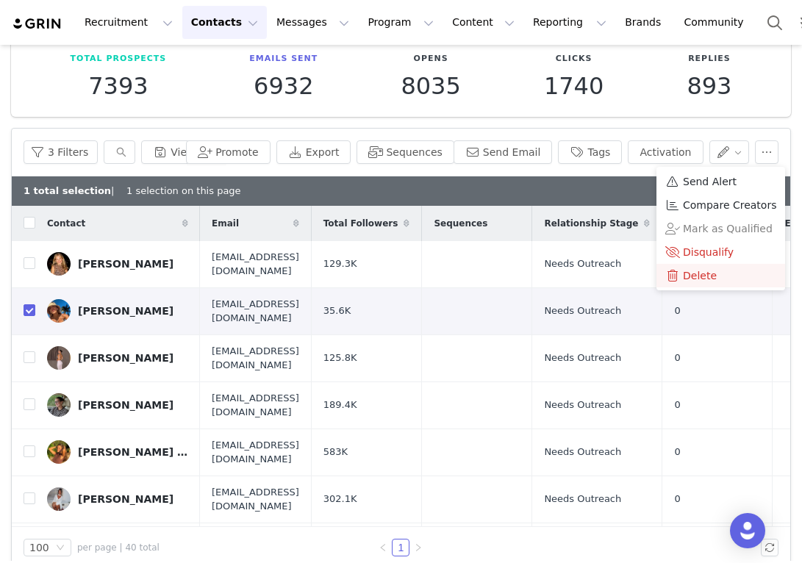
click at [717, 279] on div "Delete" at bounding box center [720, 276] width 111 height 16
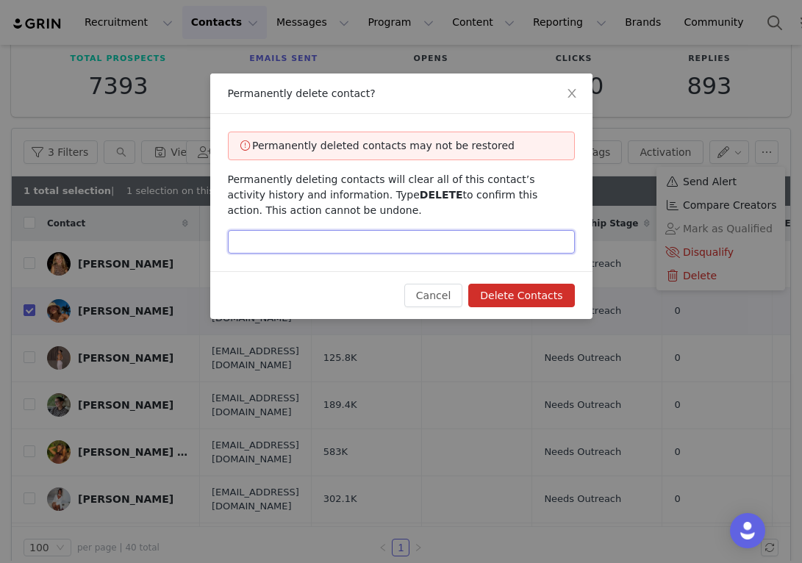
click at [461, 245] on input "text" at bounding box center [401, 242] width 347 height 24
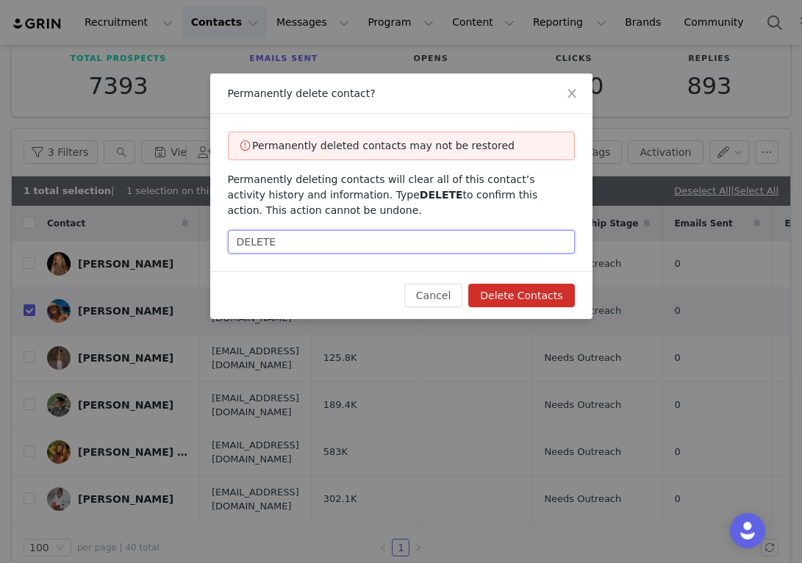
type input "DELETE"
drag, startPoint x: 499, startPoint y: 290, endPoint x: 446, endPoint y: 220, distance: 88.7
click at [446, 220] on div "Permanently delete contact? Permanently deleted contacts may not be restored Pe…" at bounding box center [401, 197] width 382 height 246
click at [520, 296] on button "Delete Contacts" at bounding box center [521, 296] width 106 height 24
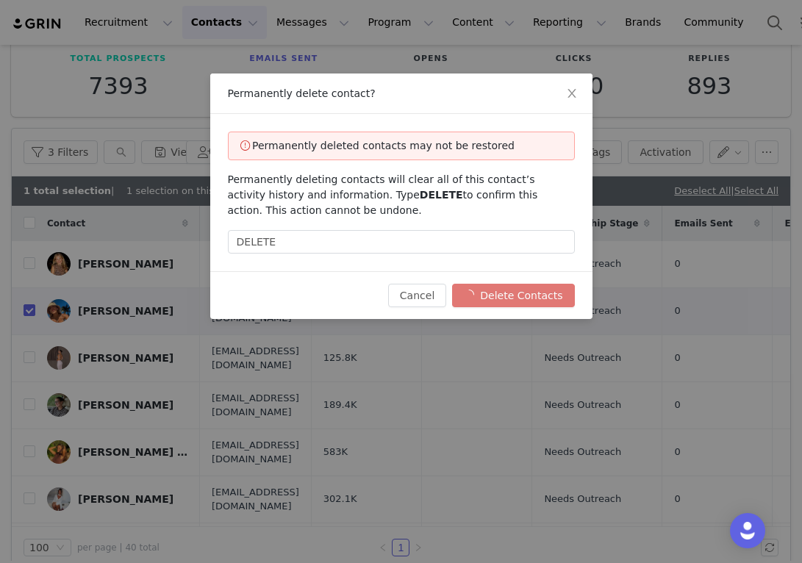
checkbox input "false"
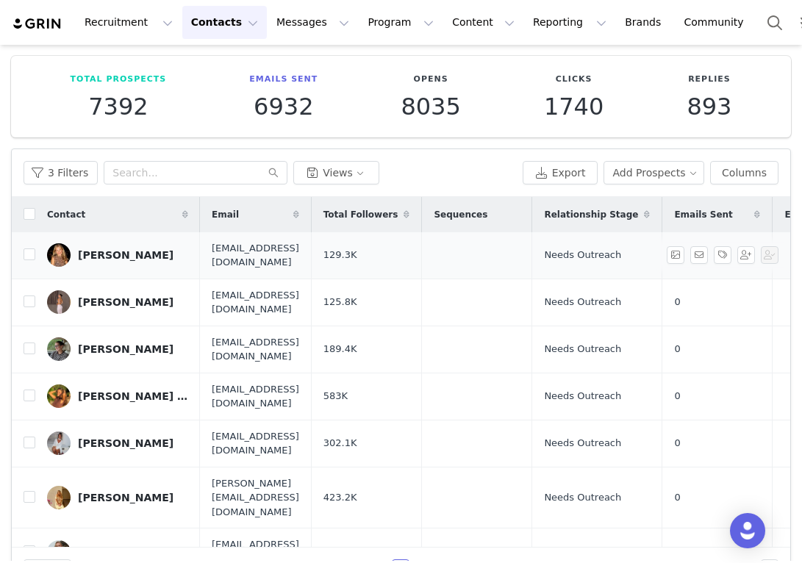
scroll to position [0, 0]
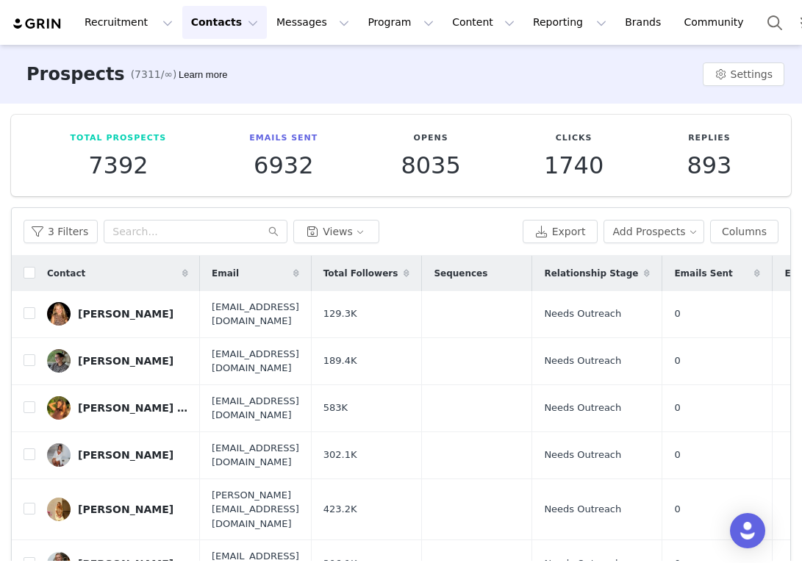
scroll to position [45, 0]
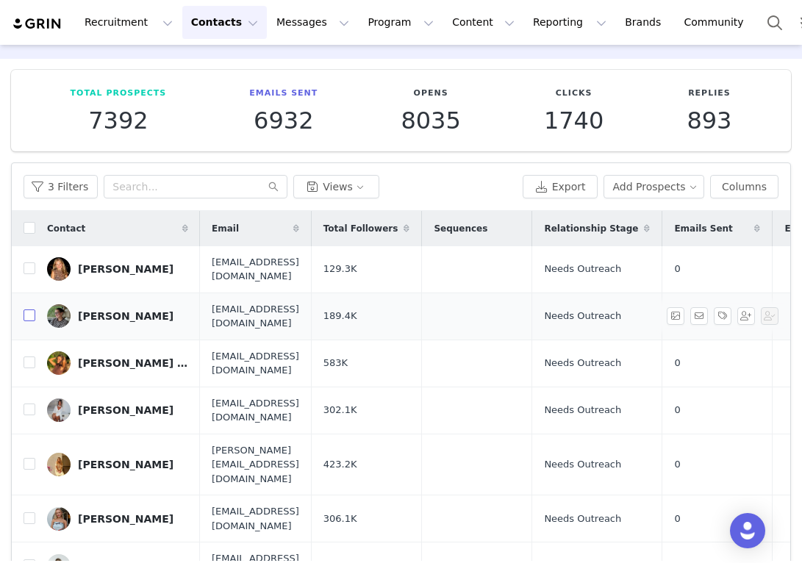
click at [29, 310] on input "checkbox" at bounding box center [30, 316] width 12 height 12
checkbox input "true"
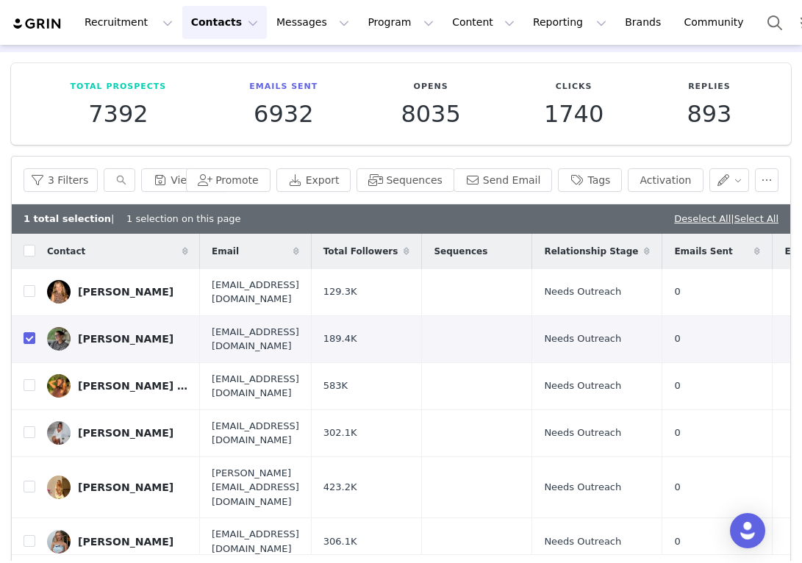
scroll to position [54, 0]
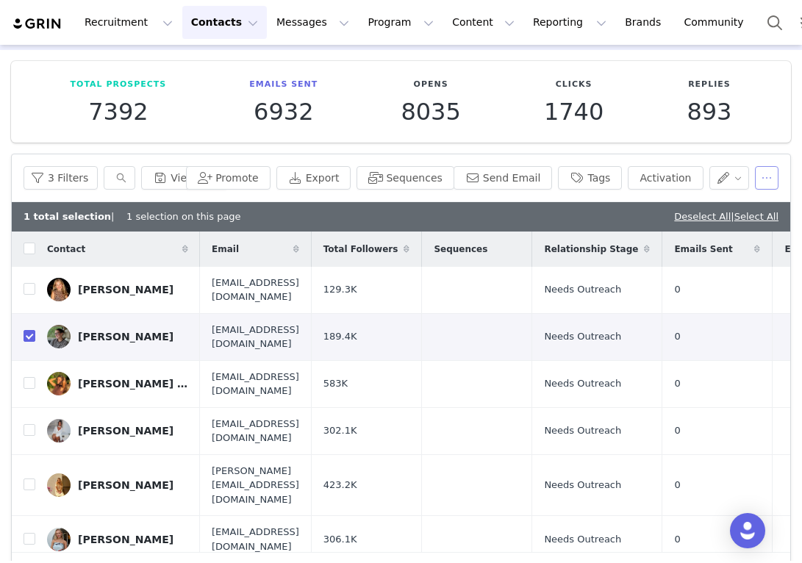
click at [763, 180] on button "button" at bounding box center [767, 178] width 24 height 24
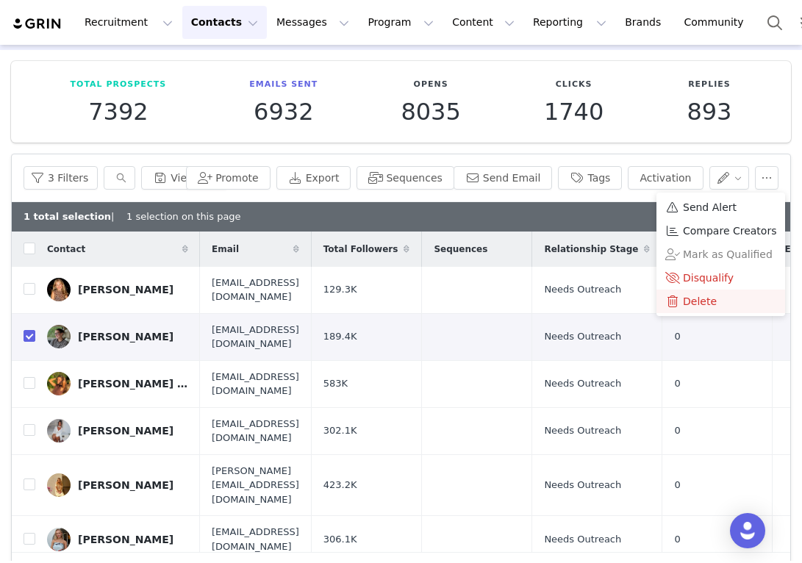
click at [697, 296] on span "Delete" at bounding box center [700, 301] width 34 height 16
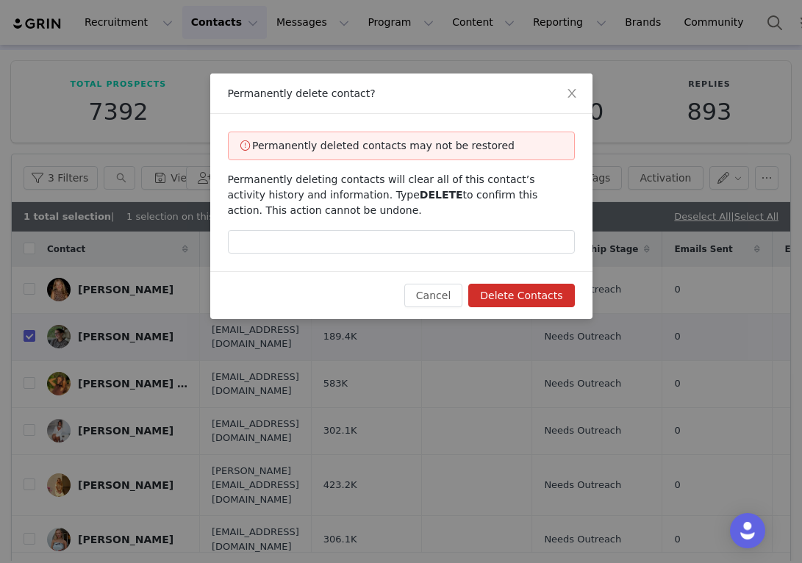
click at [483, 266] on div "Permanently deleted contacts may not be restored Permanently deleting contacts …" at bounding box center [401, 192] width 382 height 157
click at [470, 247] on input "text" at bounding box center [401, 242] width 347 height 24
type input "DELETE"
click at [554, 295] on button "Delete Contacts" at bounding box center [521, 296] width 106 height 24
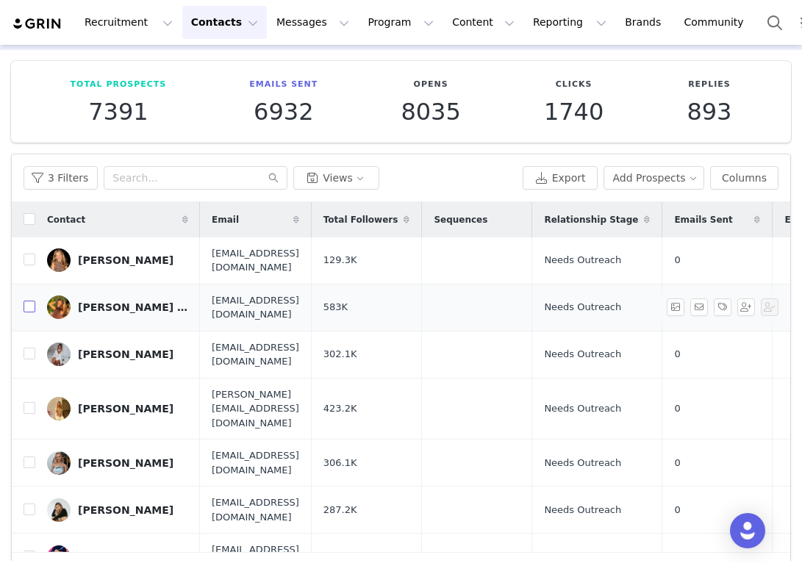
click at [29, 301] on input "checkbox" at bounding box center [30, 307] width 12 height 12
checkbox input "true"
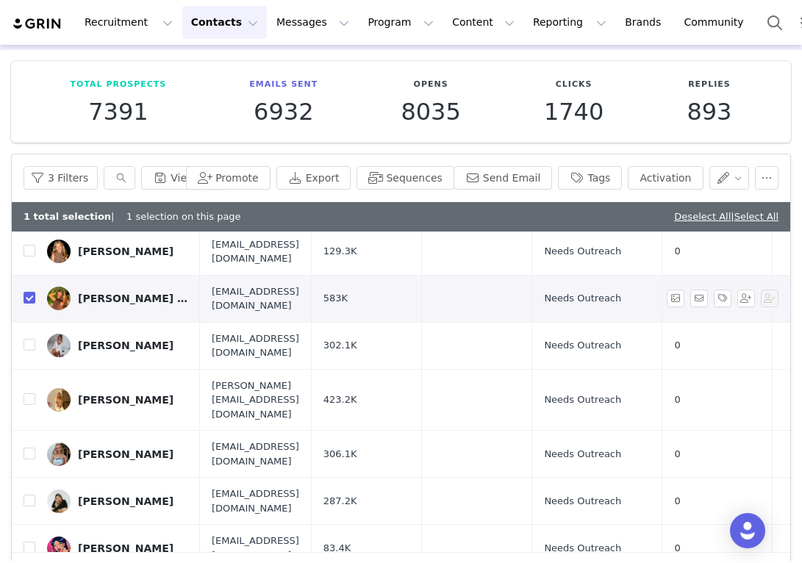
scroll to position [42, 0]
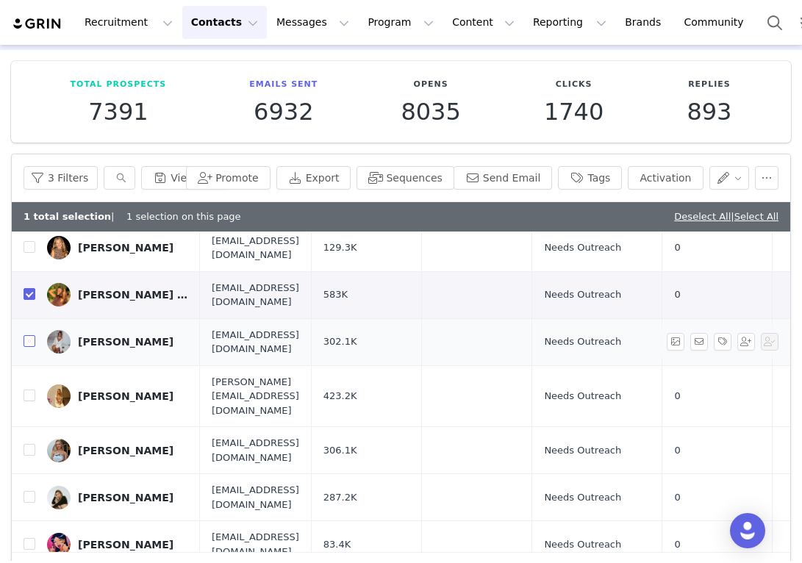
click at [27, 335] on input "checkbox" at bounding box center [30, 341] width 12 height 12
checkbox input "true"
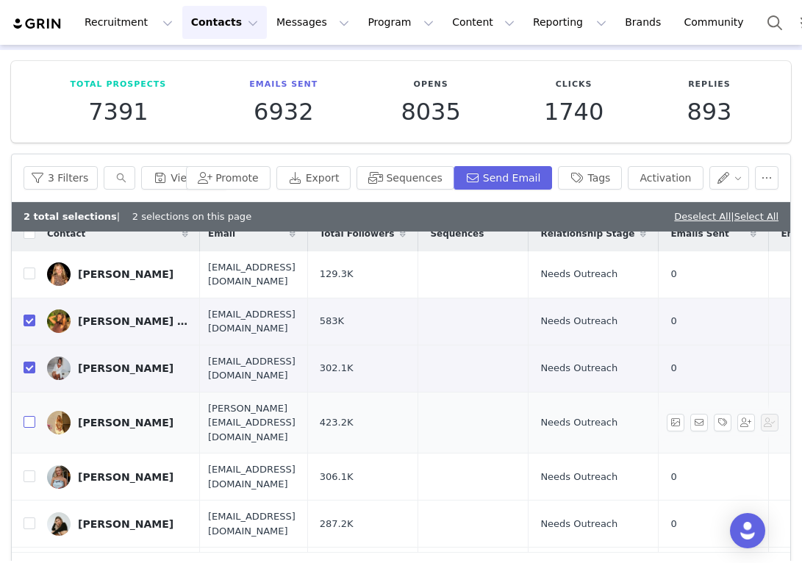
scroll to position [0, 4]
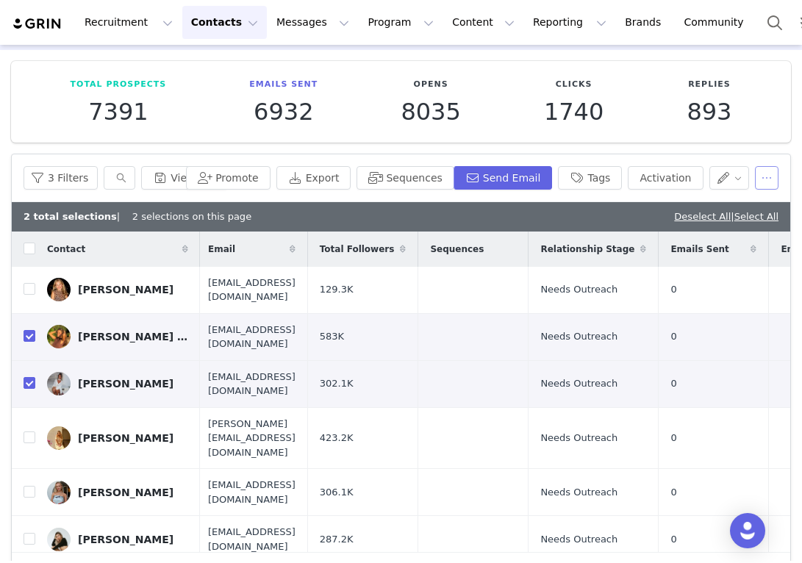
click at [766, 179] on button "button" at bounding box center [767, 178] width 24 height 24
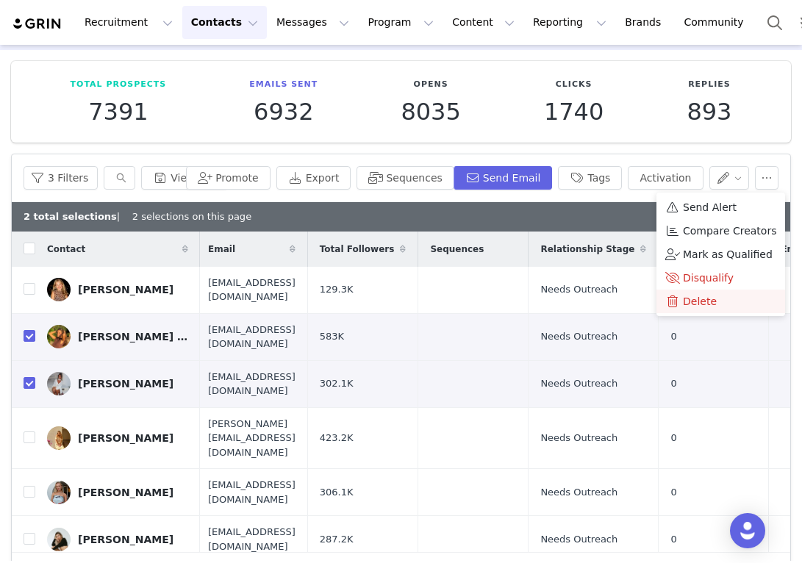
click at [694, 296] on span "Delete" at bounding box center [700, 301] width 34 height 16
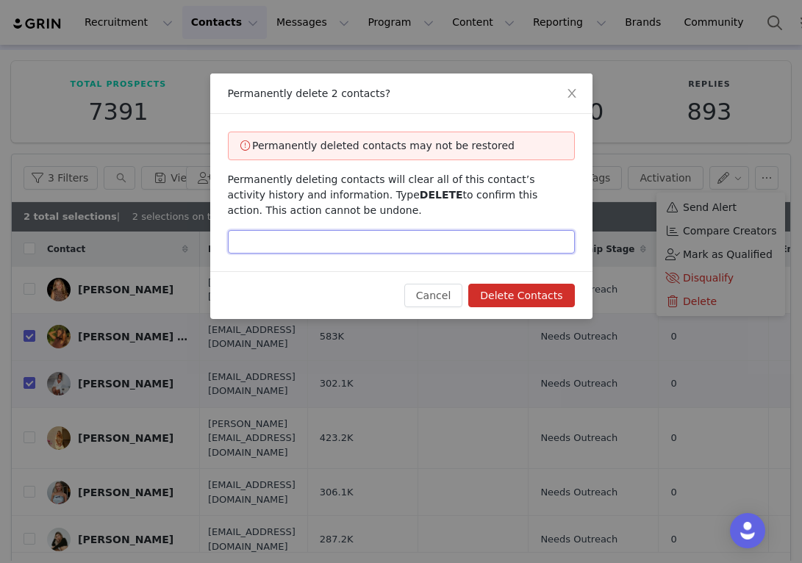
click at [523, 250] on input "text" at bounding box center [401, 242] width 347 height 24
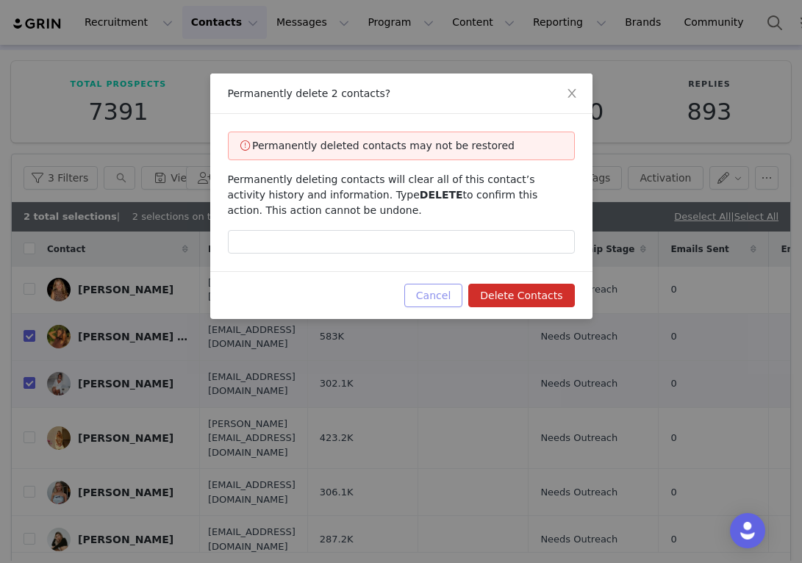
click at [453, 289] on button "Cancel" at bounding box center [433, 296] width 58 height 24
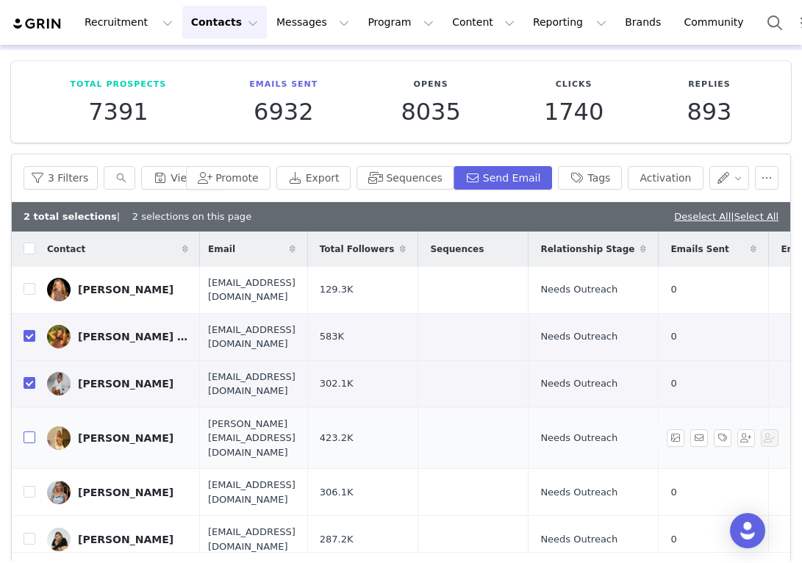
click at [33, 432] on input "checkbox" at bounding box center [30, 438] width 12 height 12
checkbox input "true"
click at [29, 486] on input "checkbox" at bounding box center [30, 492] width 12 height 12
checkbox input "true"
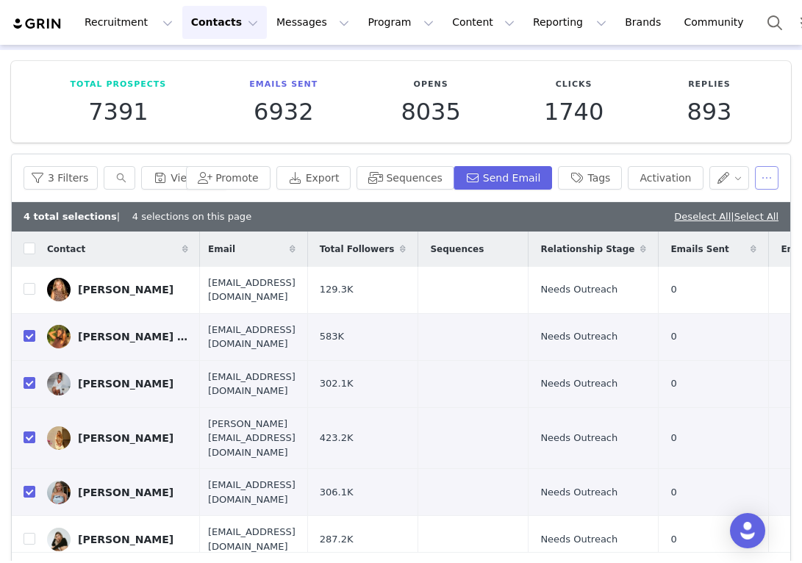
click at [774, 178] on button "button" at bounding box center [767, 178] width 24 height 24
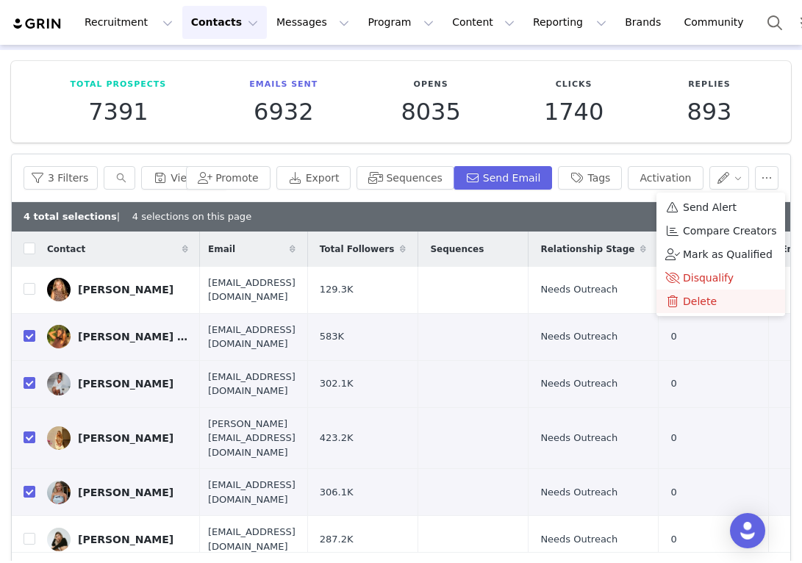
click at [718, 298] on div "Delete" at bounding box center [720, 301] width 111 height 16
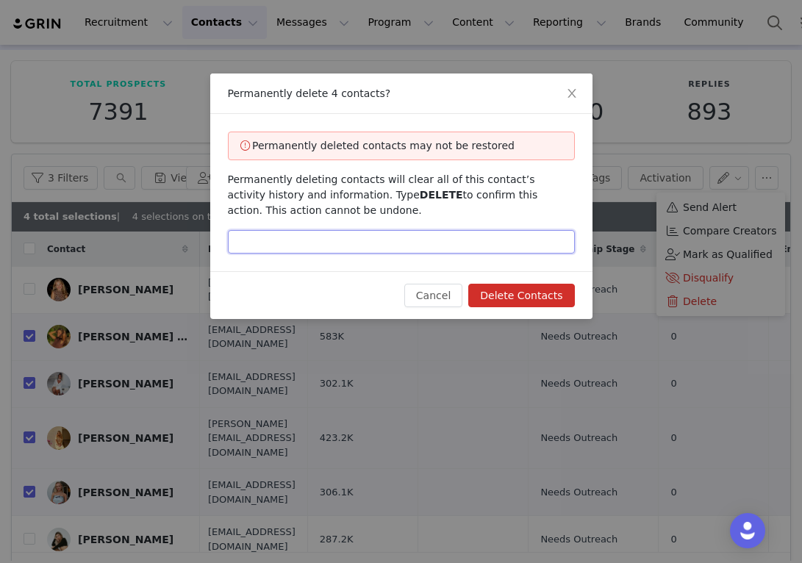
click at [535, 247] on input "text" at bounding box center [401, 242] width 347 height 24
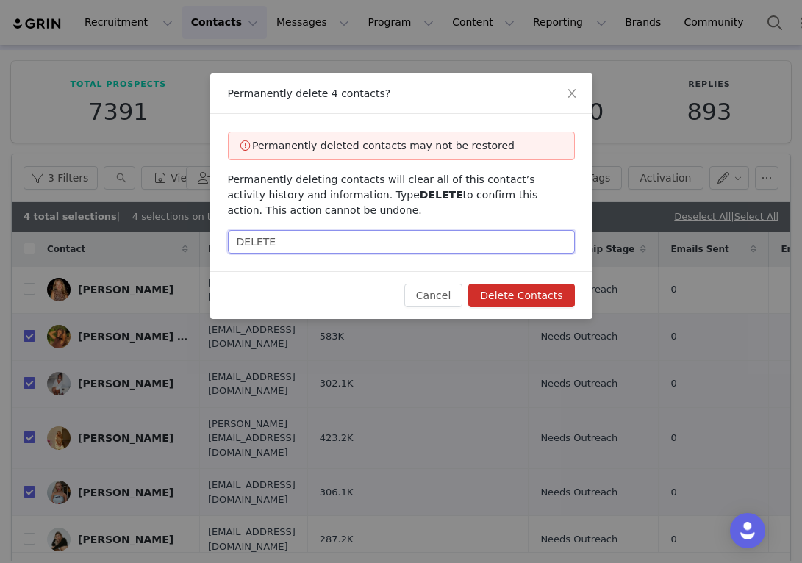
type input "DELETE"
click at [548, 294] on button "Delete Contacts" at bounding box center [521, 296] width 106 height 24
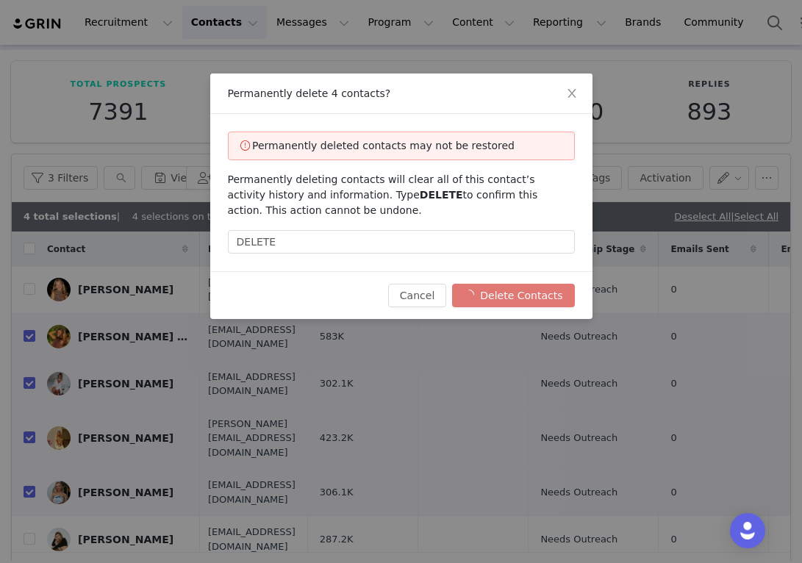
checkbox input "false"
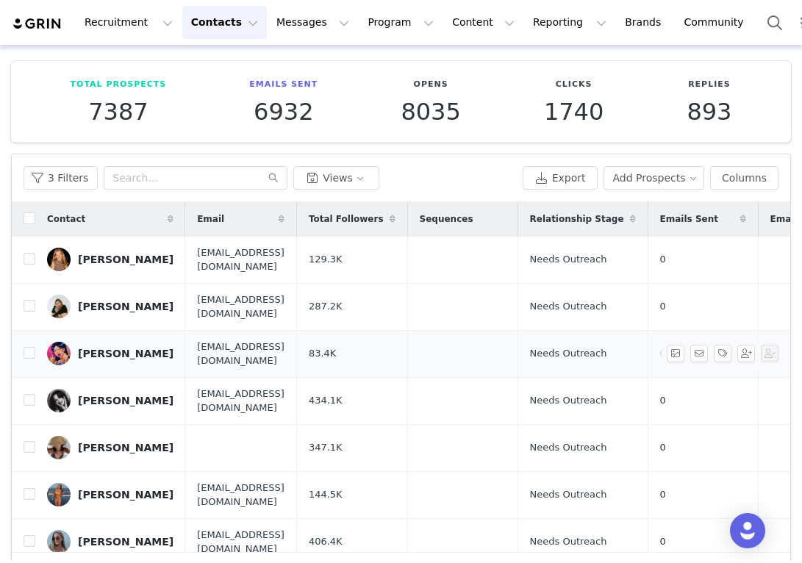
scroll to position [0, 0]
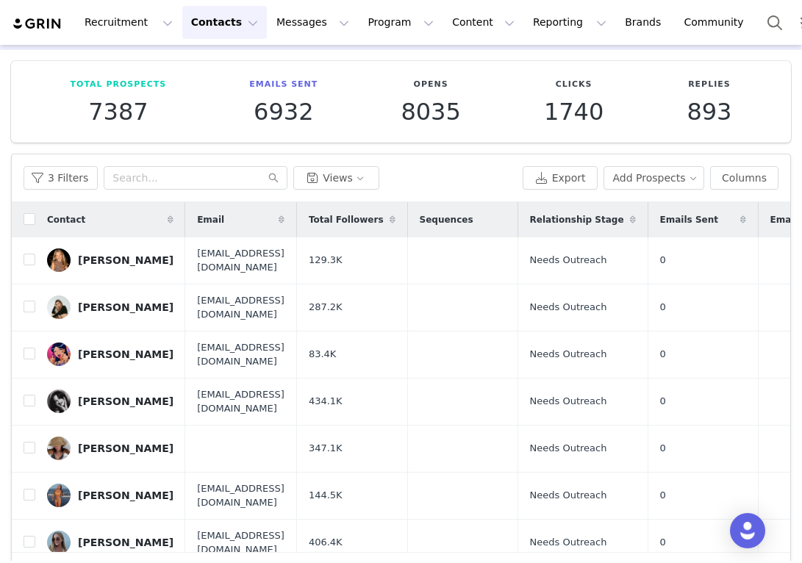
click at [401, 223] on span at bounding box center [393, 220] width 18 height 18
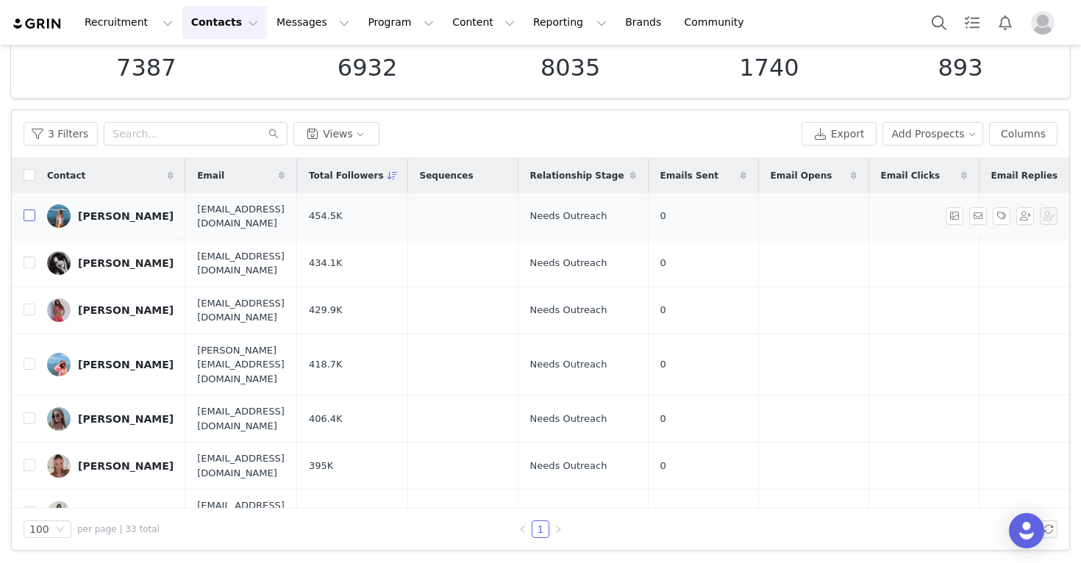
click at [29, 211] on input "checkbox" at bounding box center [30, 216] width 12 height 12
checkbox input "true"
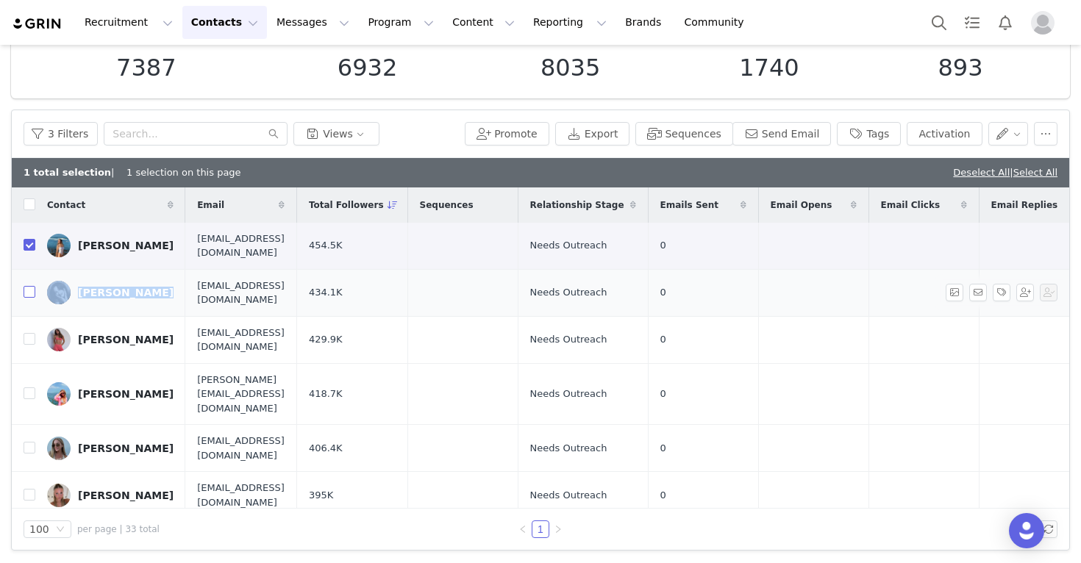
click at [29, 286] on input "checkbox" at bounding box center [30, 292] width 12 height 12
checkbox input "true"
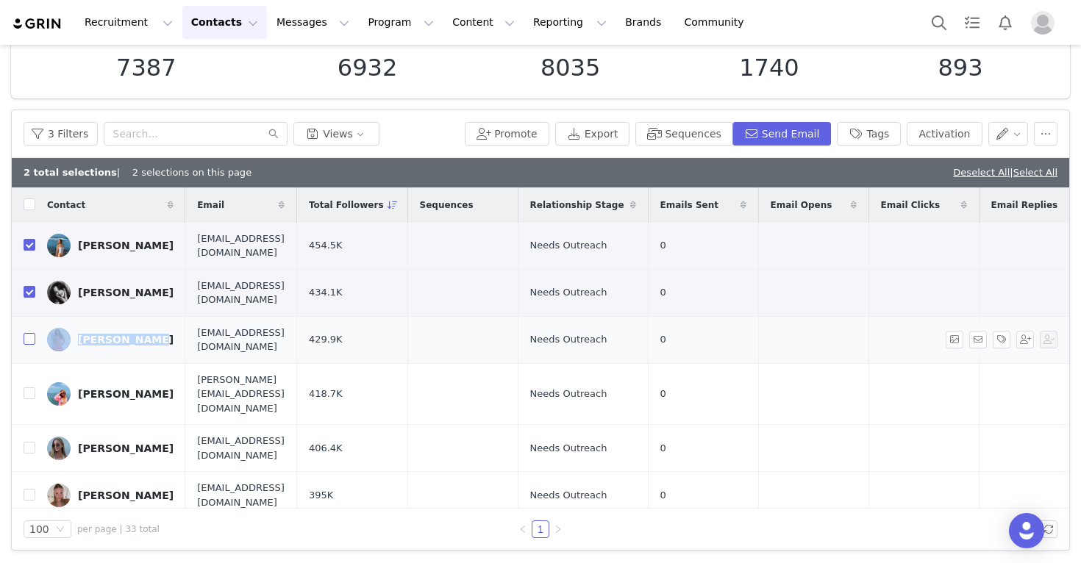
click at [31, 333] on input "checkbox" at bounding box center [30, 339] width 12 height 12
checkbox input "true"
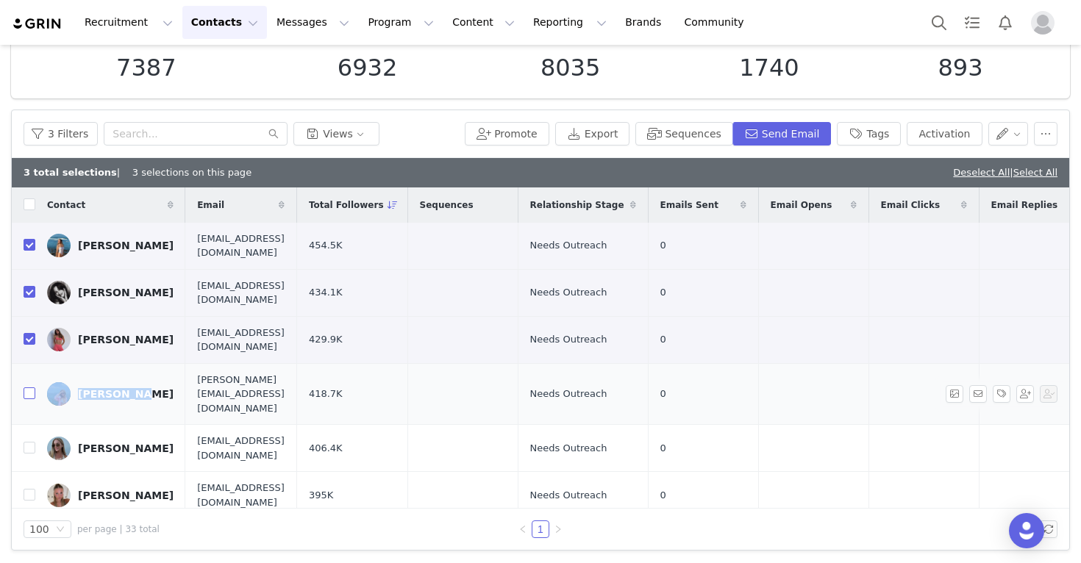
click at [28, 387] on input "checkbox" at bounding box center [30, 393] width 12 height 12
checkbox input "true"
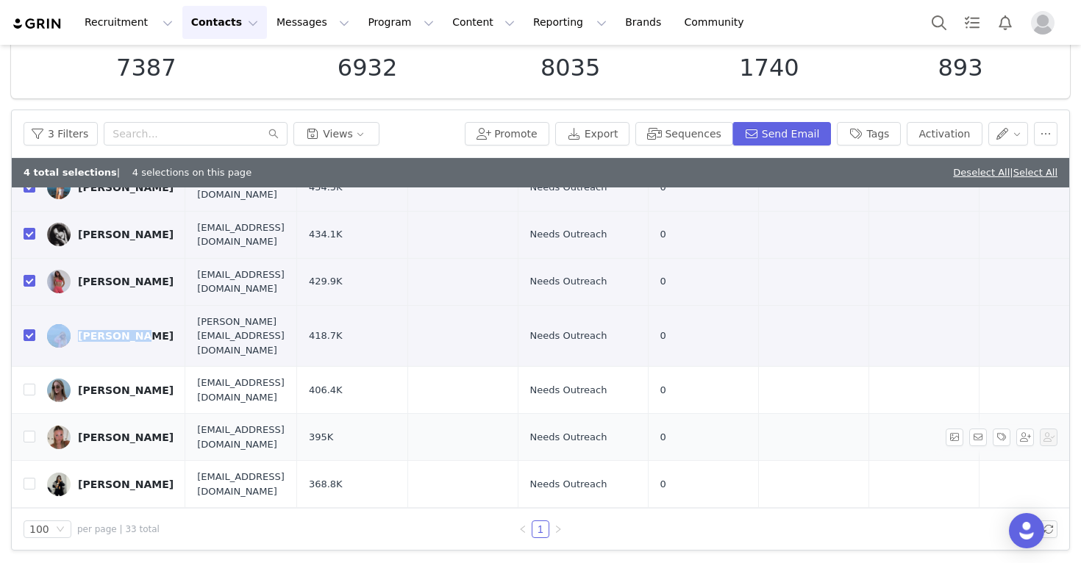
scroll to position [82, 0]
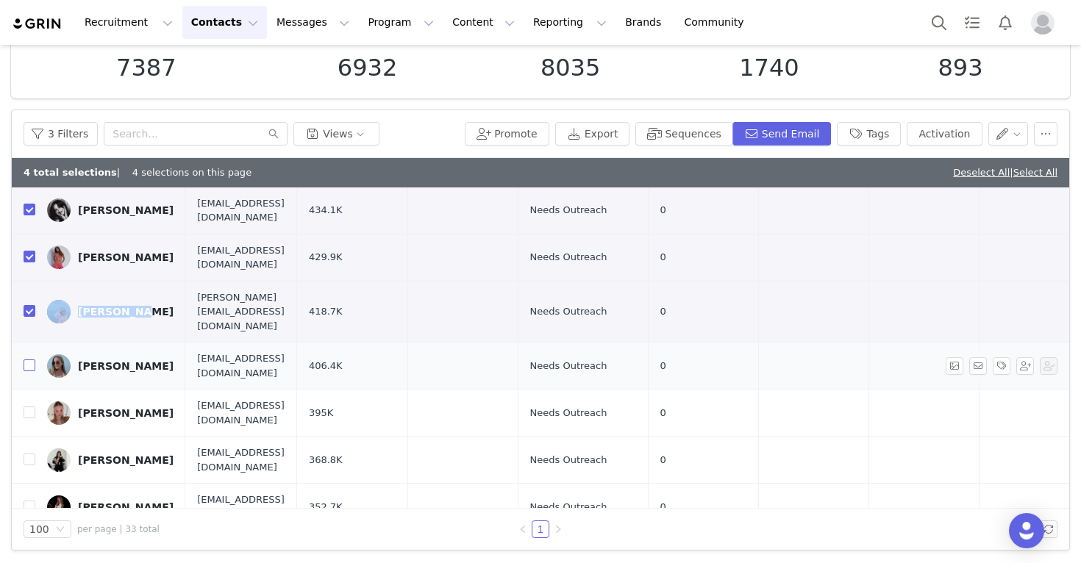
click at [28, 359] on input "checkbox" at bounding box center [30, 365] width 12 height 12
checkbox input "true"
click at [29, 407] on input "checkbox" at bounding box center [30, 413] width 12 height 12
checkbox input "true"
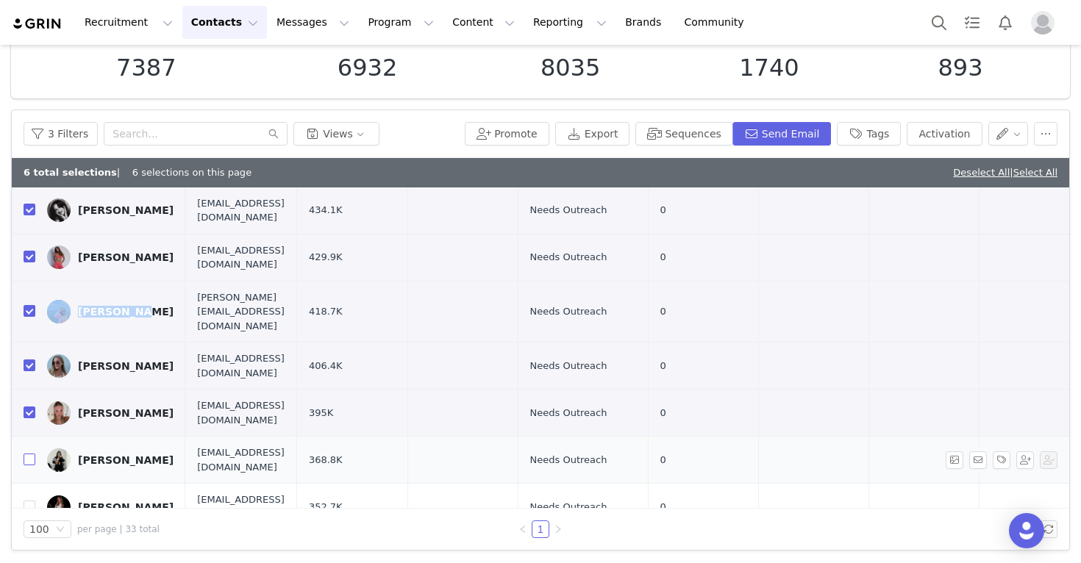
click at [32, 454] on input "checkbox" at bounding box center [30, 460] width 12 height 12
checkbox input "true"
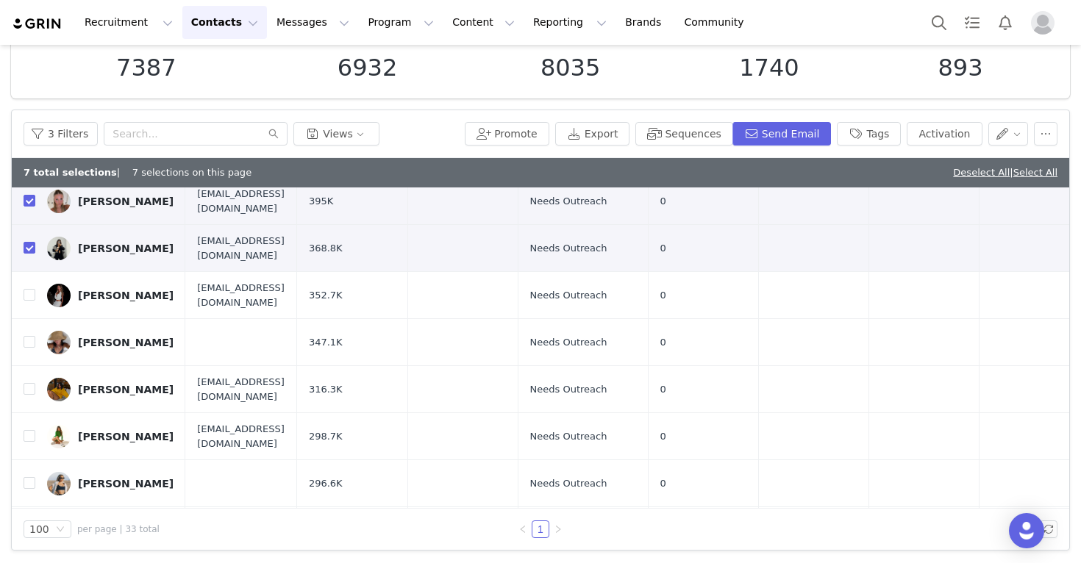
scroll to position [278, 0]
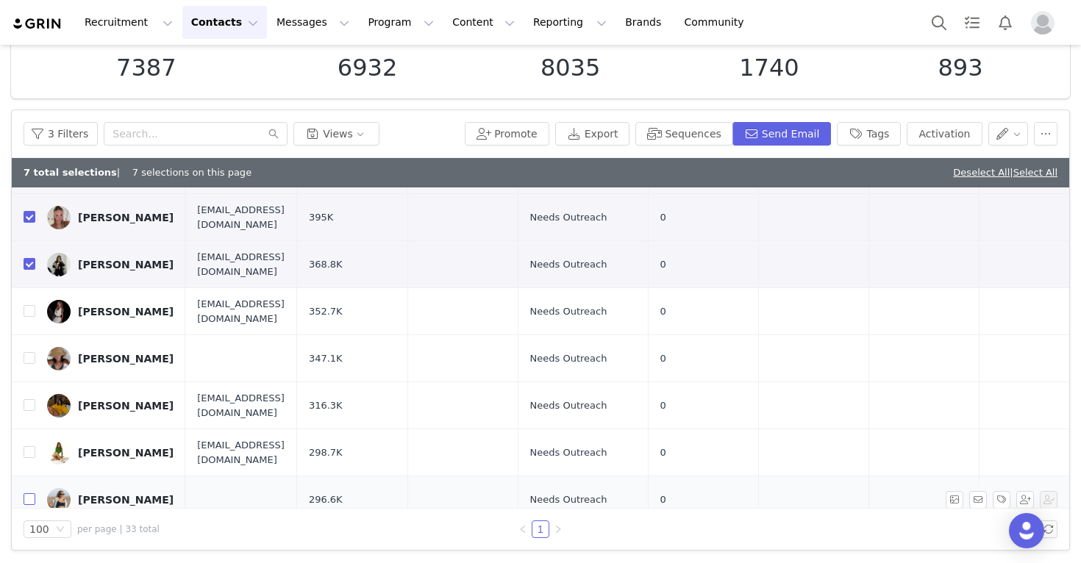
click at [29, 493] on input "checkbox" at bounding box center [30, 499] width 12 height 12
checkbox input "true"
click at [27, 399] on input "checkbox" at bounding box center [30, 405] width 12 height 12
checkbox input "true"
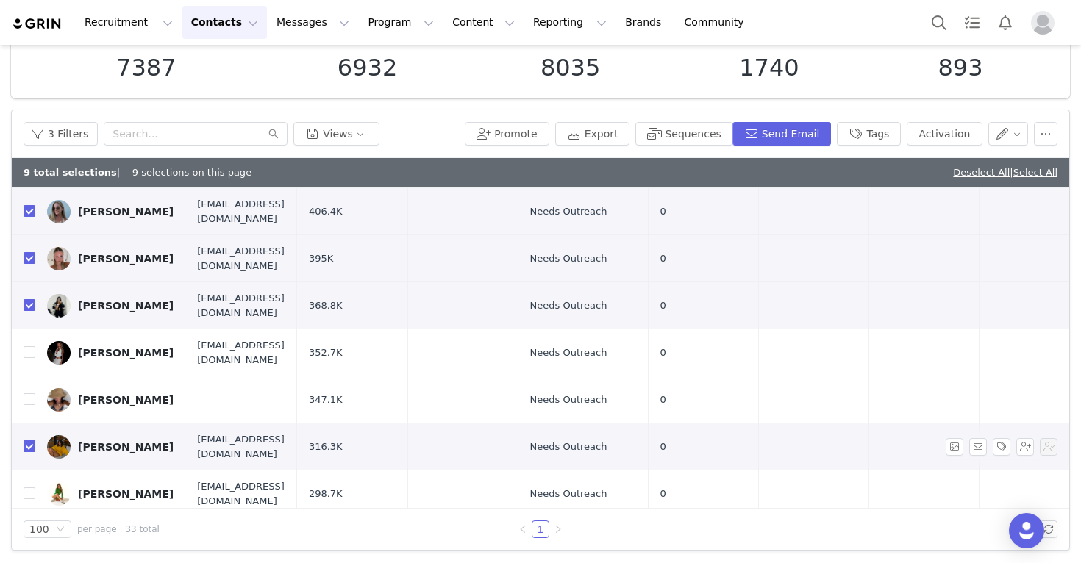
scroll to position [233, 0]
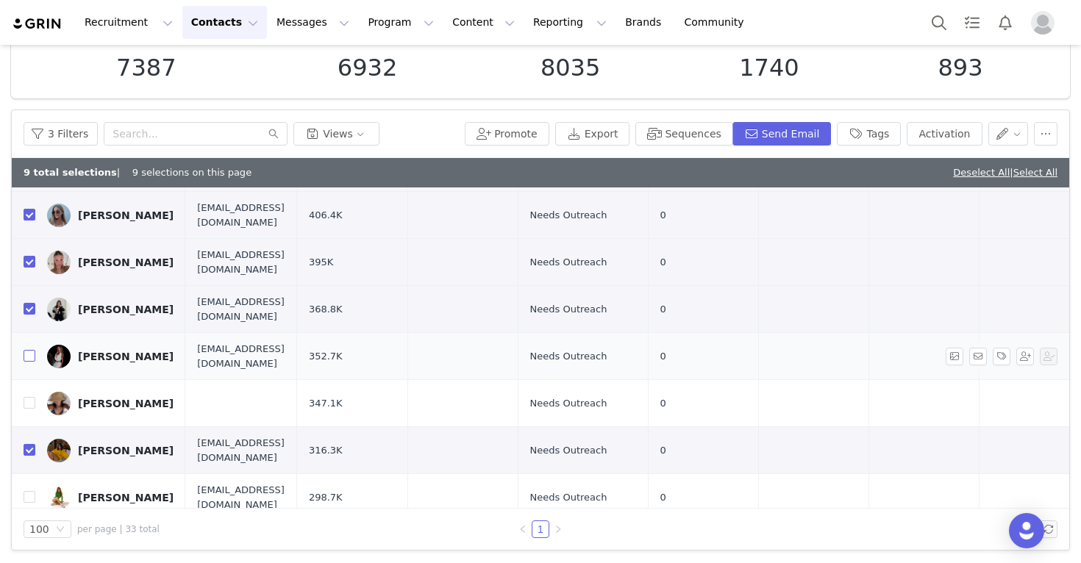
drag, startPoint x: 32, startPoint y: 300, endPoint x: 32, endPoint y: 319, distance: 19.1
click at [32, 350] on input "checkbox" at bounding box center [30, 356] width 12 height 12
checkbox input "true"
click at [32, 397] on input "checkbox" at bounding box center [30, 403] width 12 height 12
checkbox input "true"
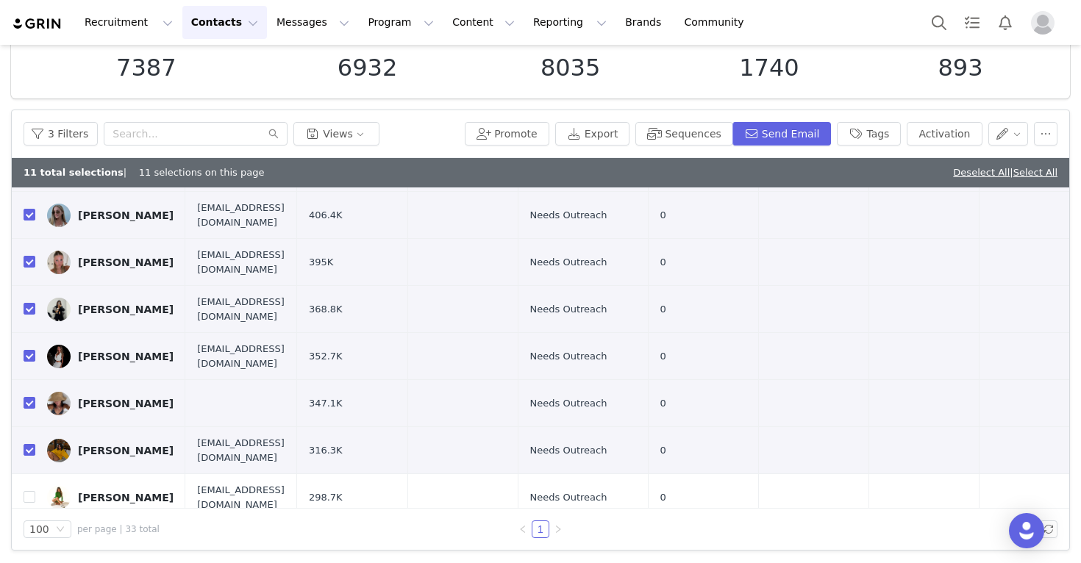
click at [801, 129] on div "Promote Export Sequences Send Email Tags Activation" at bounding box center [761, 134] width 593 height 24
click at [801, 129] on button "button" at bounding box center [1046, 134] width 24 height 24
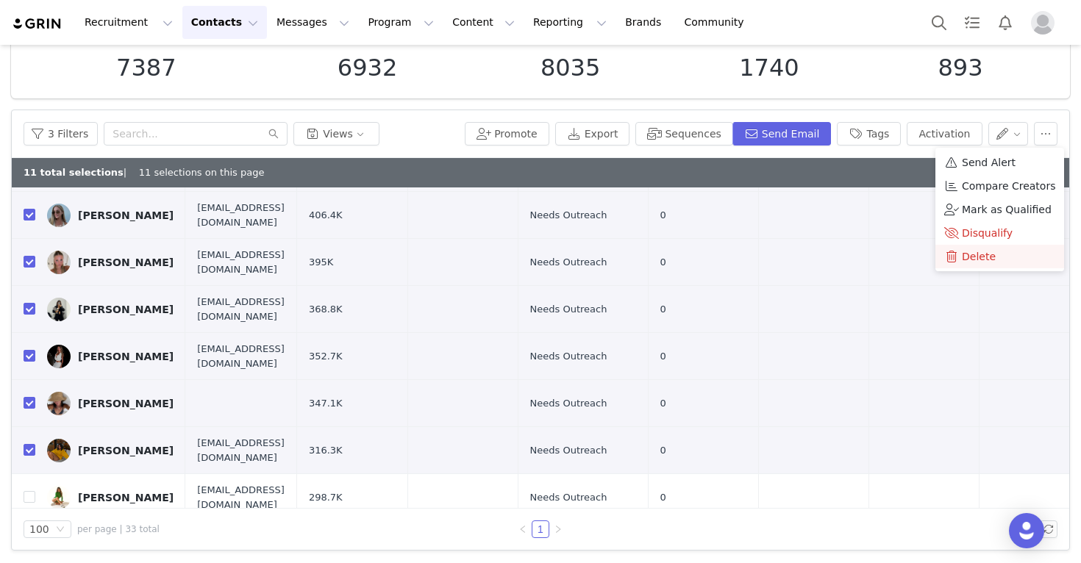
click at [801, 258] on span "Delete" at bounding box center [979, 256] width 34 height 16
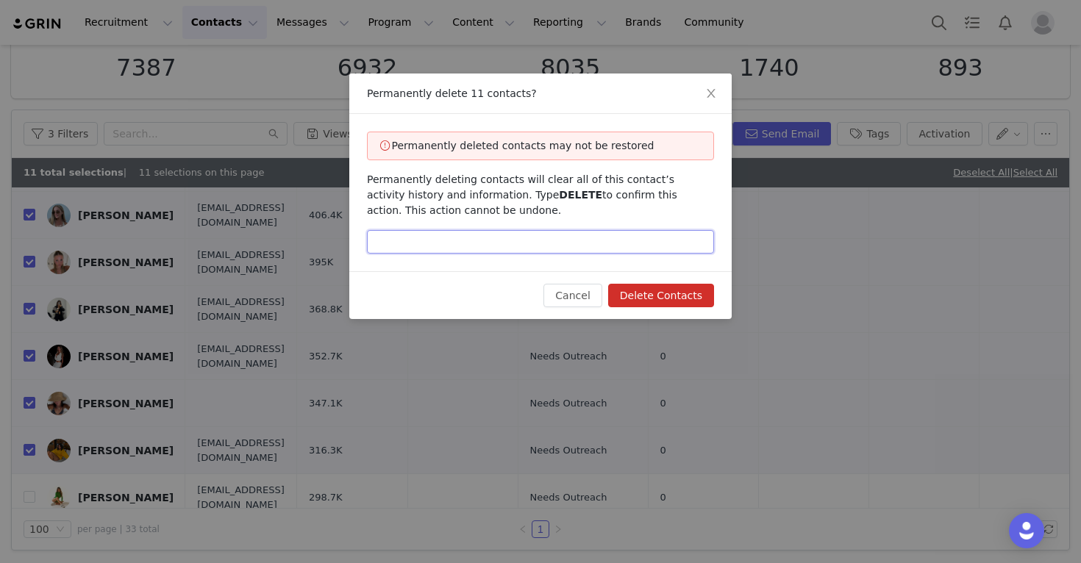
click at [669, 241] on input "text" at bounding box center [540, 242] width 347 height 24
type input "DELETE"
click at [656, 290] on button "Delete Contacts" at bounding box center [661, 296] width 106 height 24
checkbox input "false"
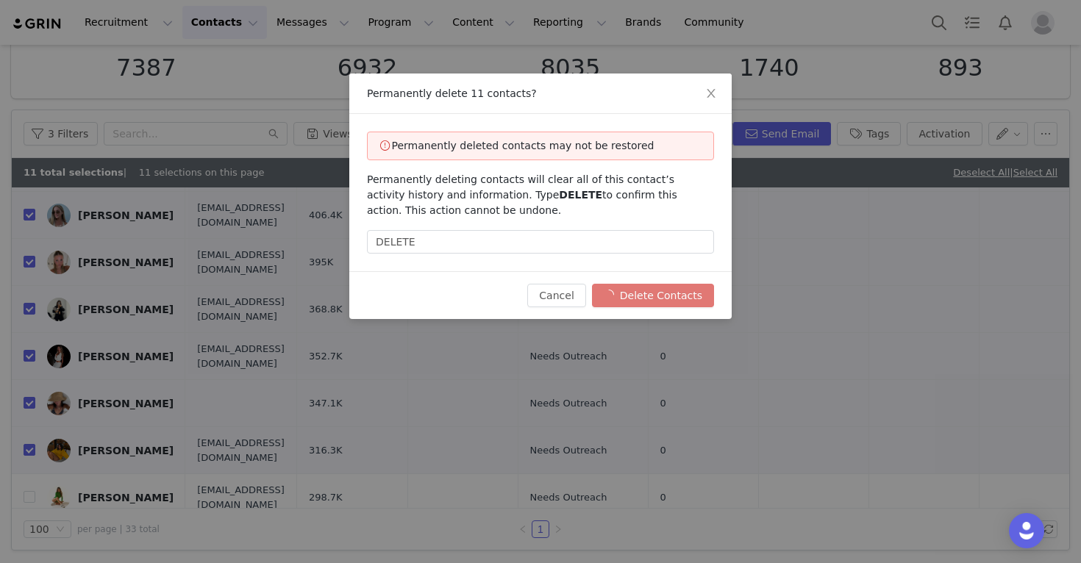
checkbox input "false"
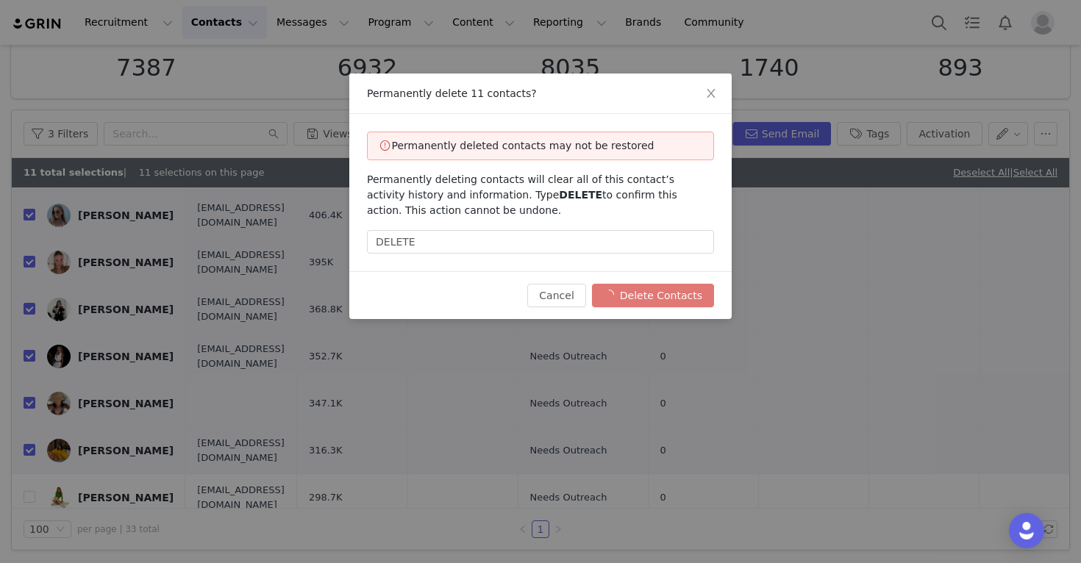
checkbox input "false"
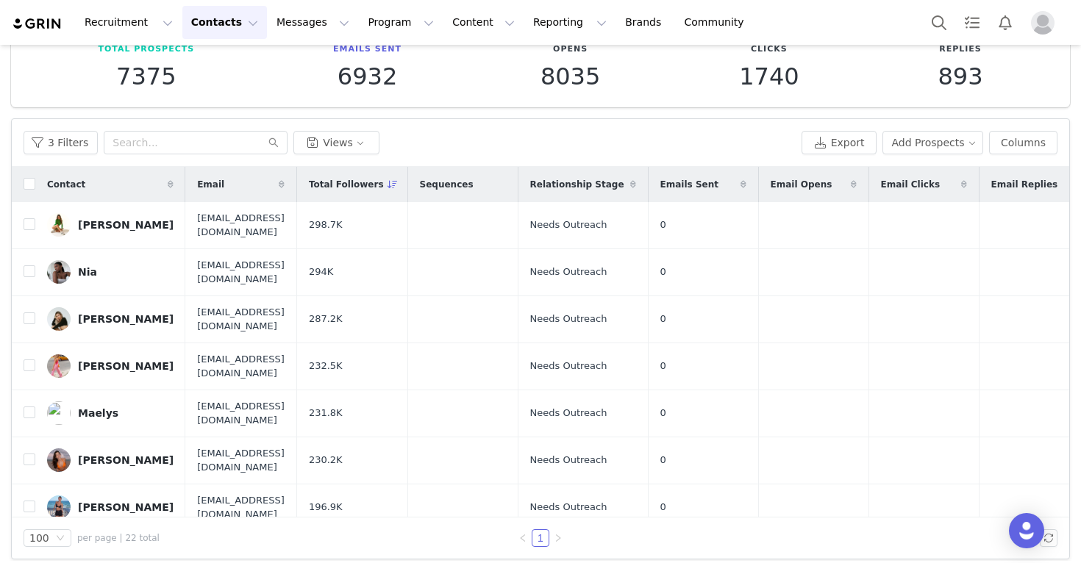
scroll to position [98, 0]
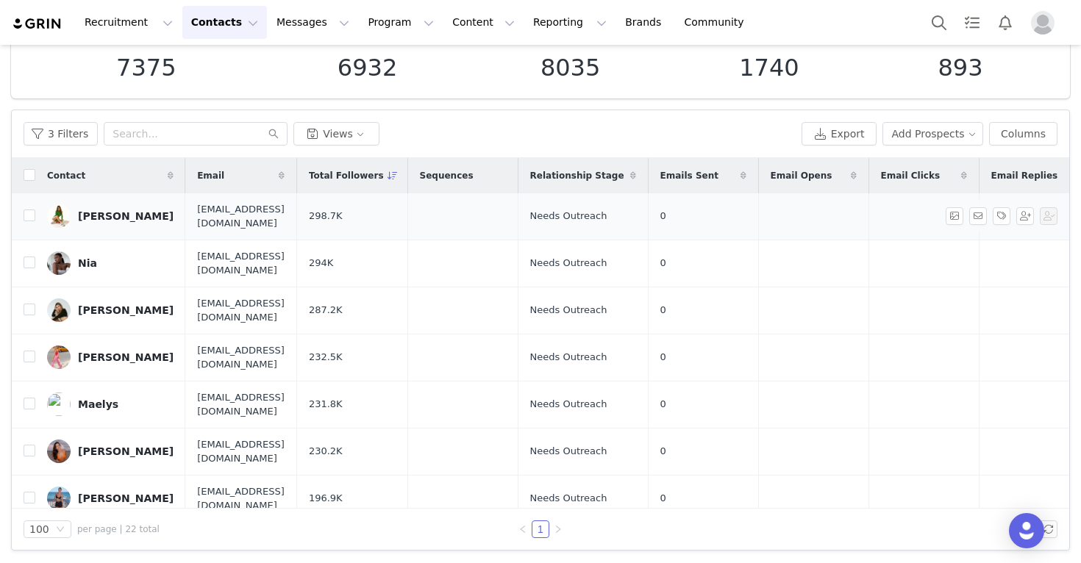
click at [154, 215] on link "Lindsey Harrod" at bounding box center [110, 216] width 126 height 24
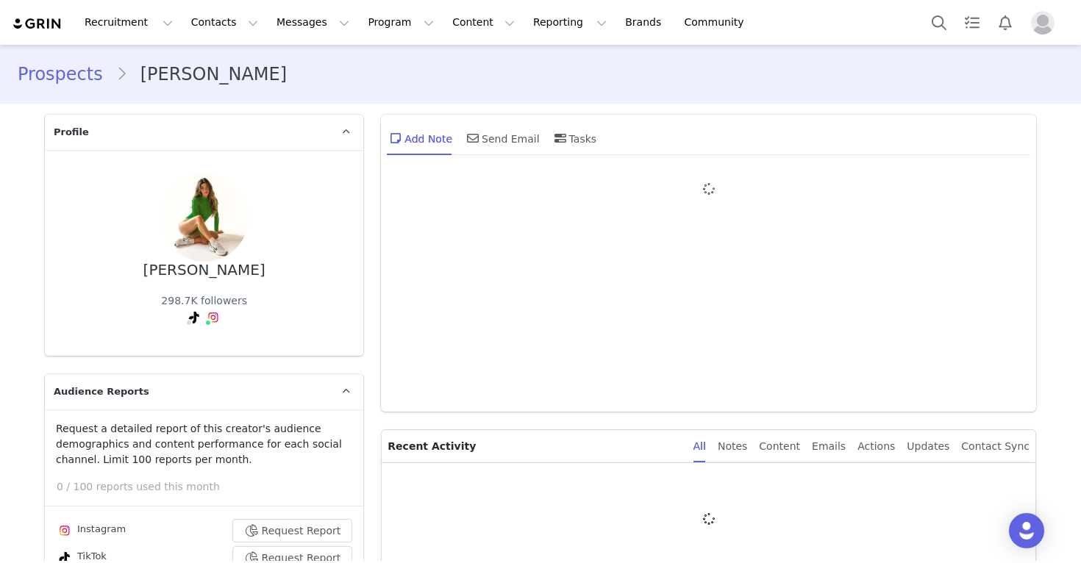
type input "+1 ([GEOGRAPHIC_DATA])"
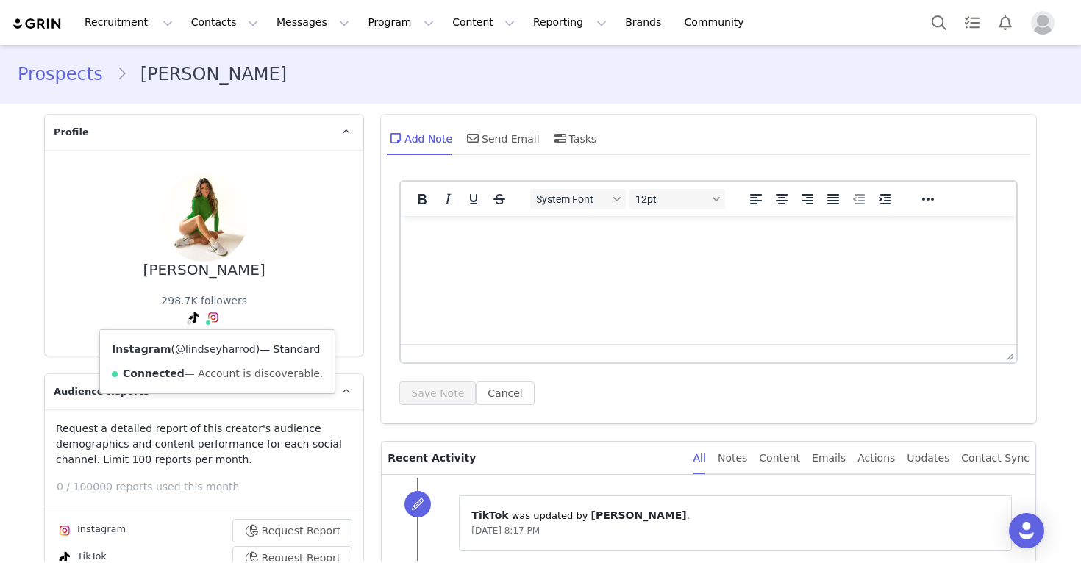
click at [207, 347] on link "@lindseyharrod" at bounding box center [215, 349] width 81 height 12
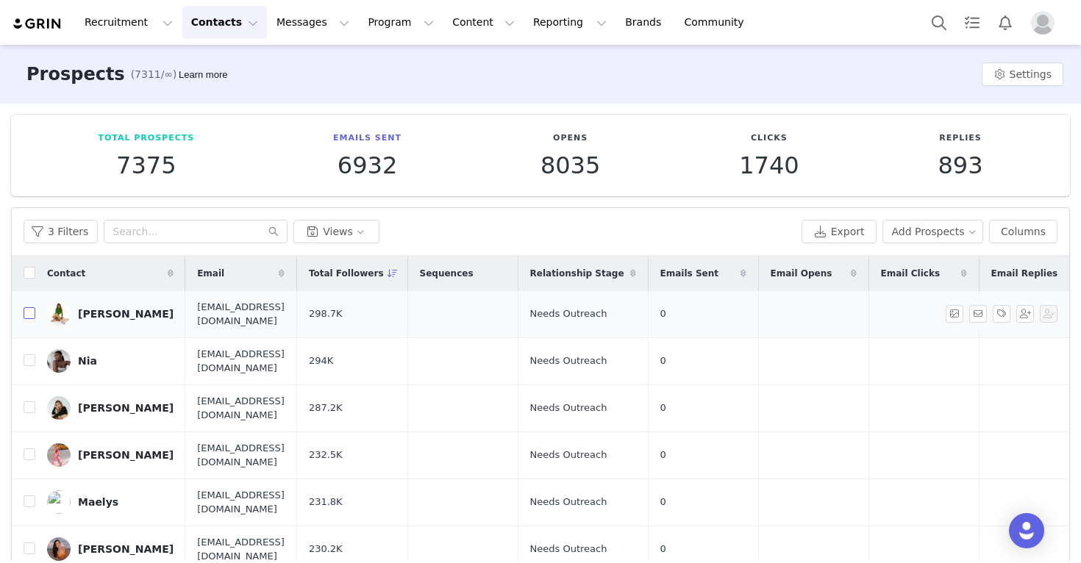
click at [30, 312] on input "checkbox" at bounding box center [30, 313] width 12 height 12
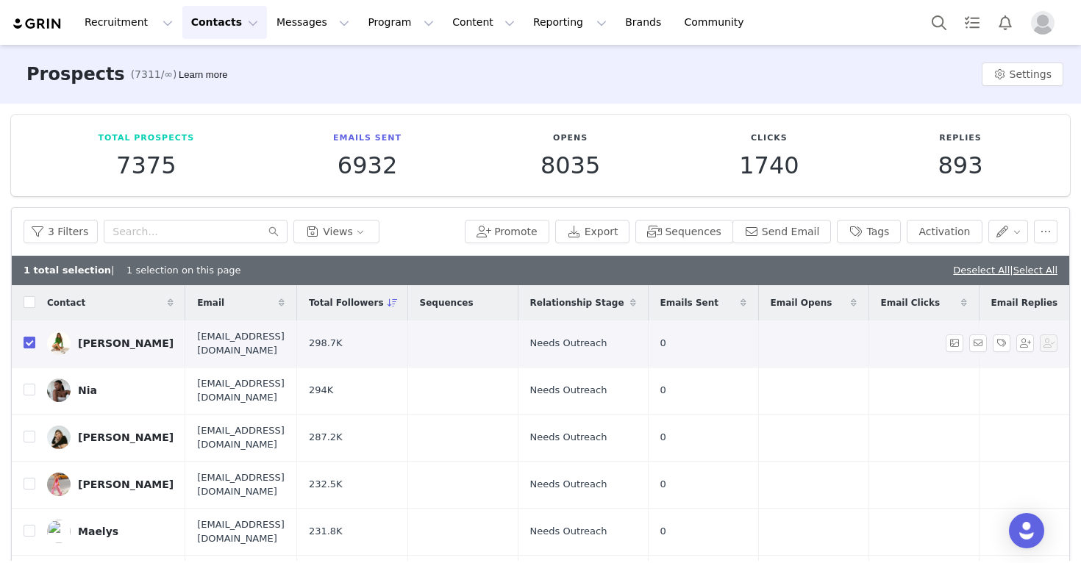
click at [28, 341] on input "checkbox" at bounding box center [30, 343] width 12 height 12
checkbox input "false"
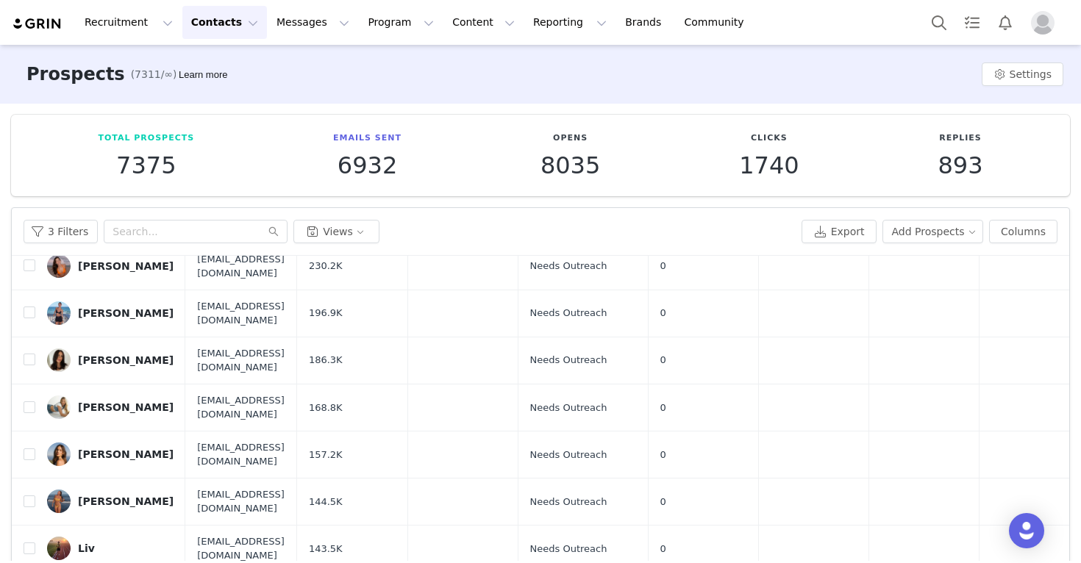
scroll to position [287, 0]
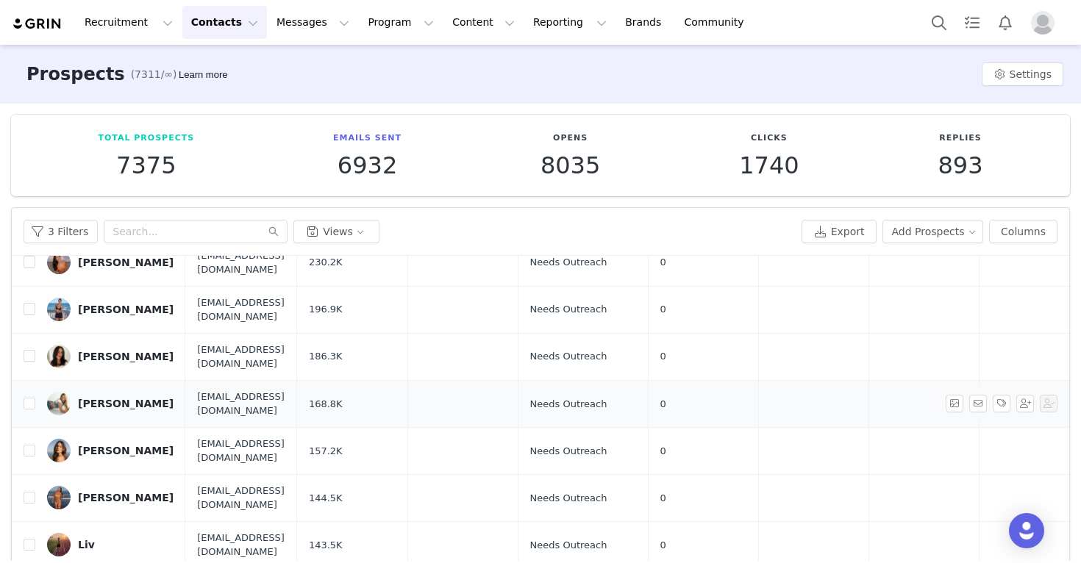
click at [124, 398] on div "Tasha Franken" at bounding box center [126, 404] width 96 height 12
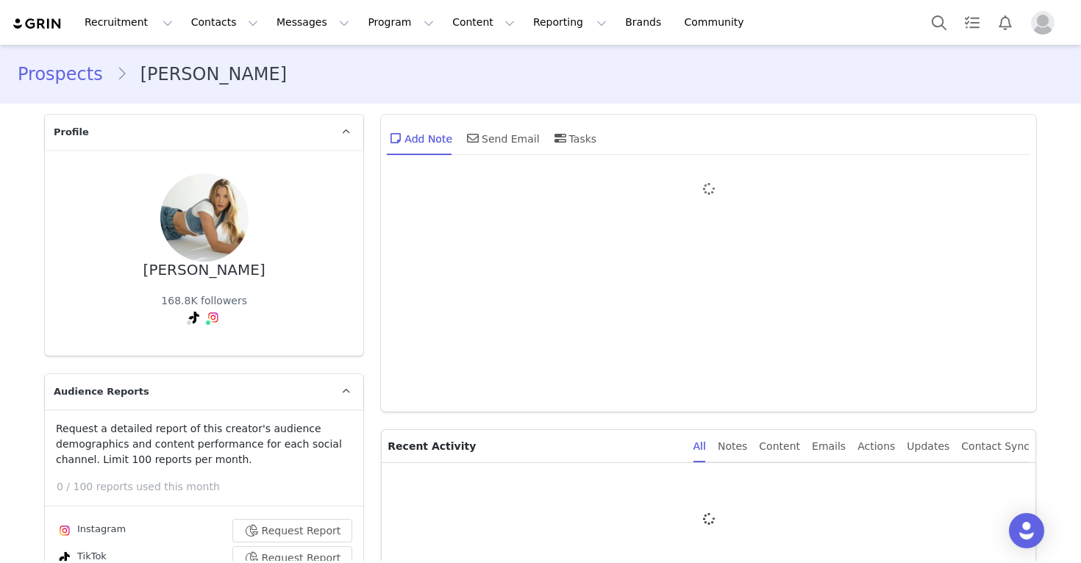
type input "+1 ([GEOGRAPHIC_DATA])"
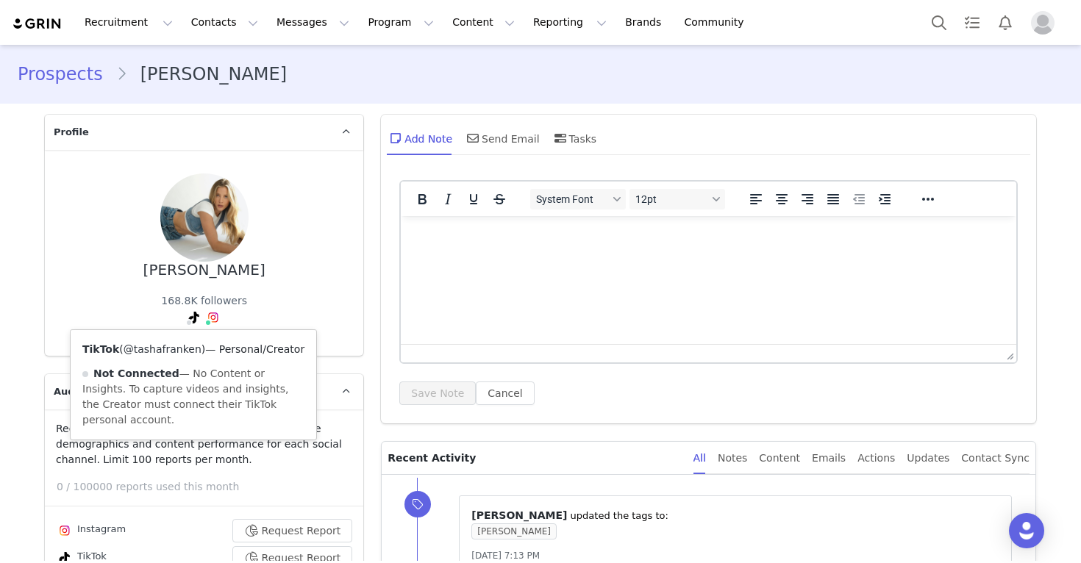
click at [187, 348] on link "@tashafranken" at bounding box center [163, 349] width 78 height 12
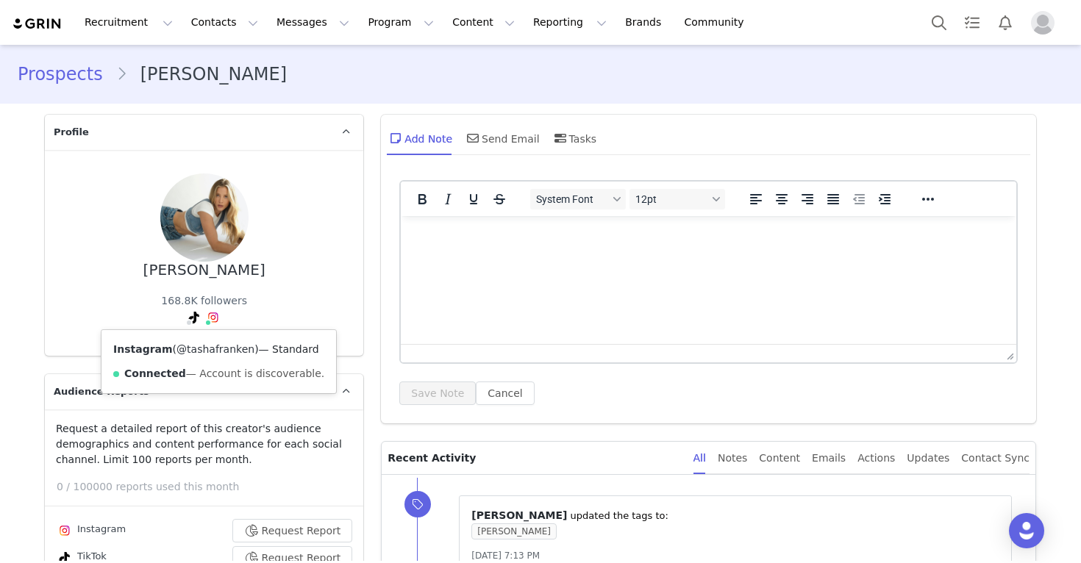
click at [221, 348] on link "@tashafranken" at bounding box center [215, 349] width 78 height 12
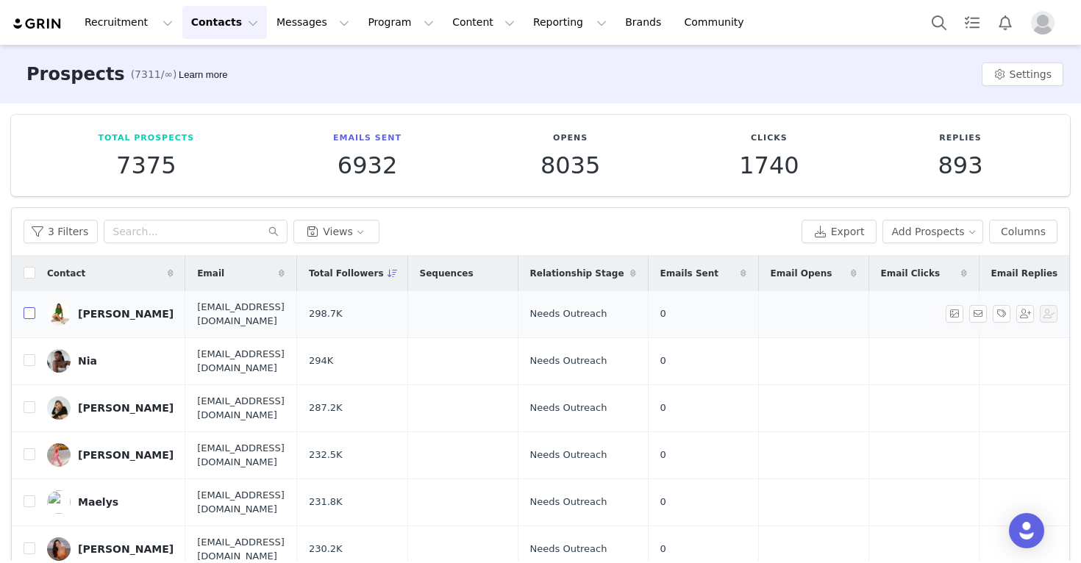
click at [31, 311] on input "checkbox" at bounding box center [30, 313] width 12 height 12
checkbox input "true"
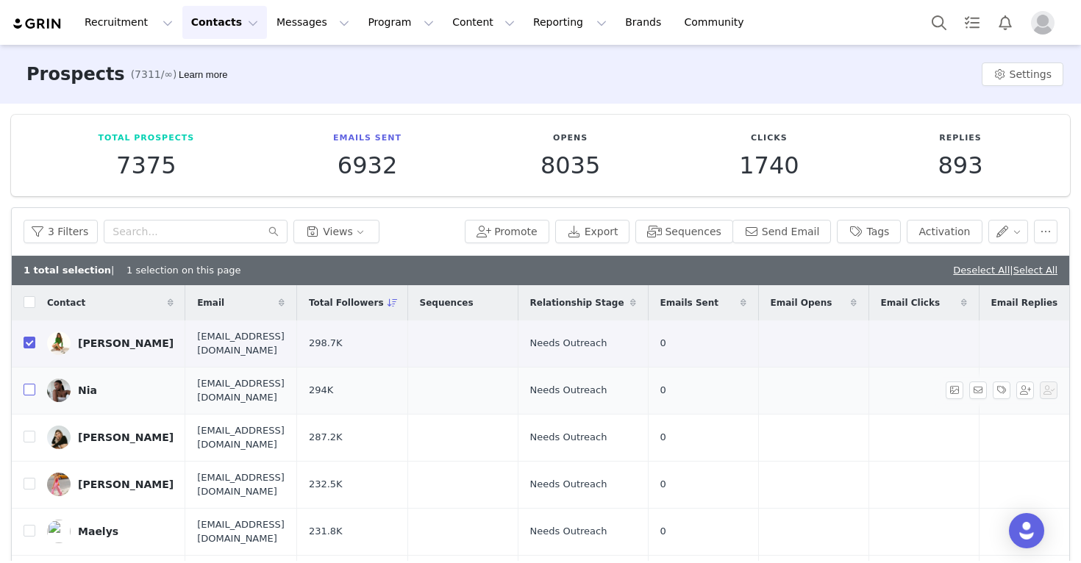
click at [34, 384] on input "checkbox" at bounding box center [30, 390] width 12 height 12
checkbox input "true"
click at [28, 431] on input "checkbox" at bounding box center [30, 437] width 12 height 12
checkbox input "true"
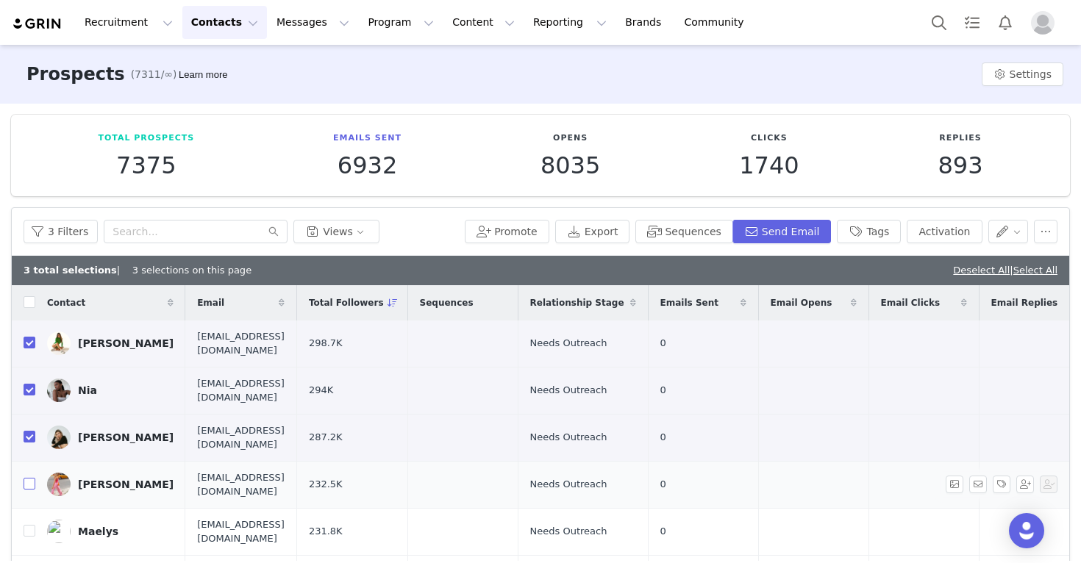
click at [26, 478] on input "checkbox" at bounding box center [30, 484] width 12 height 12
checkbox input "true"
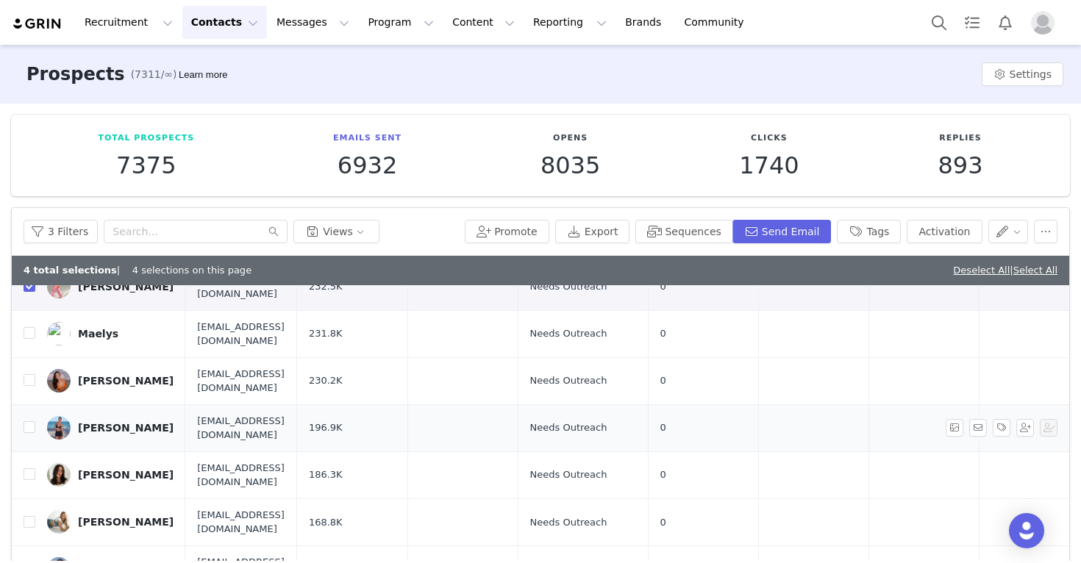
scroll to position [204, 0]
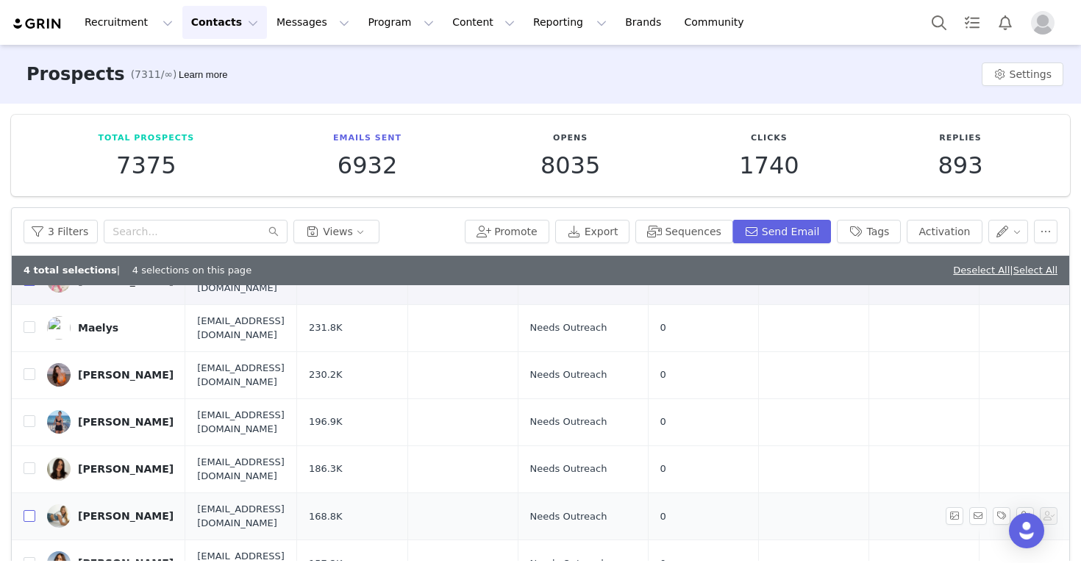
click at [29, 510] on input "checkbox" at bounding box center [30, 516] width 12 height 12
checkbox input "true"
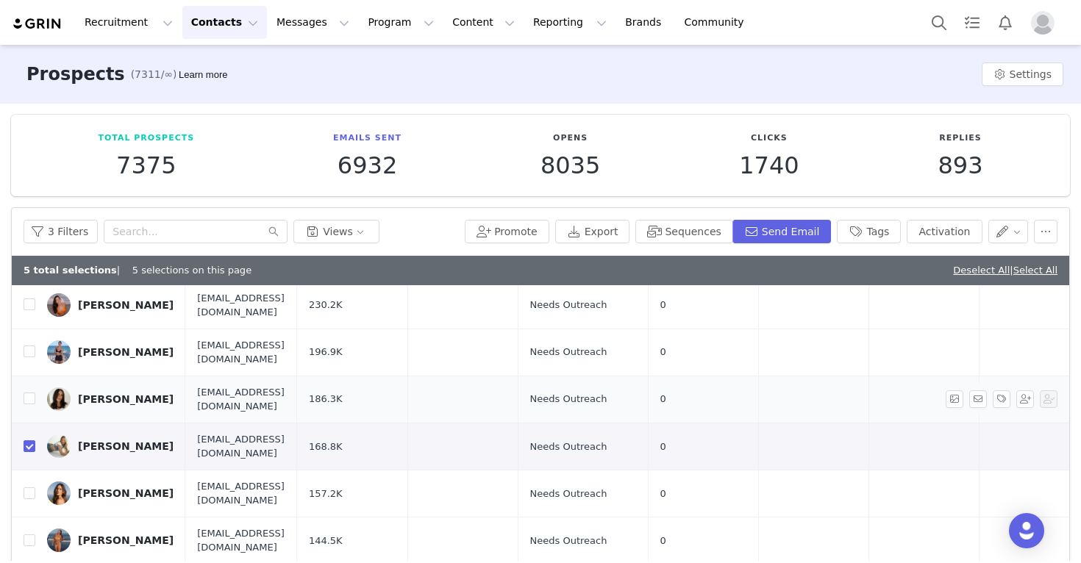
scroll to position [286, 0]
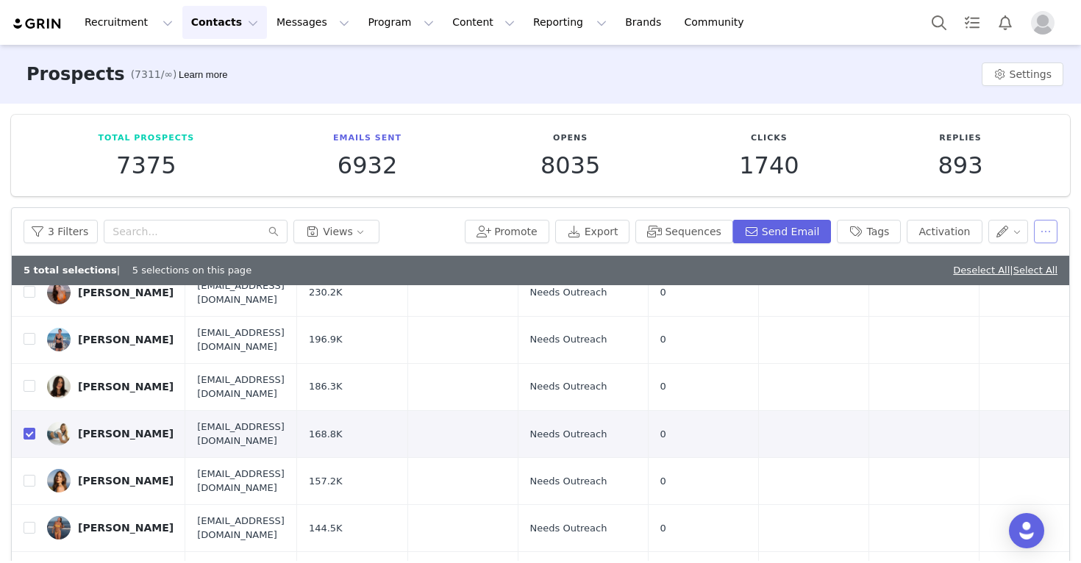
click at [801, 237] on button "button" at bounding box center [1046, 232] width 24 height 24
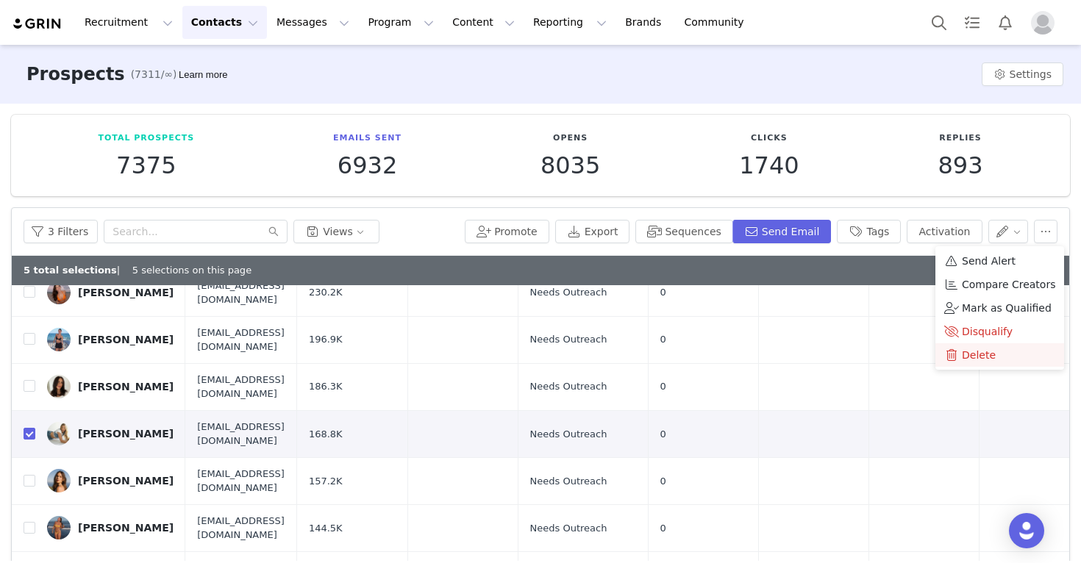
click at [801, 357] on span "Delete" at bounding box center [979, 355] width 34 height 16
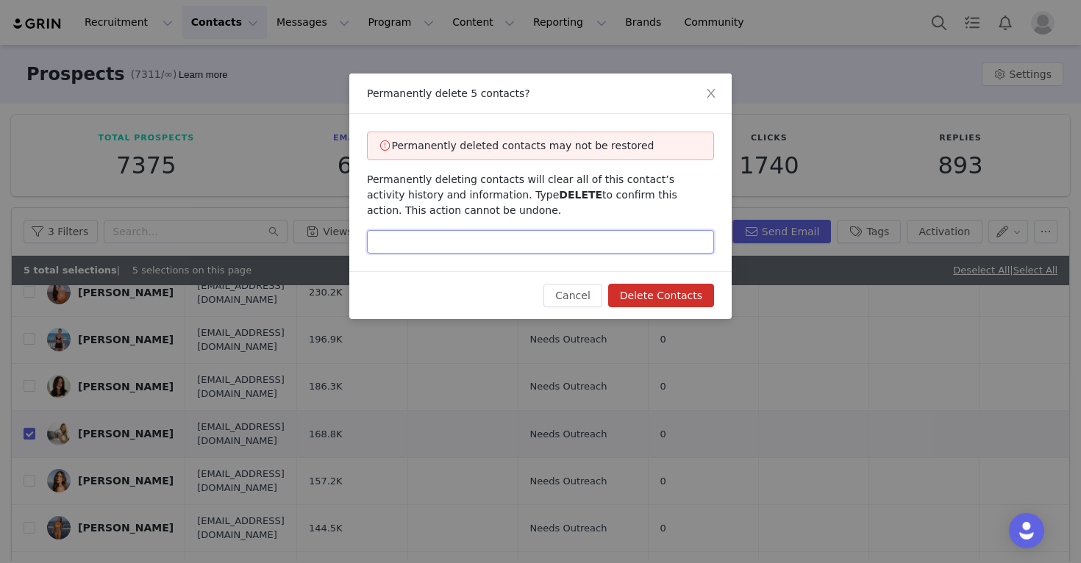
click at [650, 246] on input "text" at bounding box center [540, 242] width 347 height 24
type input "DELETE"
click at [653, 291] on button "Delete Contacts" at bounding box center [661, 296] width 106 height 24
checkbox input "false"
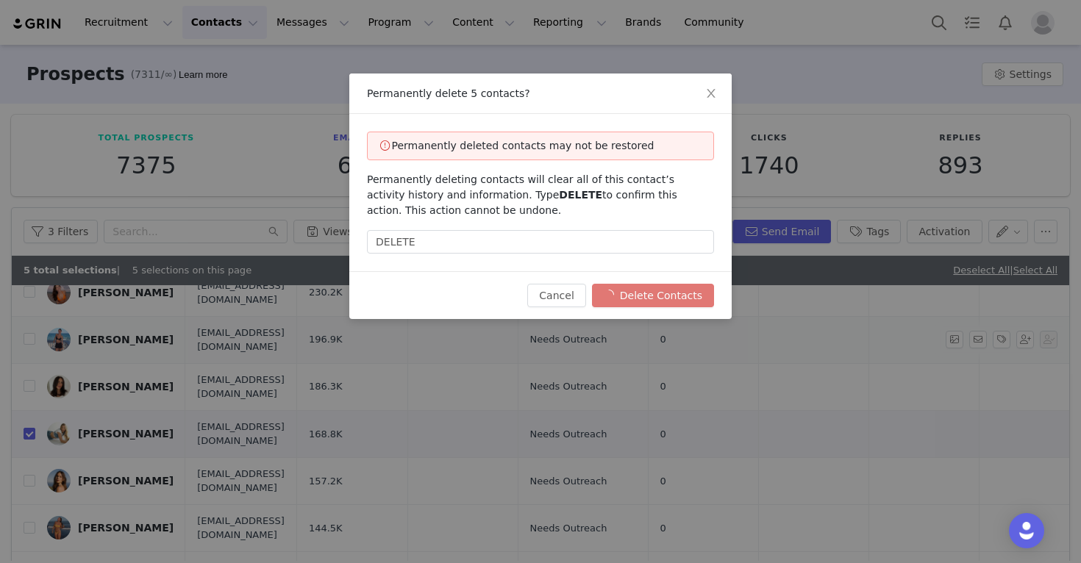
checkbox input "false"
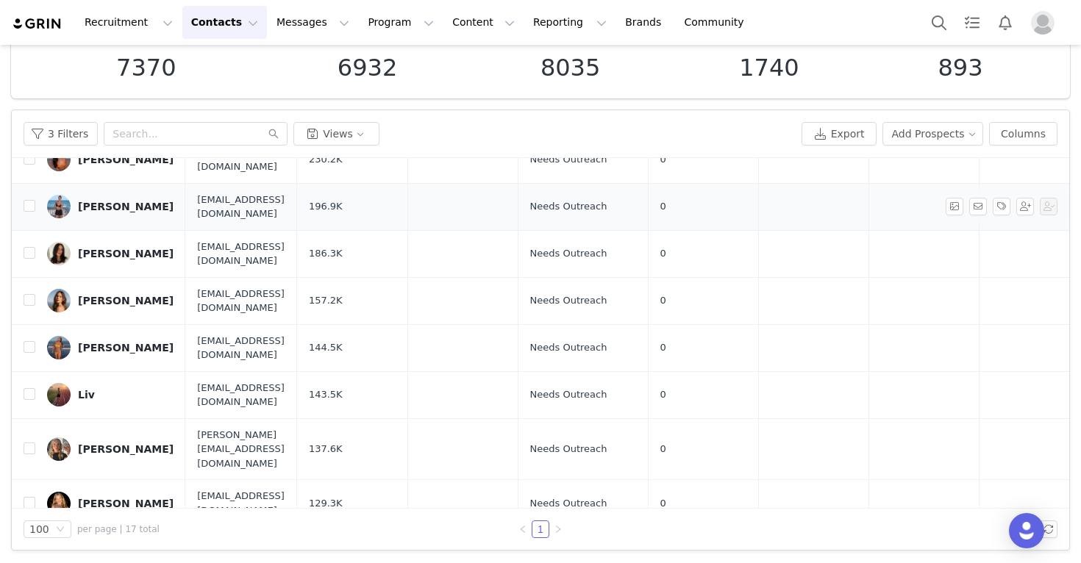
scroll to position [0, 0]
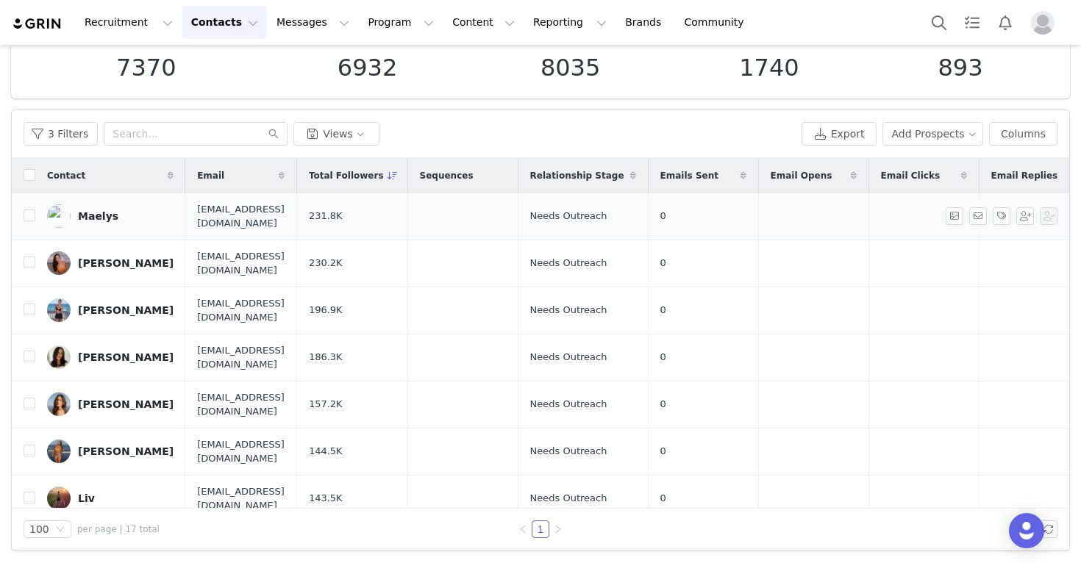
click at [112, 211] on div "Maelys" at bounding box center [98, 216] width 40 height 12
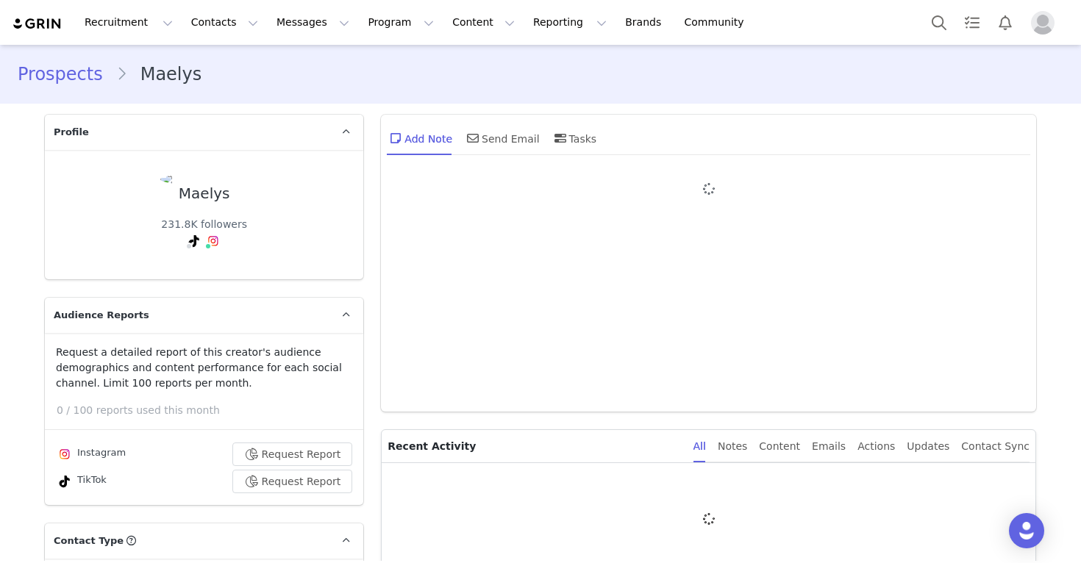
type input "+1 ([GEOGRAPHIC_DATA])"
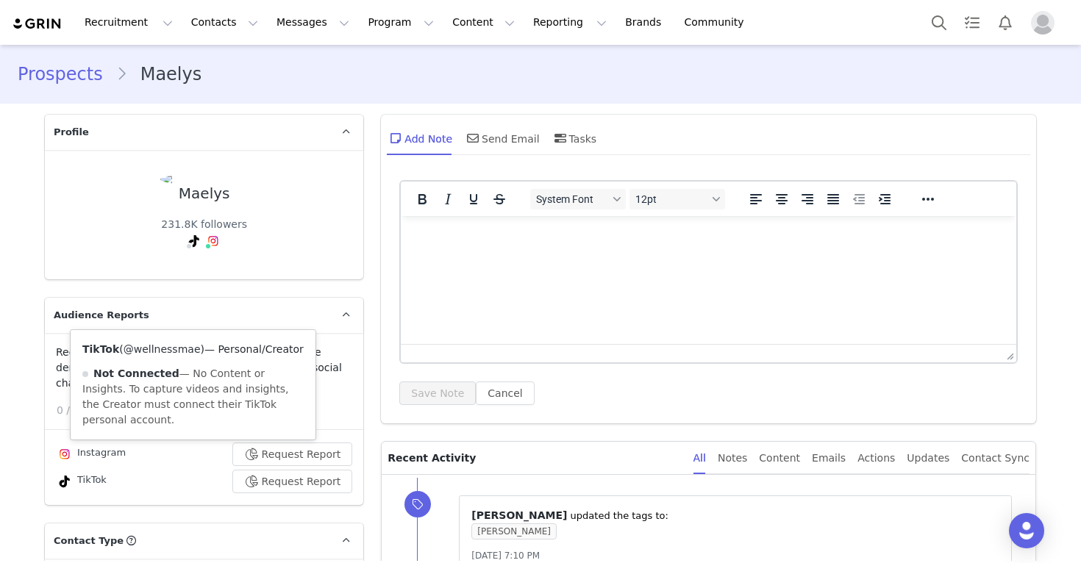
click at [185, 351] on link "@wellnessmae" at bounding box center [162, 349] width 77 height 12
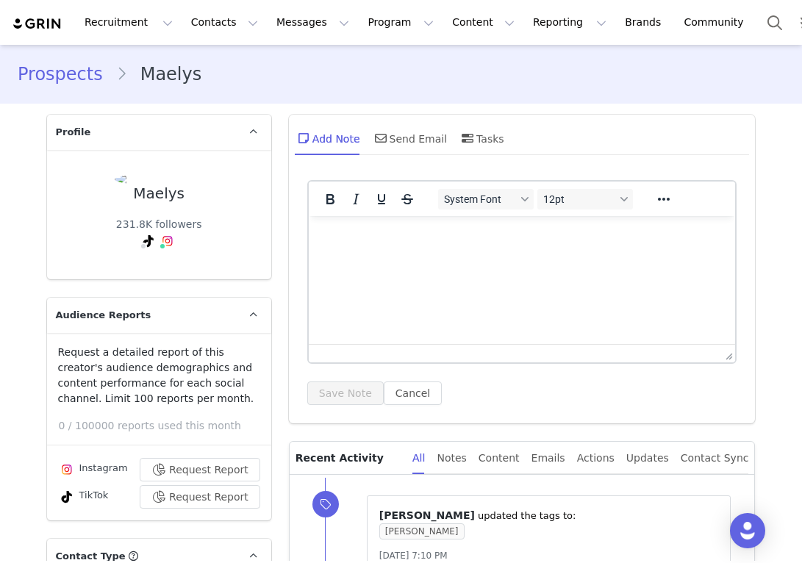
click at [80, 70] on link "Prospects" at bounding box center [67, 74] width 99 height 26
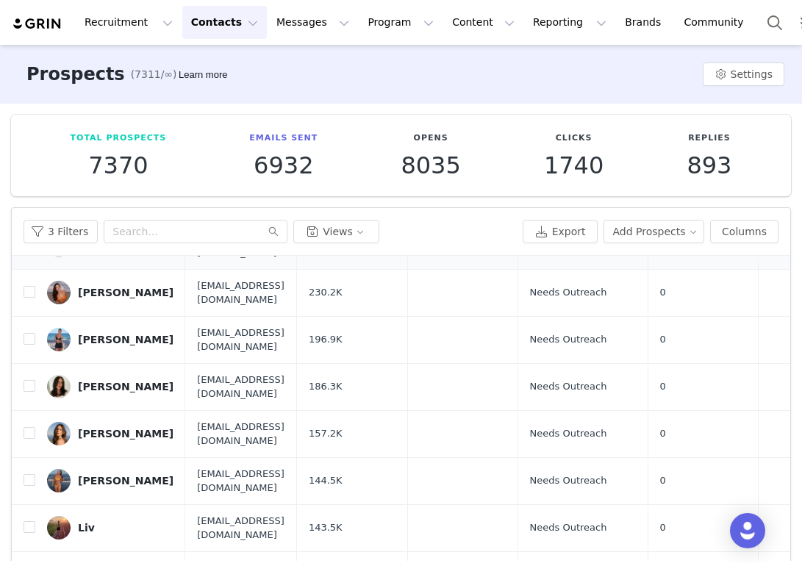
scroll to position [121, 0]
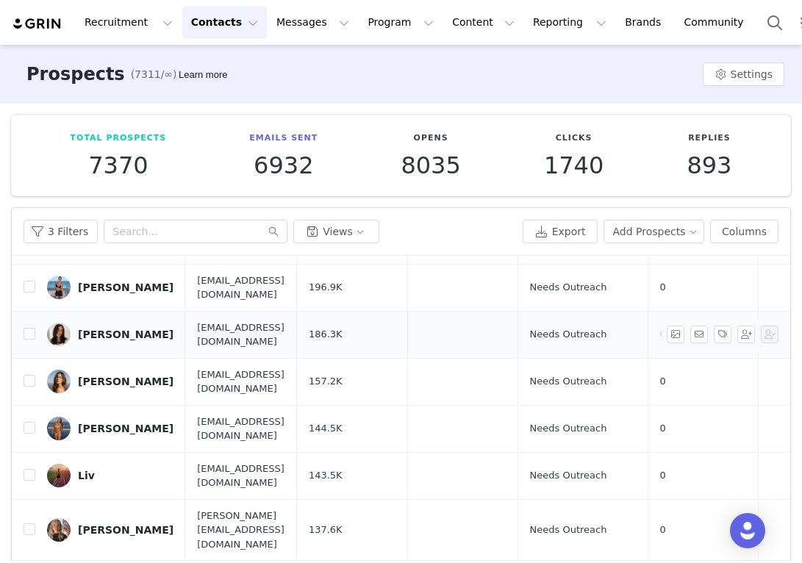
click at [131, 329] on div "[PERSON_NAME]" at bounding box center [126, 335] width 96 height 12
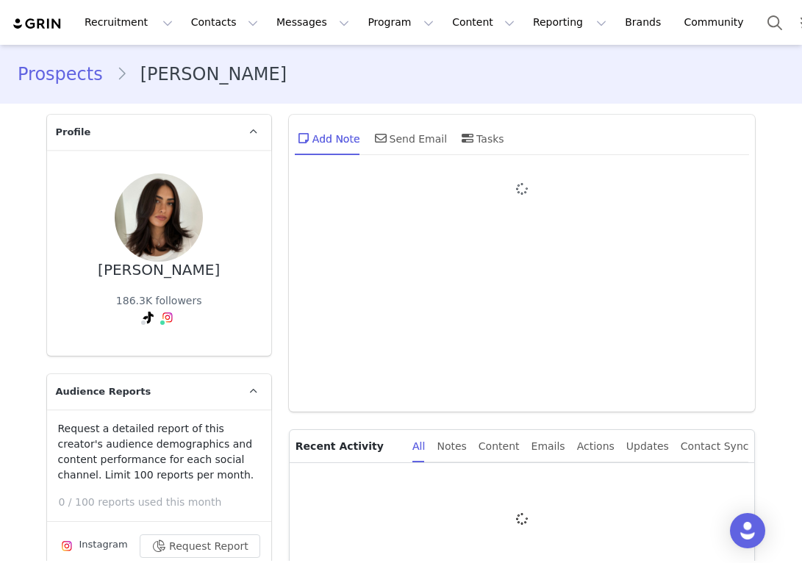
type input "+1 ([GEOGRAPHIC_DATA])"
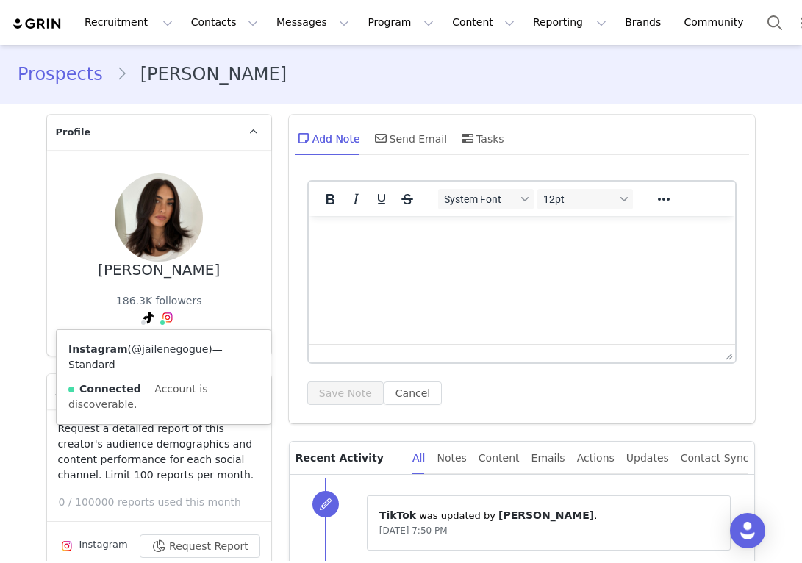
click at [166, 346] on link "@jailenegogue" at bounding box center [170, 349] width 76 height 12
click at [72, 79] on link "Prospects" at bounding box center [67, 74] width 99 height 26
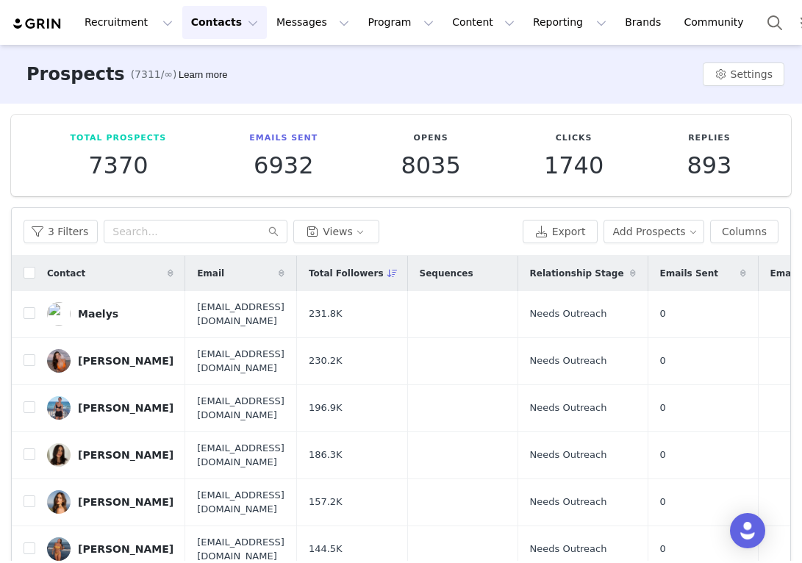
click at [401, 279] on span at bounding box center [393, 274] width 18 height 18
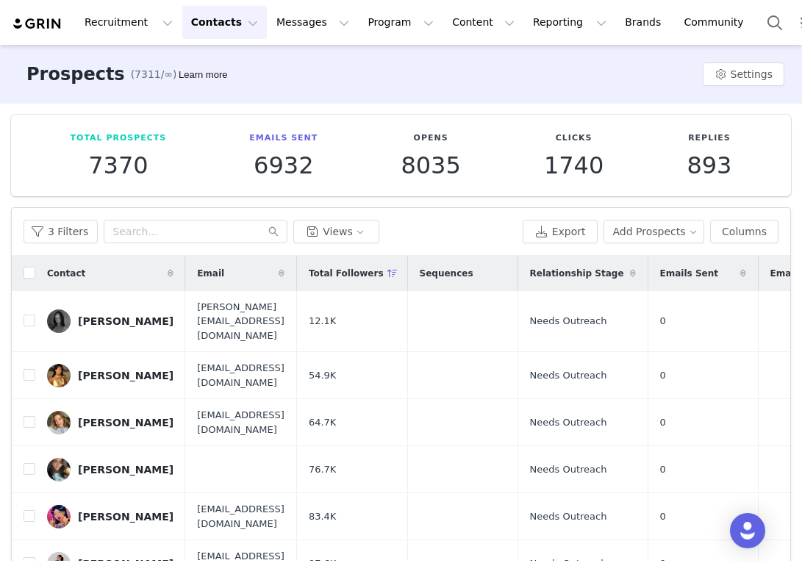
click at [398, 275] on icon at bounding box center [392, 273] width 10 height 9
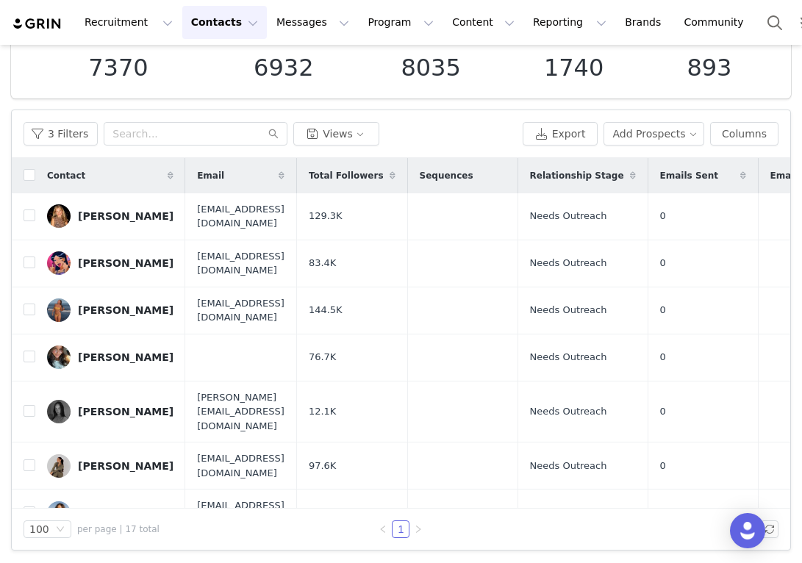
scroll to position [96, 0]
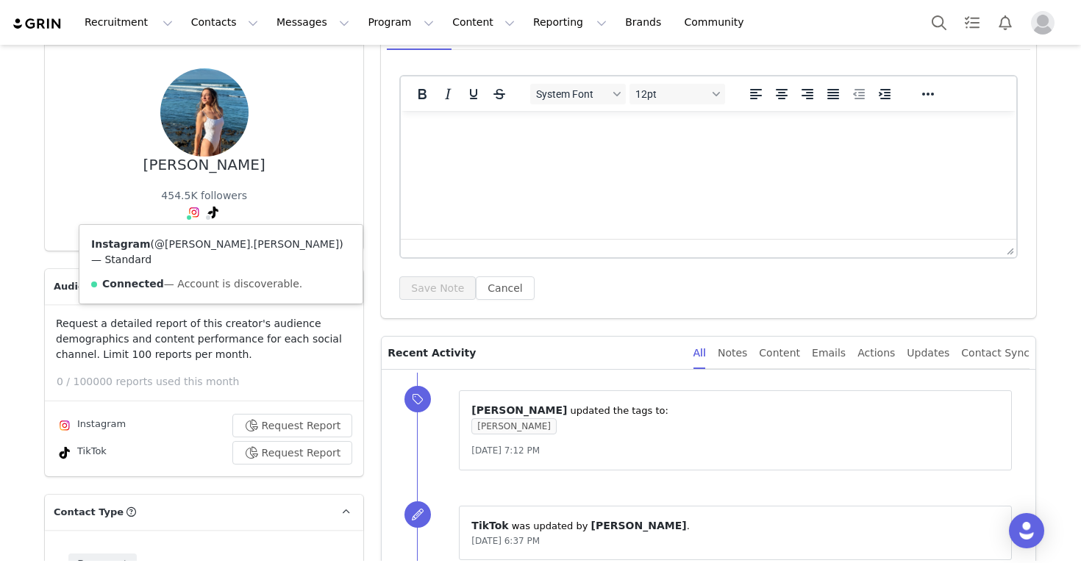
click at [197, 248] on link "@[PERSON_NAME].[PERSON_NAME]" at bounding box center [246, 244] width 185 height 12
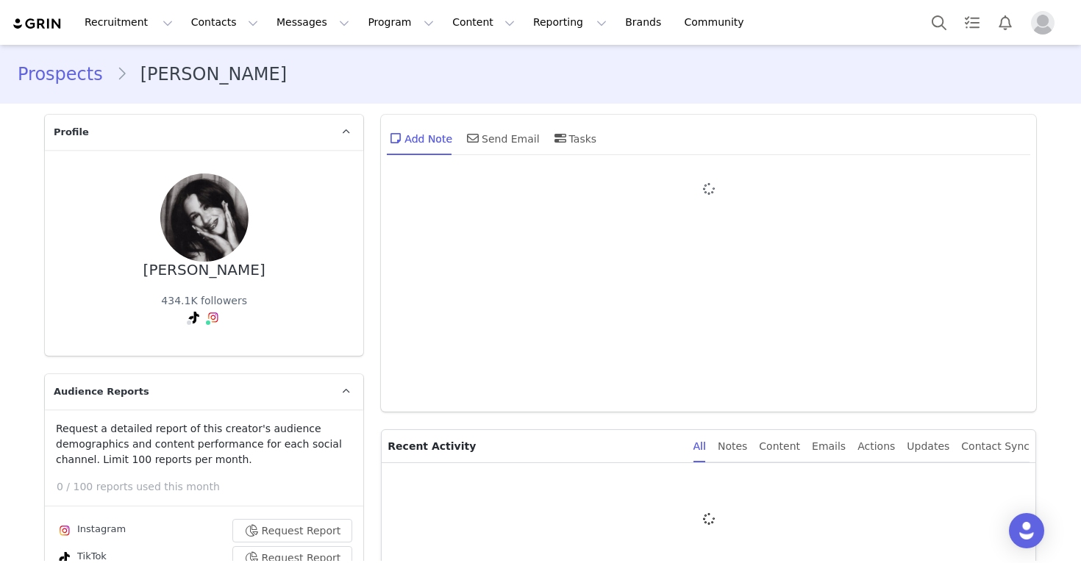
type input "+1 ([GEOGRAPHIC_DATA])"
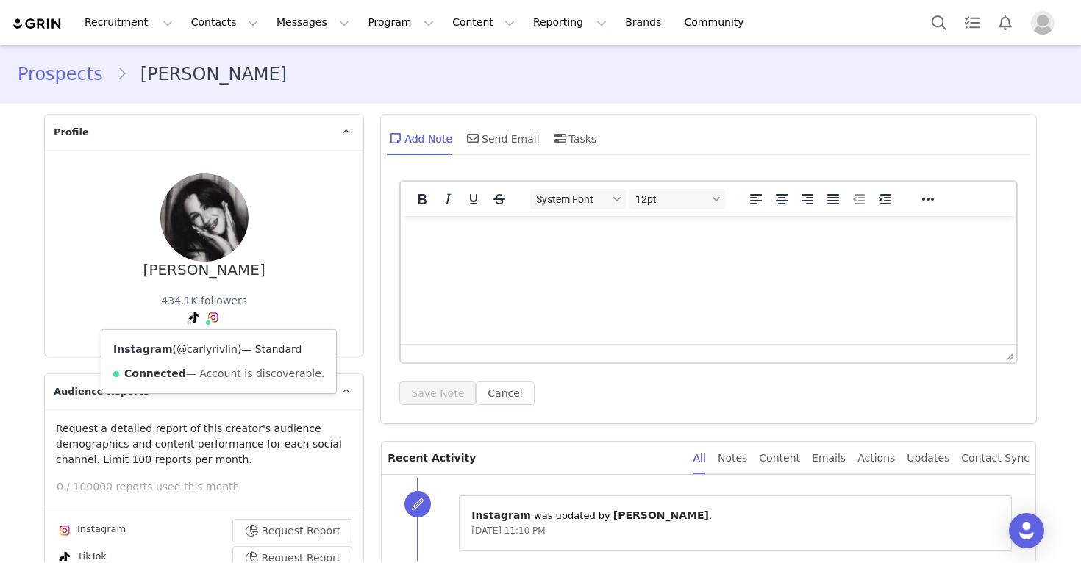
click at [210, 346] on link "@carlyrivlin" at bounding box center [206, 349] width 61 height 12
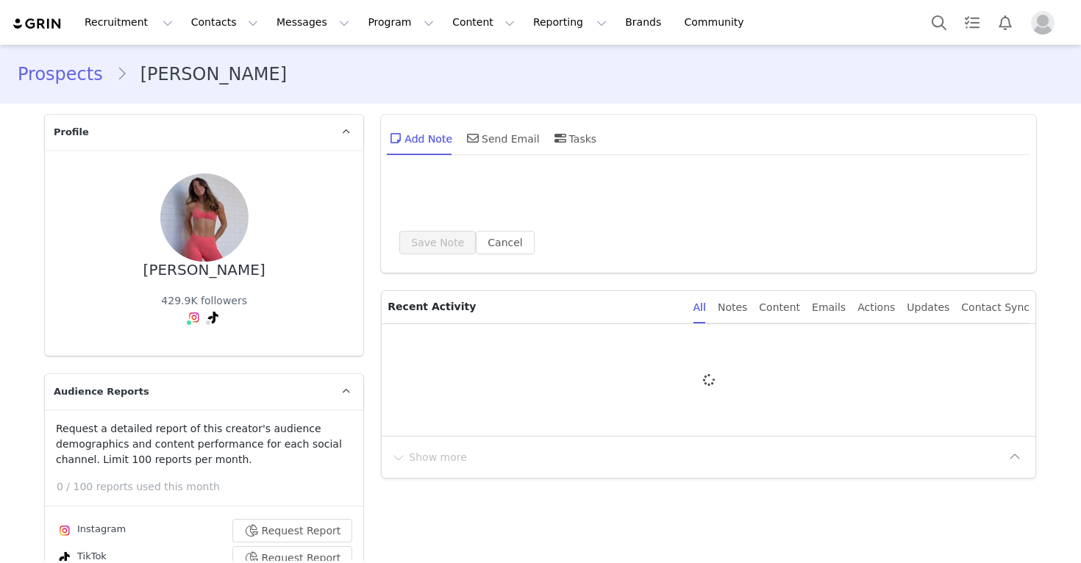
type input "+1 ([GEOGRAPHIC_DATA])"
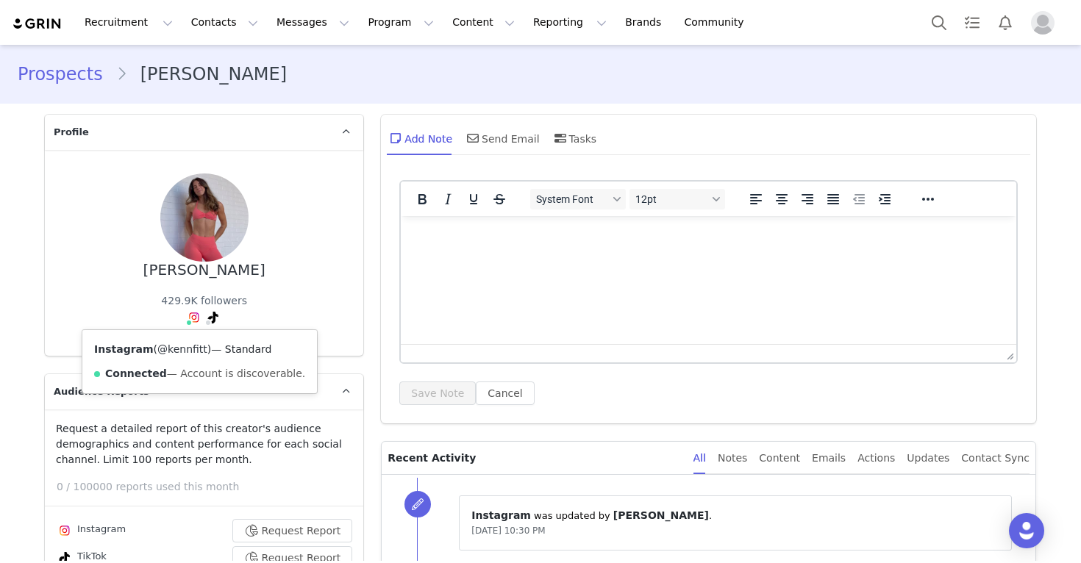
click at [194, 352] on link "@kennfitt" at bounding box center [182, 349] width 50 height 12
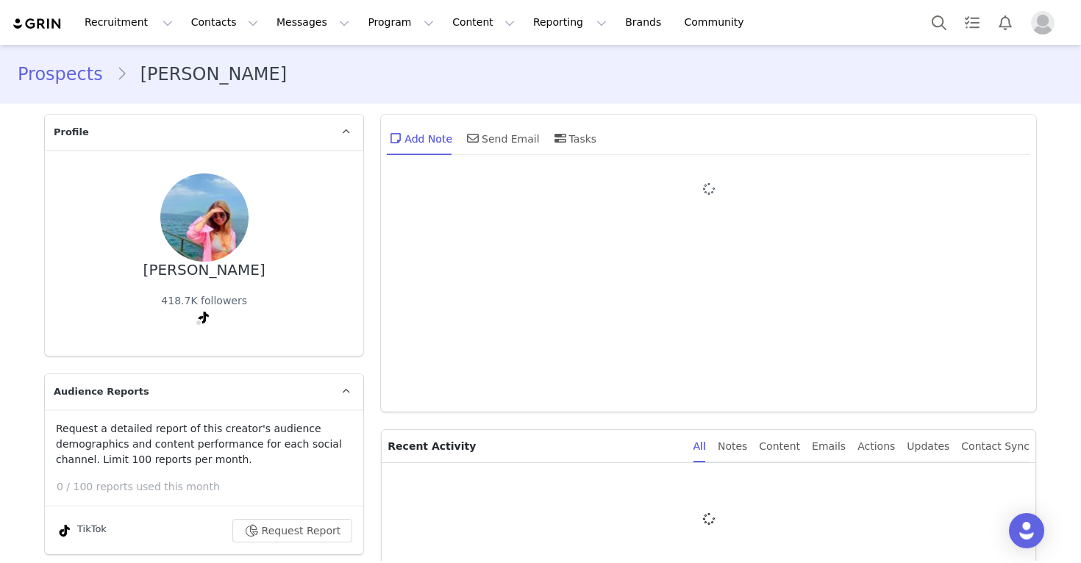
type input "+1 ([GEOGRAPHIC_DATA])"
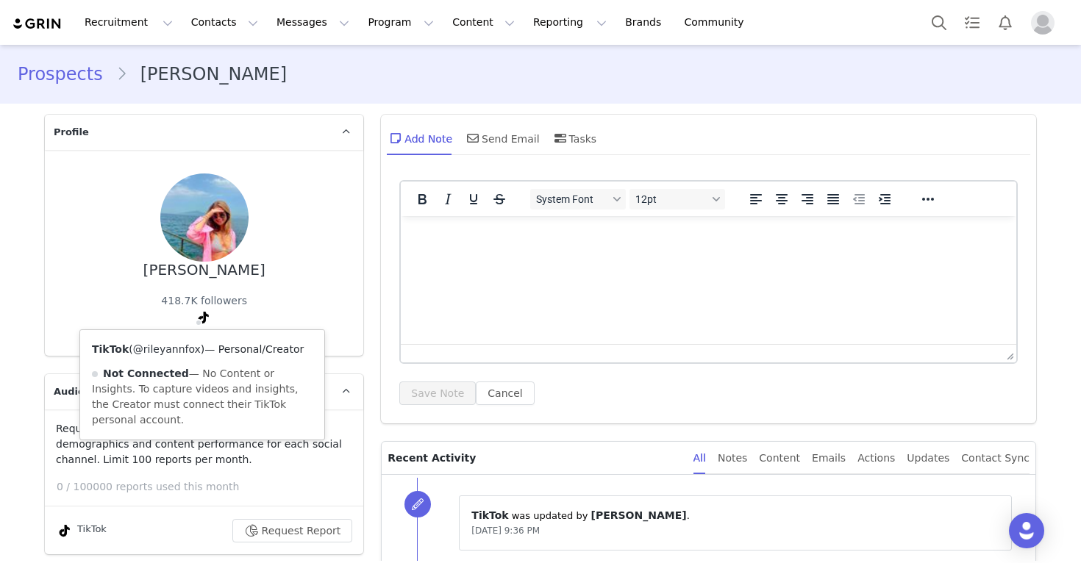
click at [177, 352] on link "@rileyannfox" at bounding box center [167, 349] width 68 height 12
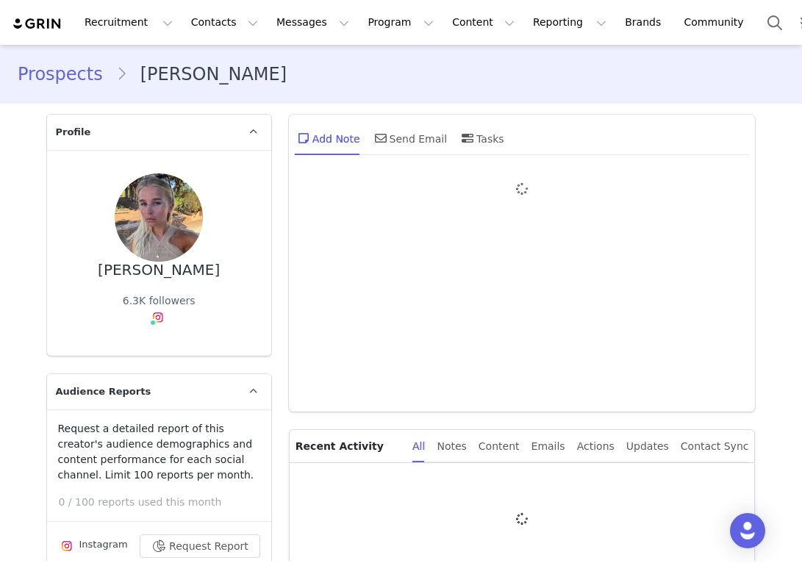
type input "+1 ([GEOGRAPHIC_DATA])"
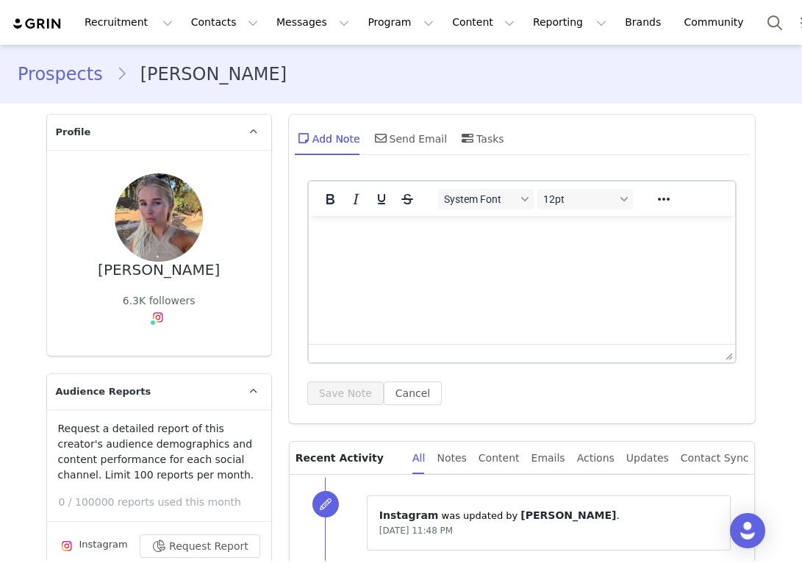
click at [114, 134] on p "Profile" at bounding box center [141, 132] width 189 height 35
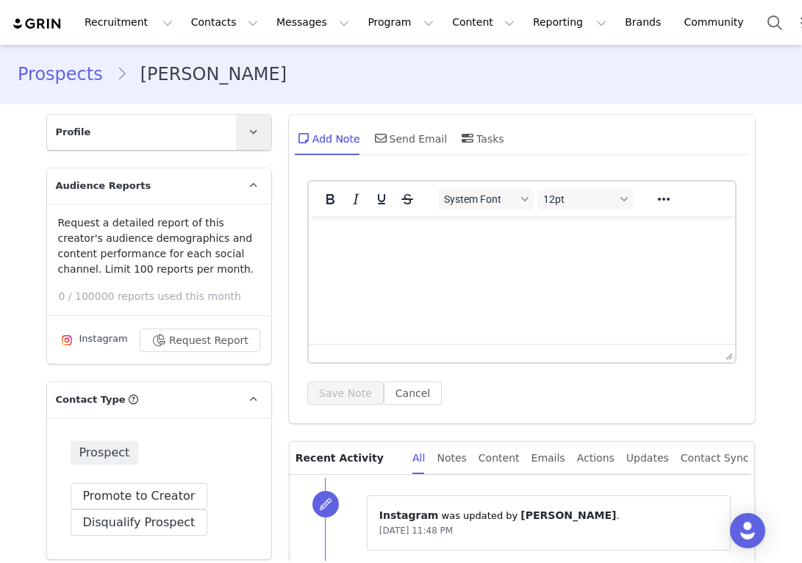
click at [257, 136] on icon at bounding box center [253, 132] width 8 height 10
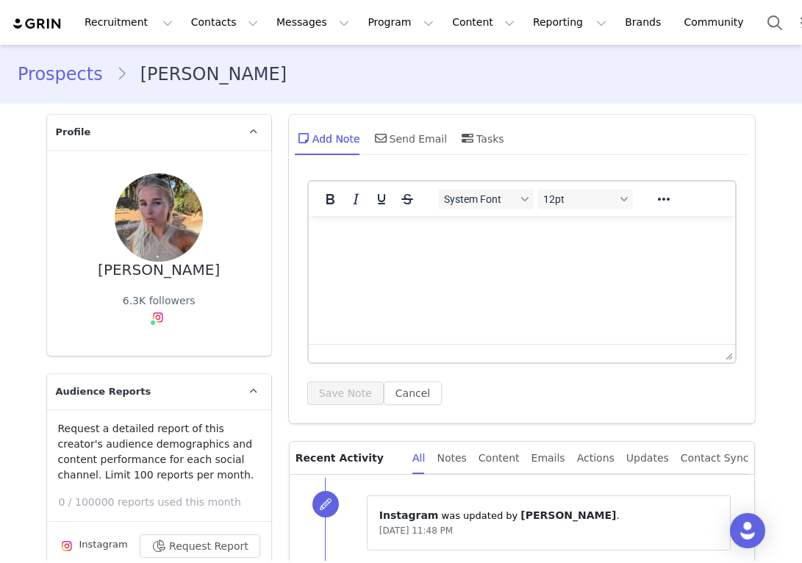
click at [75, 76] on link "Prospects" at bounding box center [67, 74] width 99 height 26
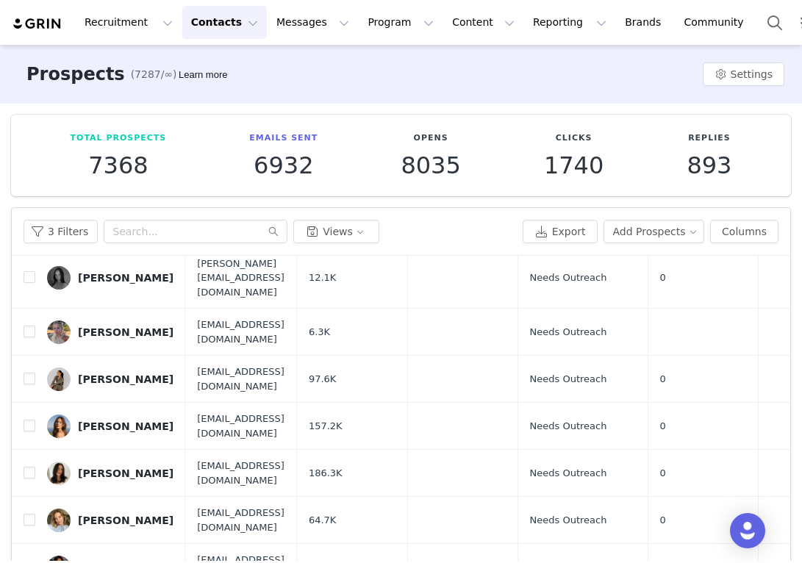
scroll to position [335, 0]
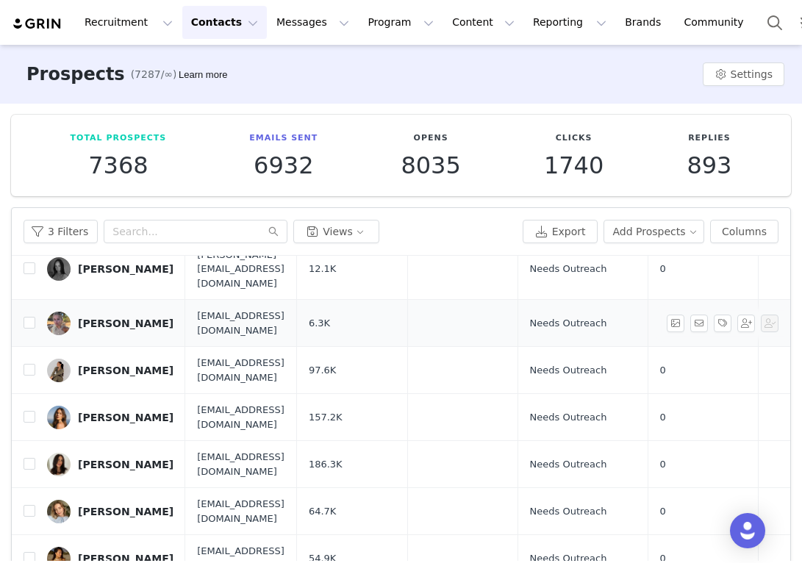
click at [35, 300] on td "[PERSON_NAME]" at bounding box center [110, 323] width 150 height 47
click at [32, 317] on input "checkbox" at bounding box center [30, 323] width 12 height 12
checkbox input "true"
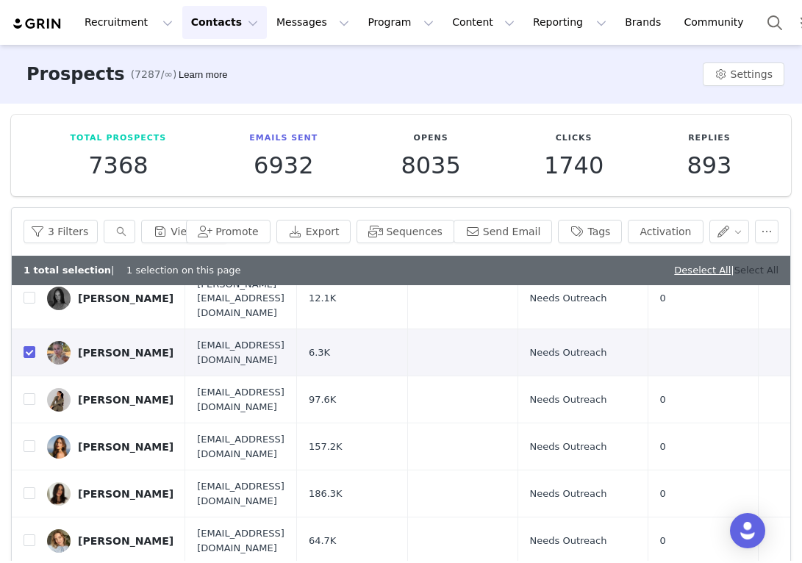
click at [749, 266] on link "Select All" at bounding box center [756, 270] width 44 height 11
checkbox input "true"
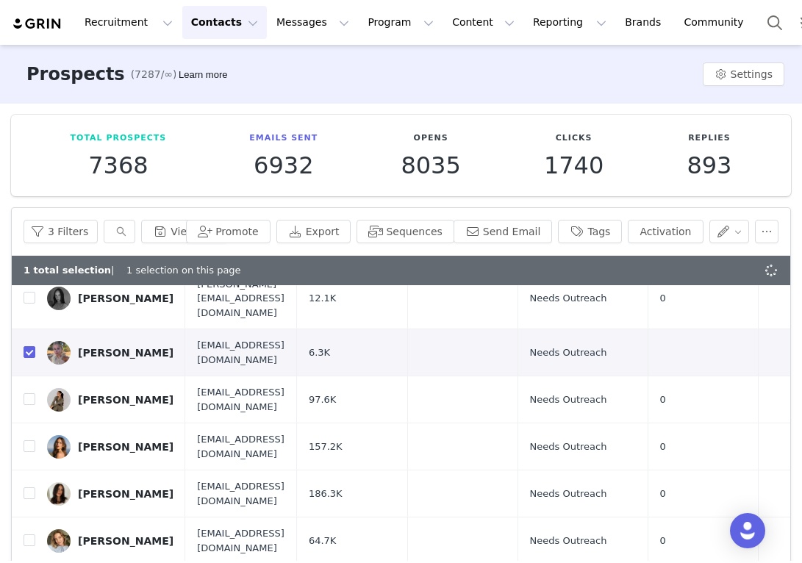
checkbox input "true"
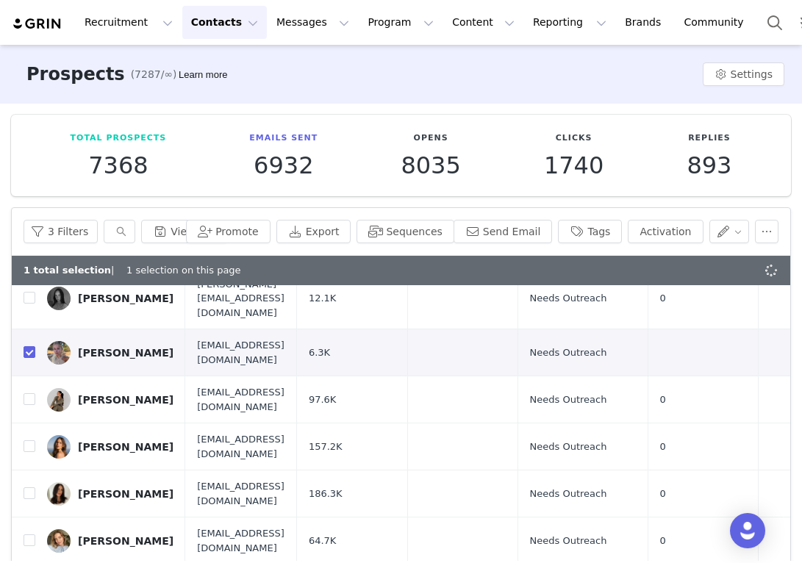
checkbox input "true"
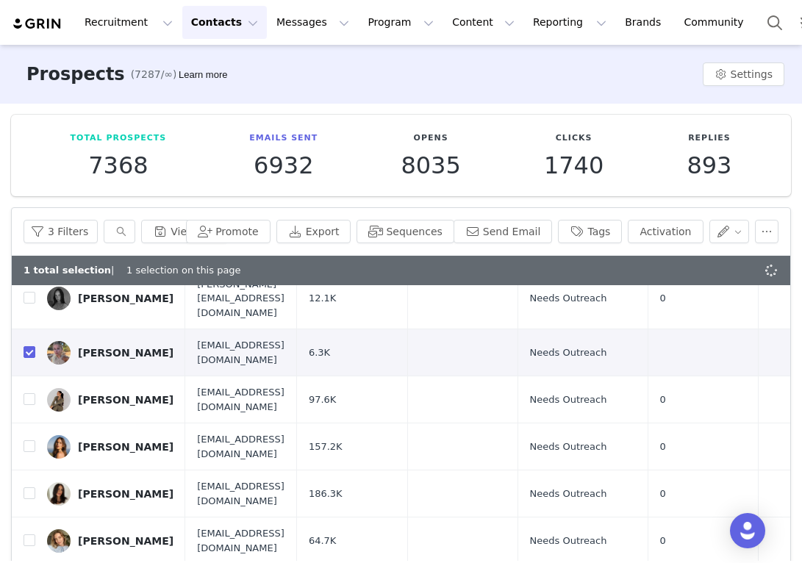
checkbox input "true"
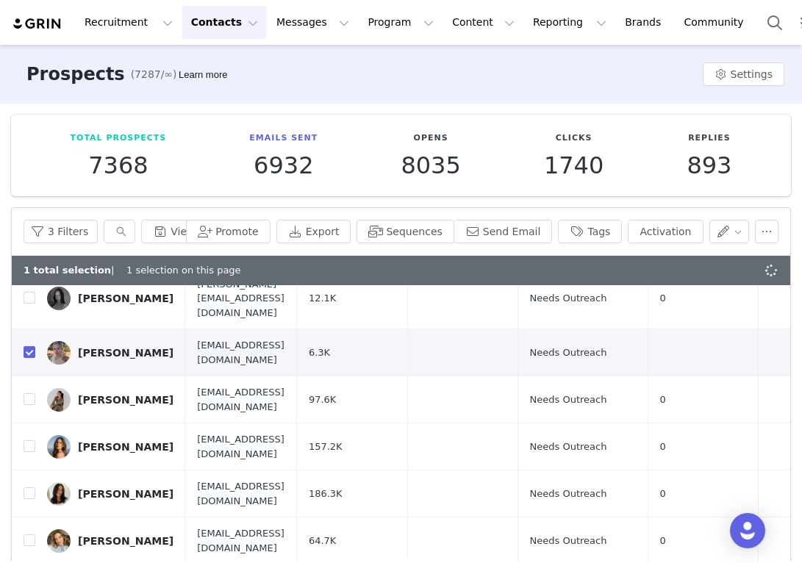
checkbox input "true"
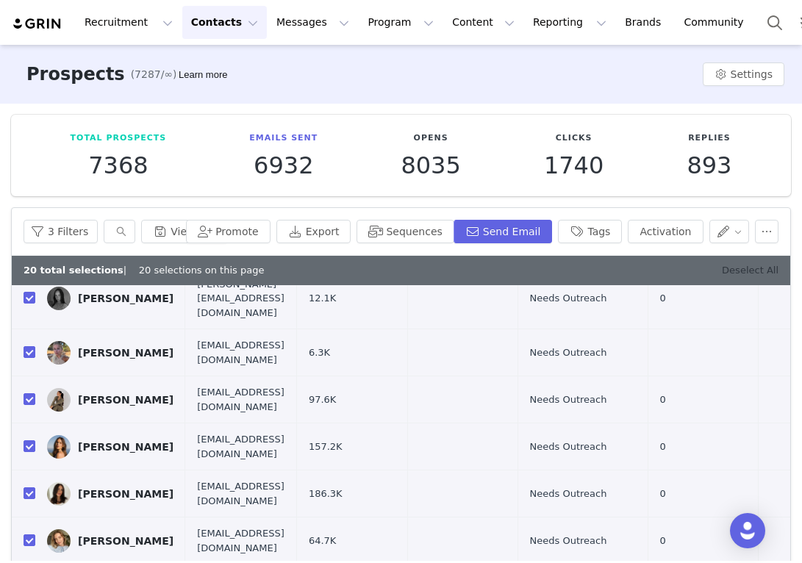
click at [754, 273] on link "Deselect All" at bounding box center [750, 270] width 57 height 11
checkbox input "false"
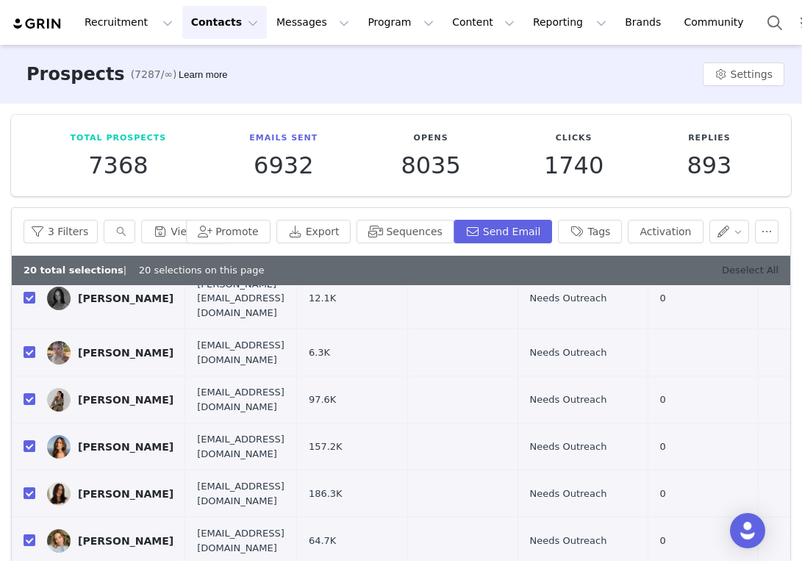
checkbox input "false"
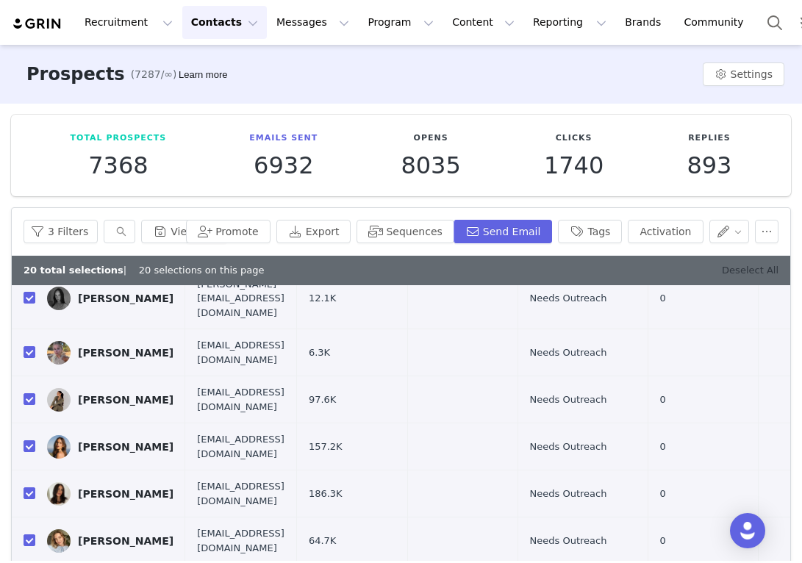
checkbox input "false"
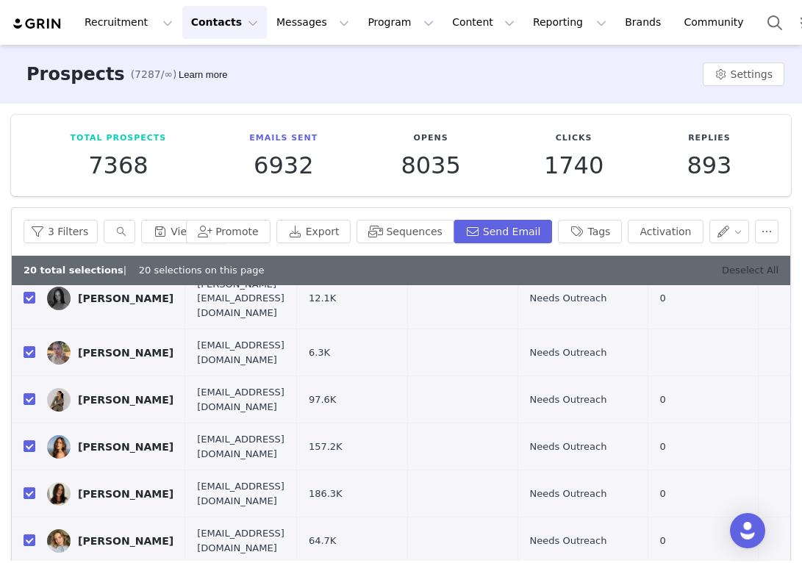
checkbox input "false"
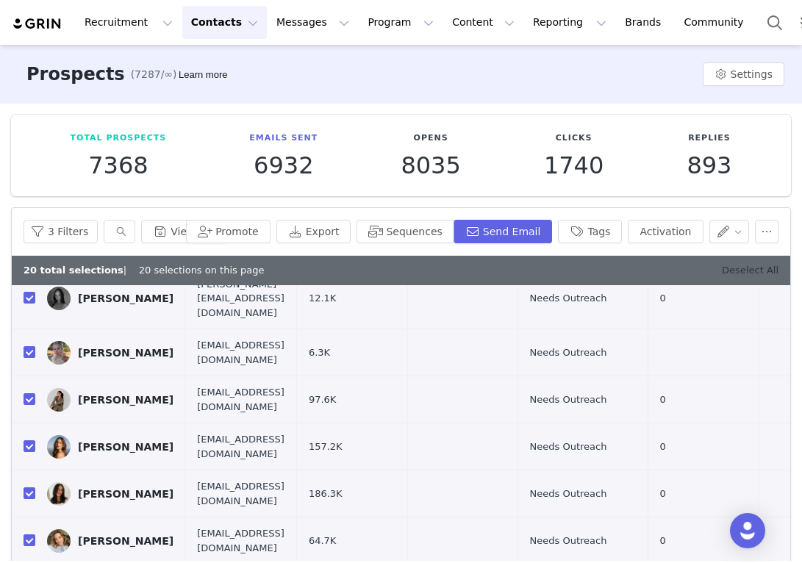
checkbox input "false"
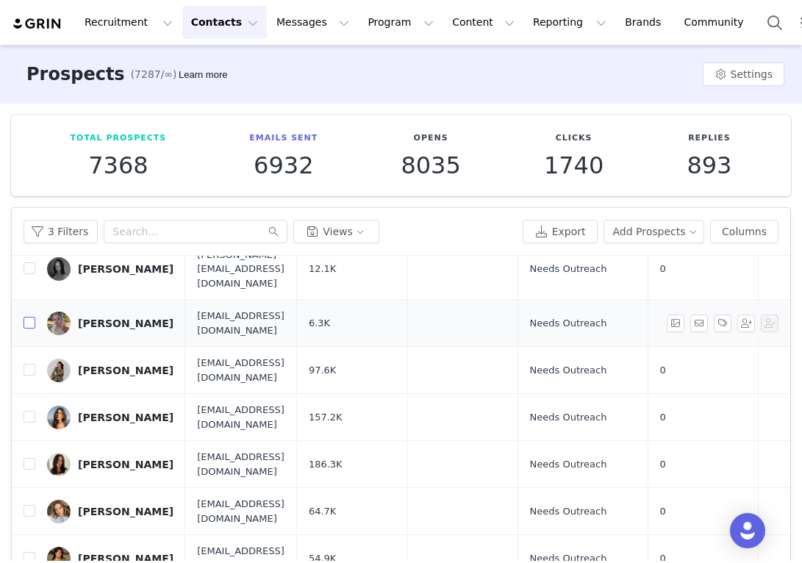
click at [30, 317] on input "checkbox" at bounding box center [30, 323] width 12 height 12
checkbox input "true"
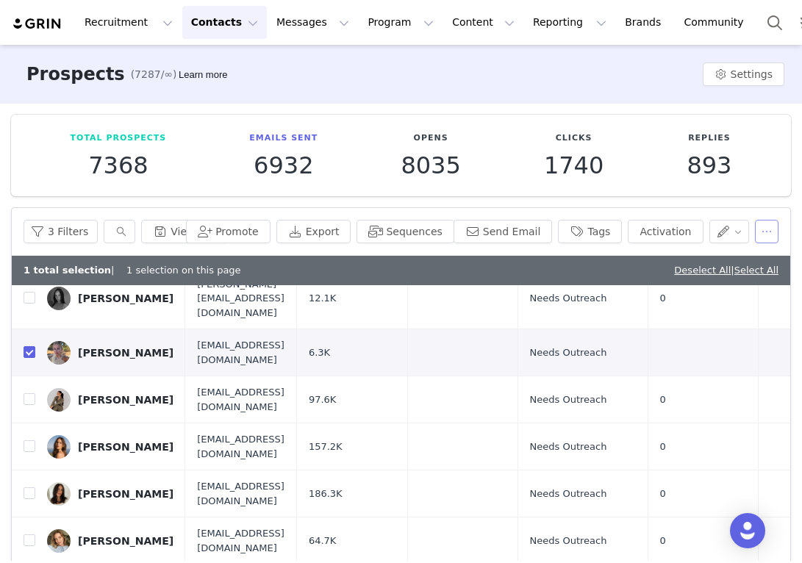
click at [764, 237] on button "button" at bounding box center [767, 232] width 24 height 24
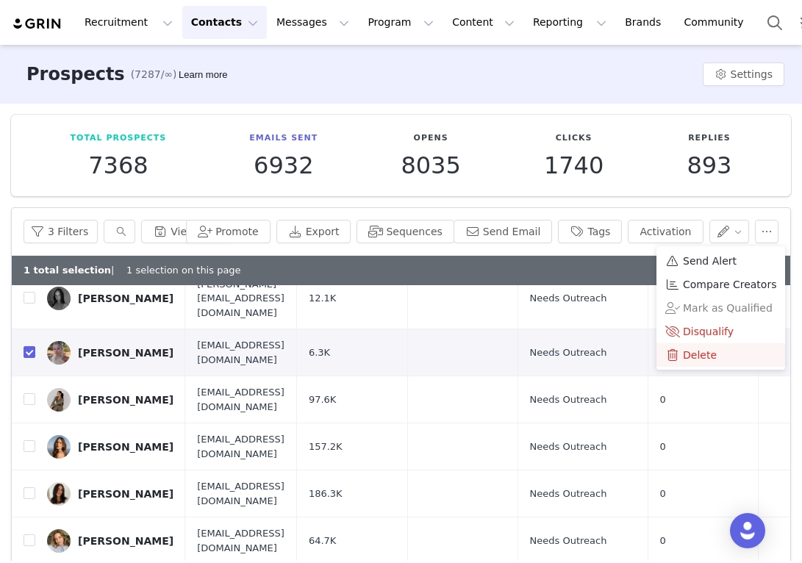
click at [677, 352] on span at bounding box center [672, 355] width 15 height 16
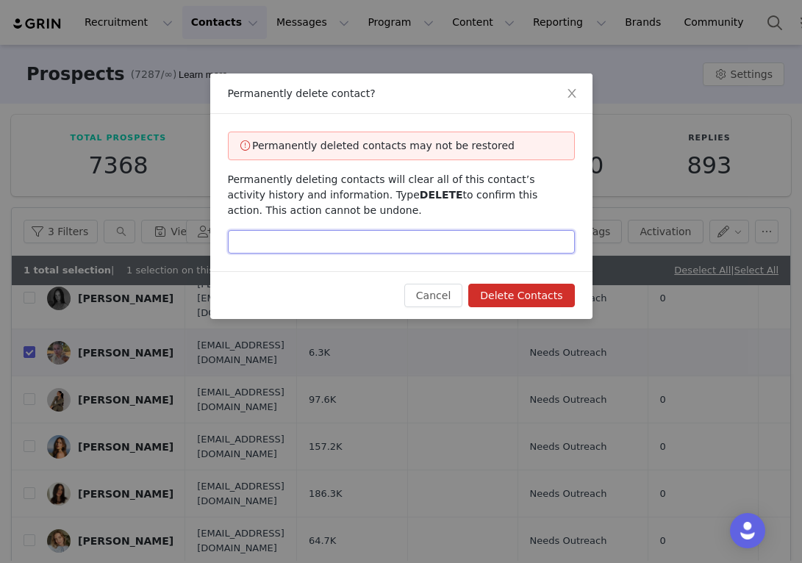
click at [503, 249] on input "text" at bounding box center [401, 242] width 347 height 24
type input "DELETE"
click at [537, 291] on button "Delete Contacts" at bounding box center [521, 296] width 106 height 24
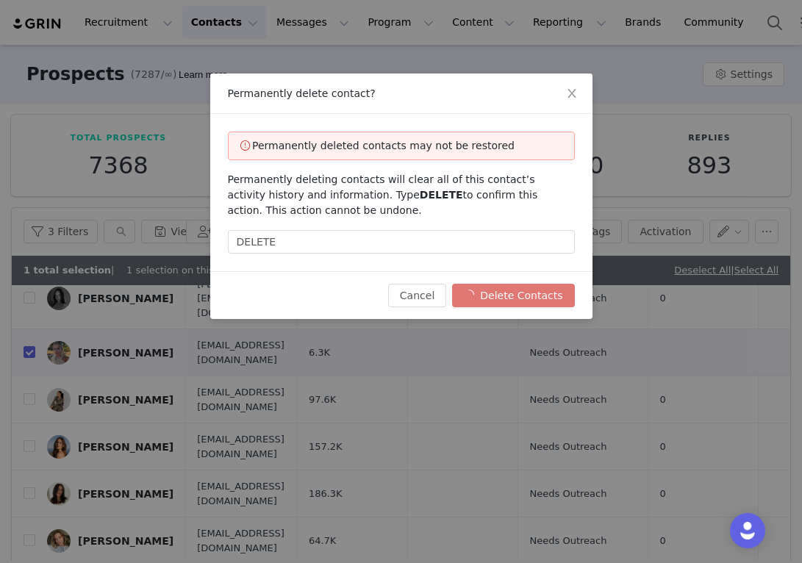
checkbox input "false"
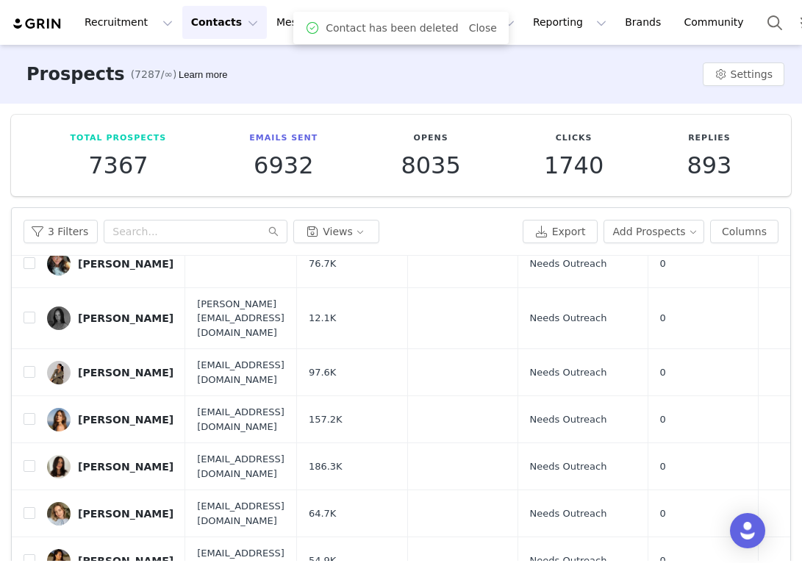
scroll to position [481, 0]
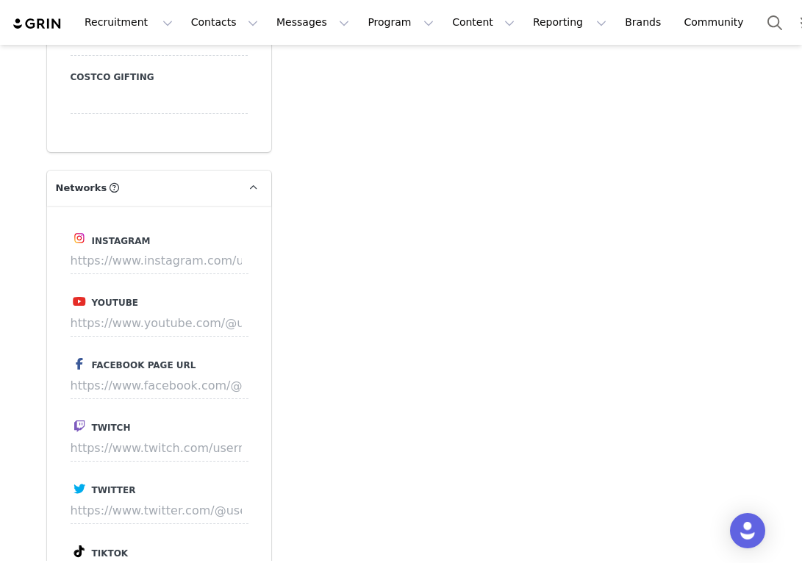
scroll to position [2178, 0]
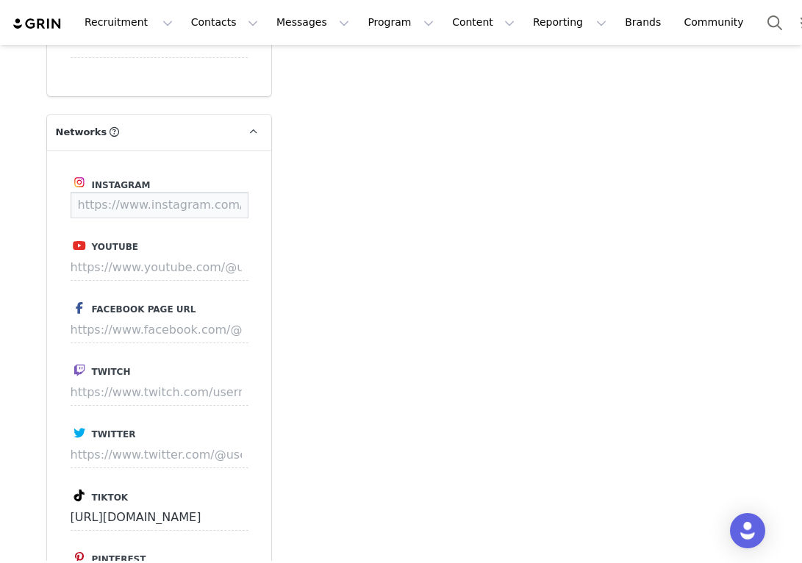
click at [157, 192] on input at bounding box center [160, 205] width 178 height 26
paste input "[URL][DOMAIN_NAME]"
type input "[URL][DOMAIN_NAME]"
click at [218, 192] on button "Save" at bounding box center [221, 205] width 54 height 26
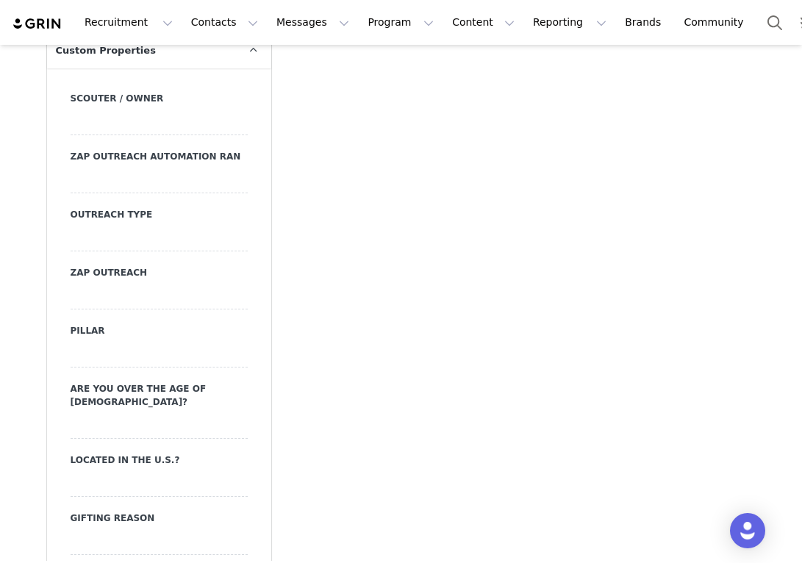
scroll to position [1487, 0]
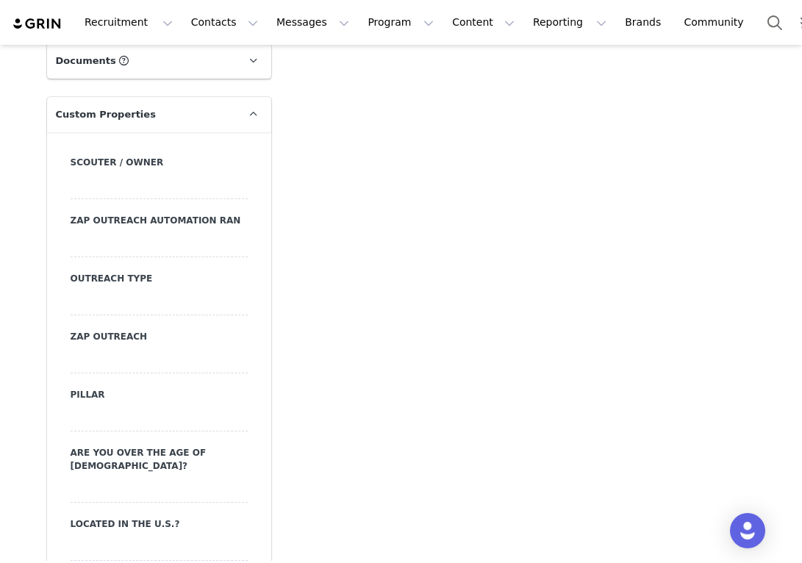
click at [165, 298] on div at bounding box center [159, 302] width 177 height 26
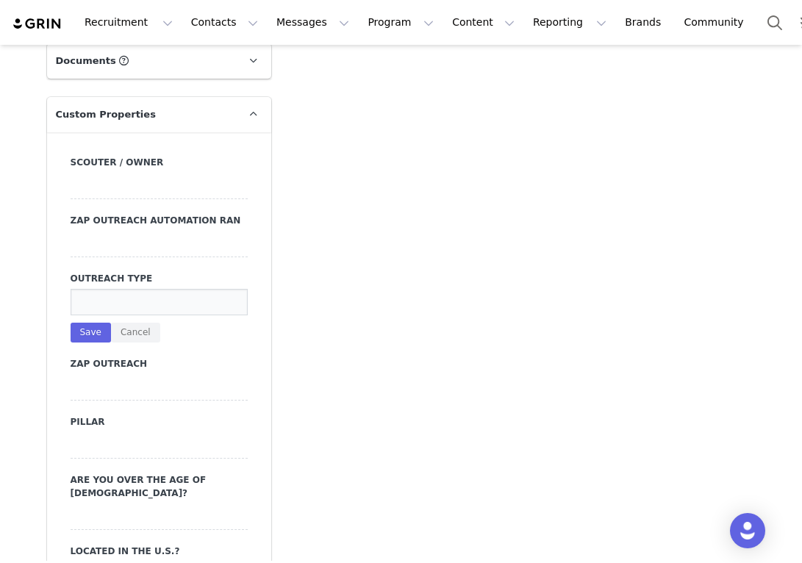
click at [155, 298] on input at bounding box center [159, 302] width 177 height 26
type input "DM"
click at [98, 335] on button "Save" at bounding box center [91, 333] width 40 height 20
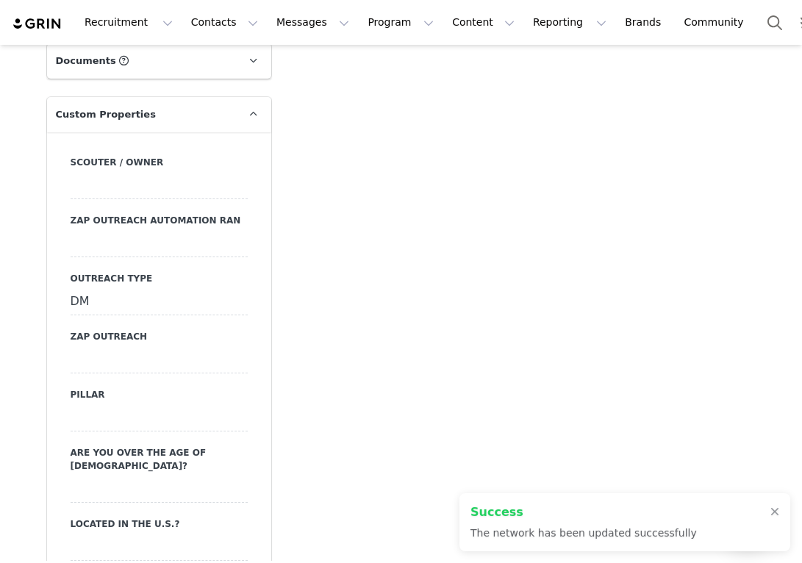
type input "[URL][DOMAIN_NAME]"
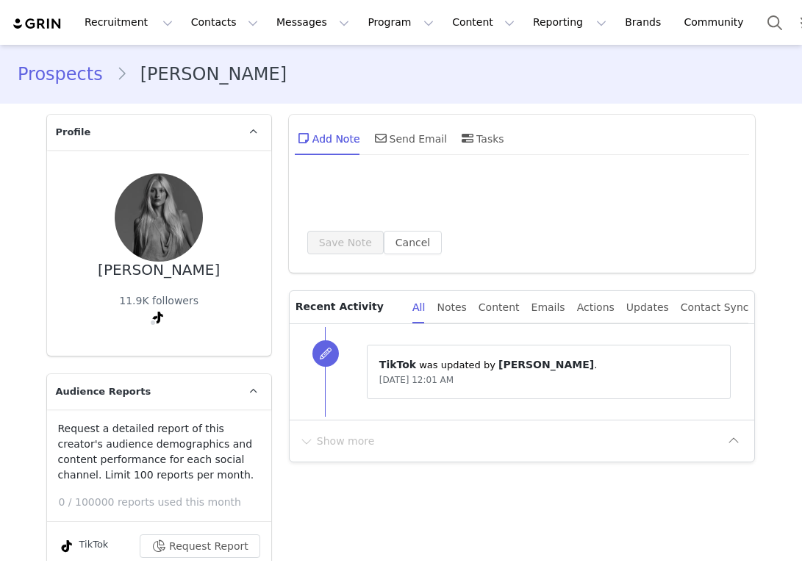
type input "+1 ([GEOGRAPHIC_DATA])"
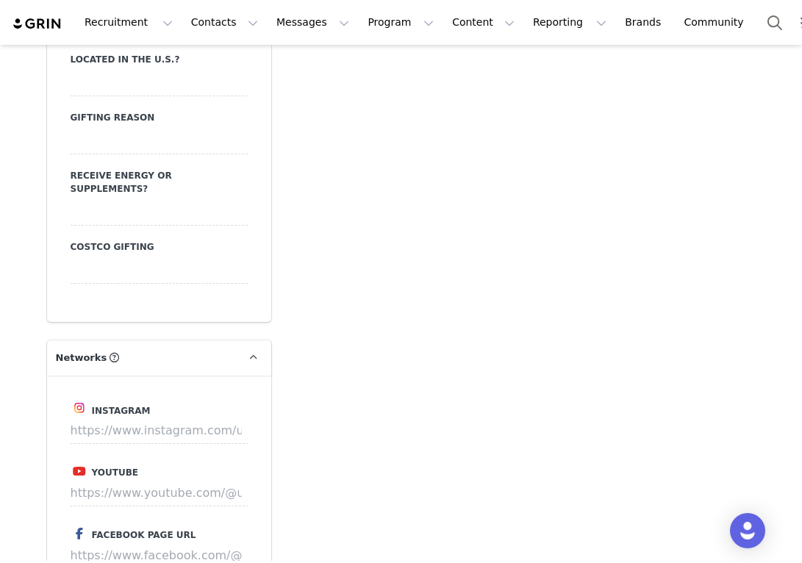
scroll to position [1961, 0]
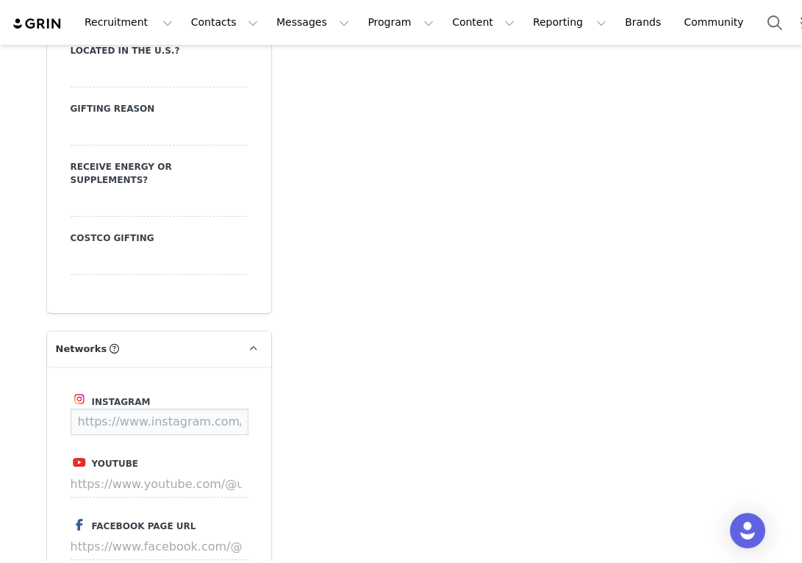
click at [161, 409] on input at bounding box center [160, 422] width 178 height 26
paste input "[URL][DOMAIN_NAME]"
type input "[URL][DOMAIN_NAME]"
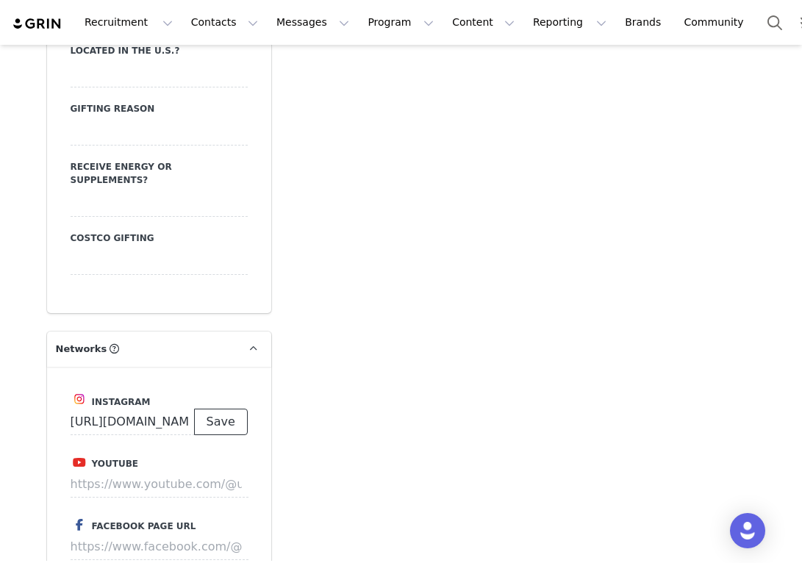
click at [234, 409] on button "Save" at bounding box center [221, 422] width 54 height 26
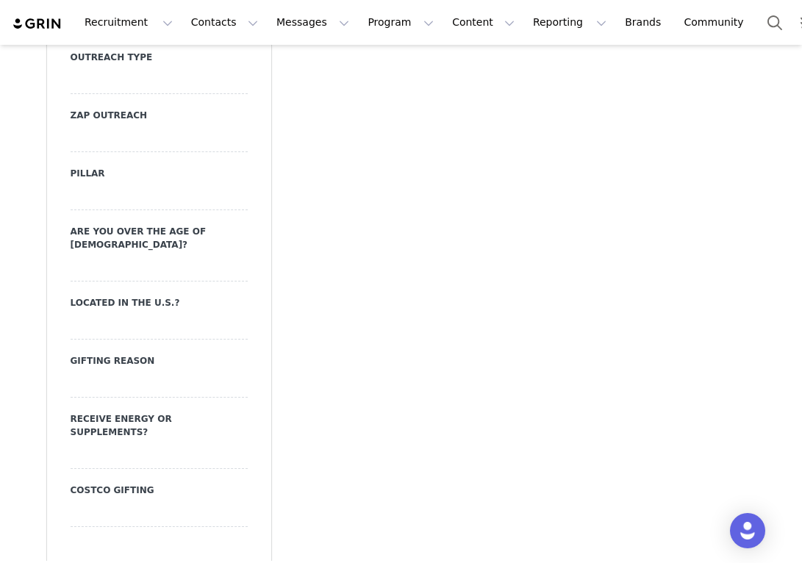
scroll to position [1638, 0]
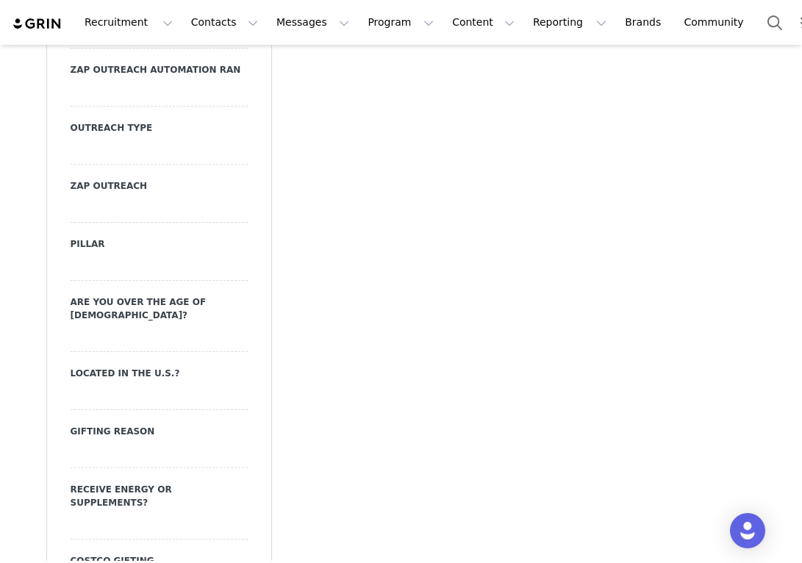
click at [145, 149] on div at bounding box center [159, 151] width 177 height 26
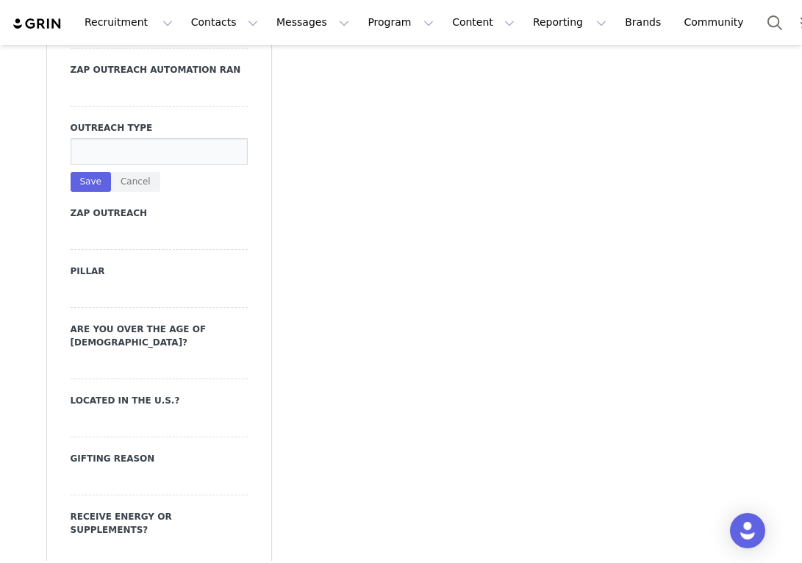
click at [144, 149] on input at bounding box center [159, 151] width 177 height 26
type input "DM"
click at [96, 186] on button "Save" at bounding box center [91, 182] width 40 height 20
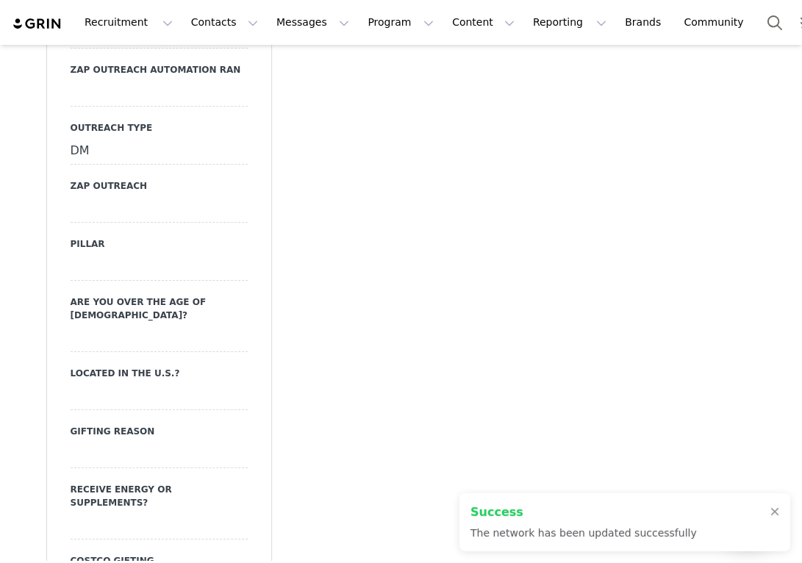
type input "[URL][DOMAIN_NAME]"
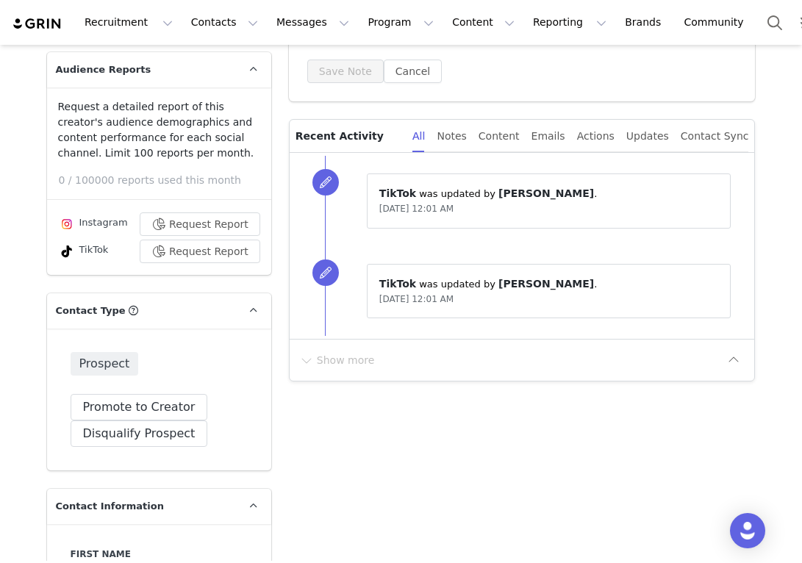
scroll to position [0, 0]
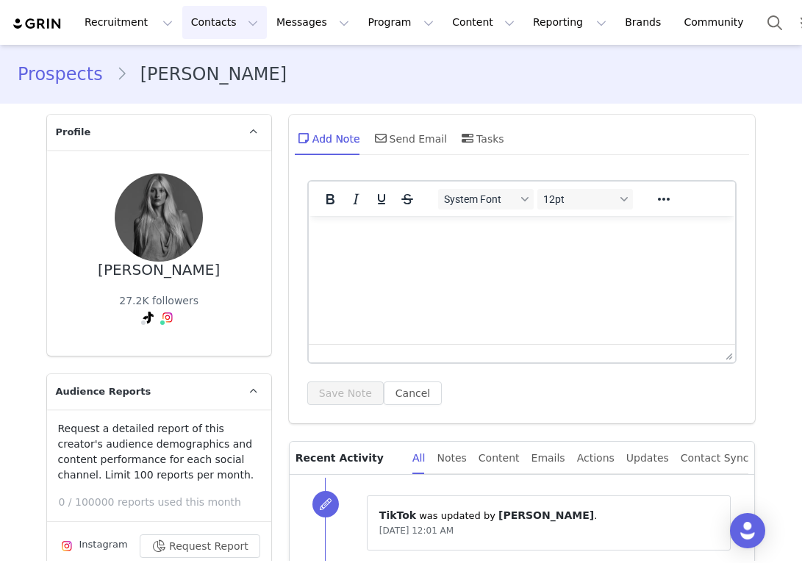
click at [199, 10] on button "Contacts Contacts" at bounding box center [224, 22] width 85 height 33
click at [208, 87] on p "Prospects" at bounding box center [208, 92] width 49 height 15
